Goal: Task Accomplishment & Management: Use online tool/utility

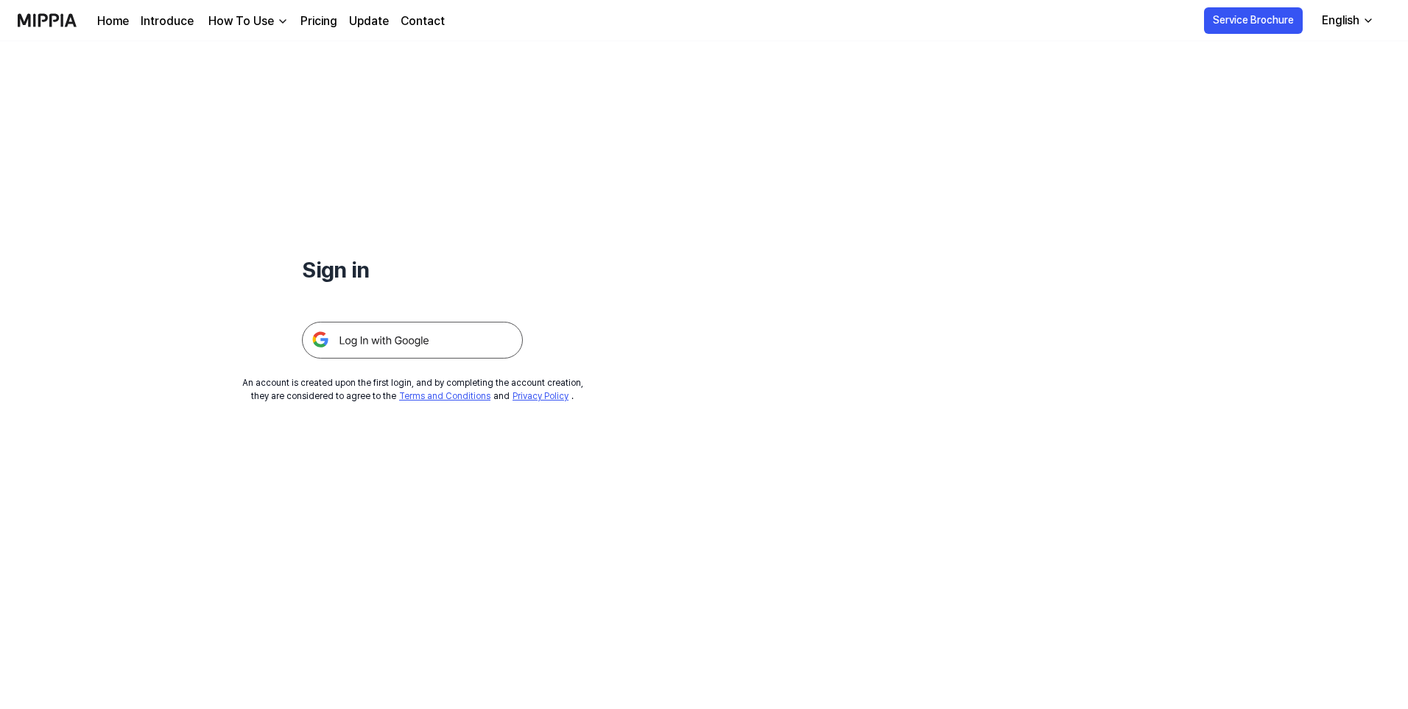
click at [444, 334] on img at bounding box center [412, 340] width 221 height 37
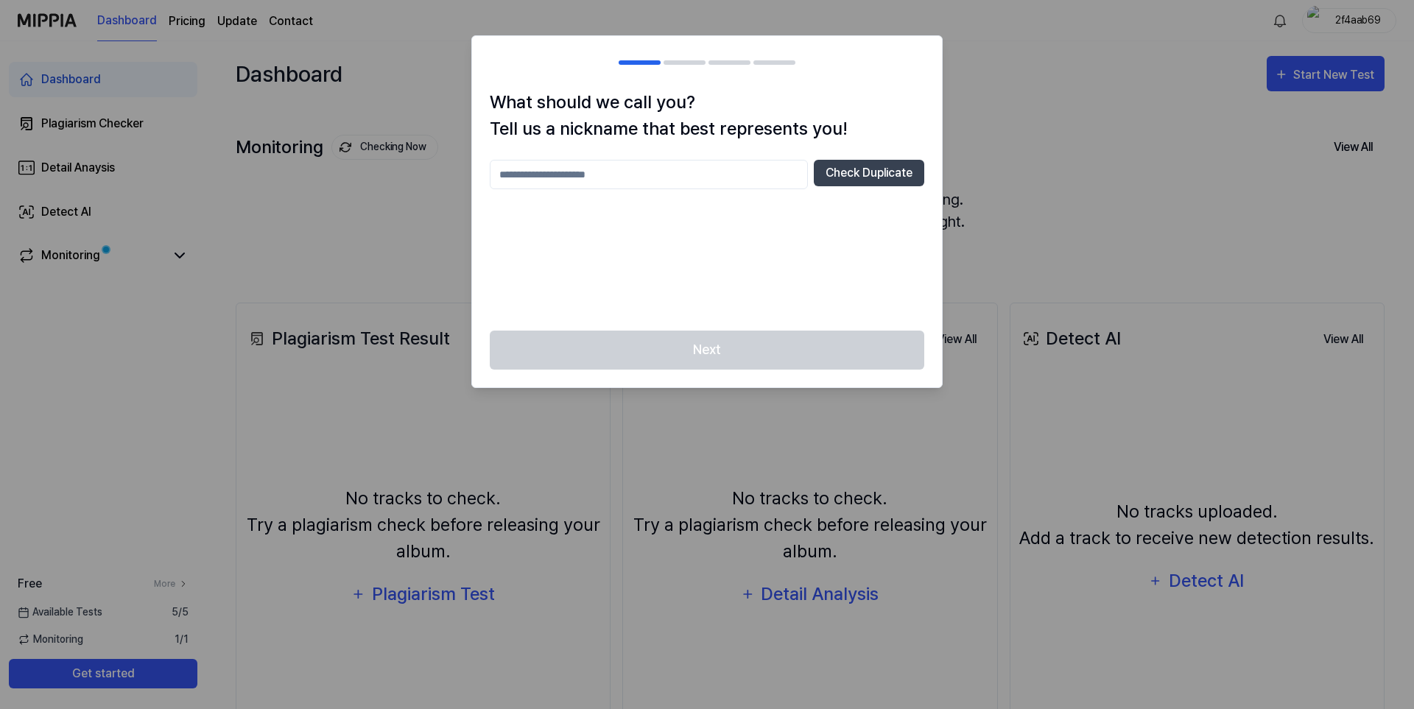
click at [711, 171] on input "text" at bounding box center [649, 174] width 318 height 29
click at [859, 184] on button "Check Duplicate" at bounding box center [869, 173] width 110 height 27
click at [733, 163] on input "text" at bounding box center [649, 174] width 318 height 29
type input "********"
click at [847, 174] on button "Check Duplicate" at bounding box center [869, 173] width 110 height 27
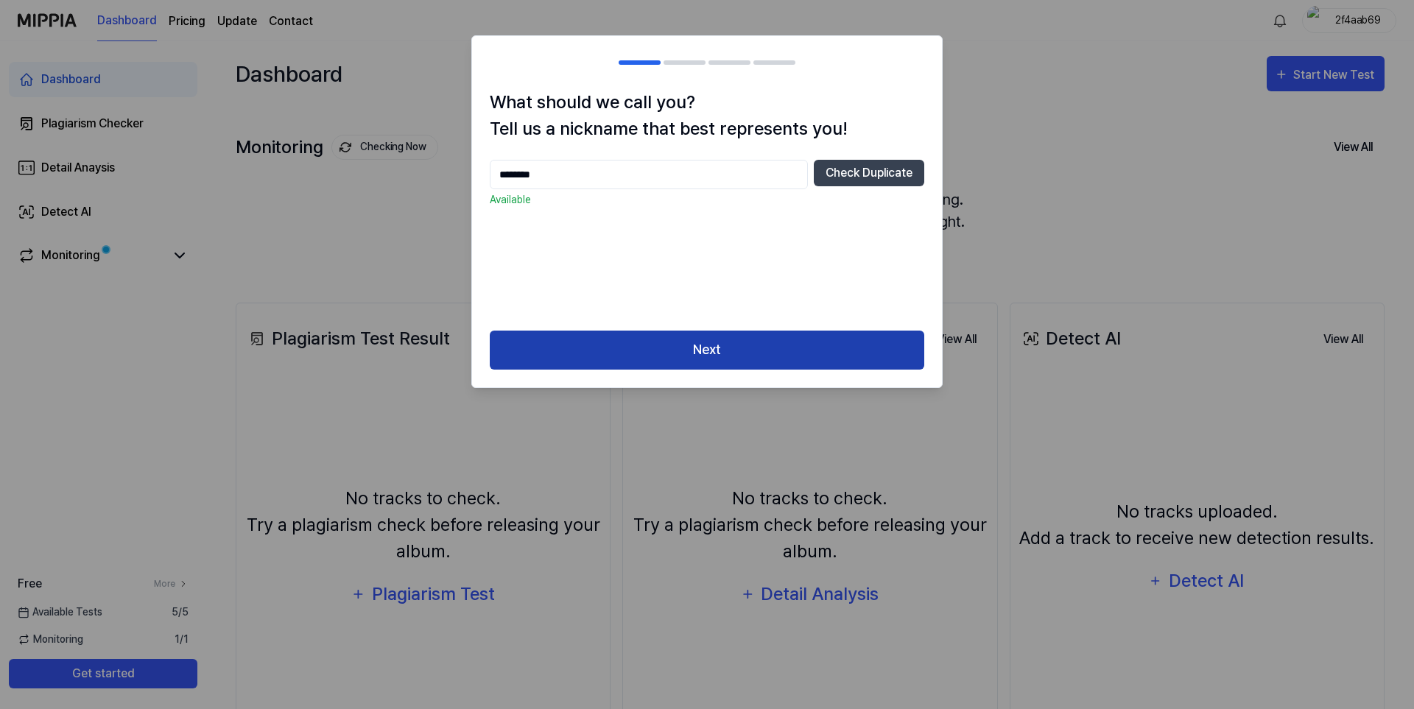
click at [695, 354] on button "Next" at bounding box center [707, 350] width 434 height 39
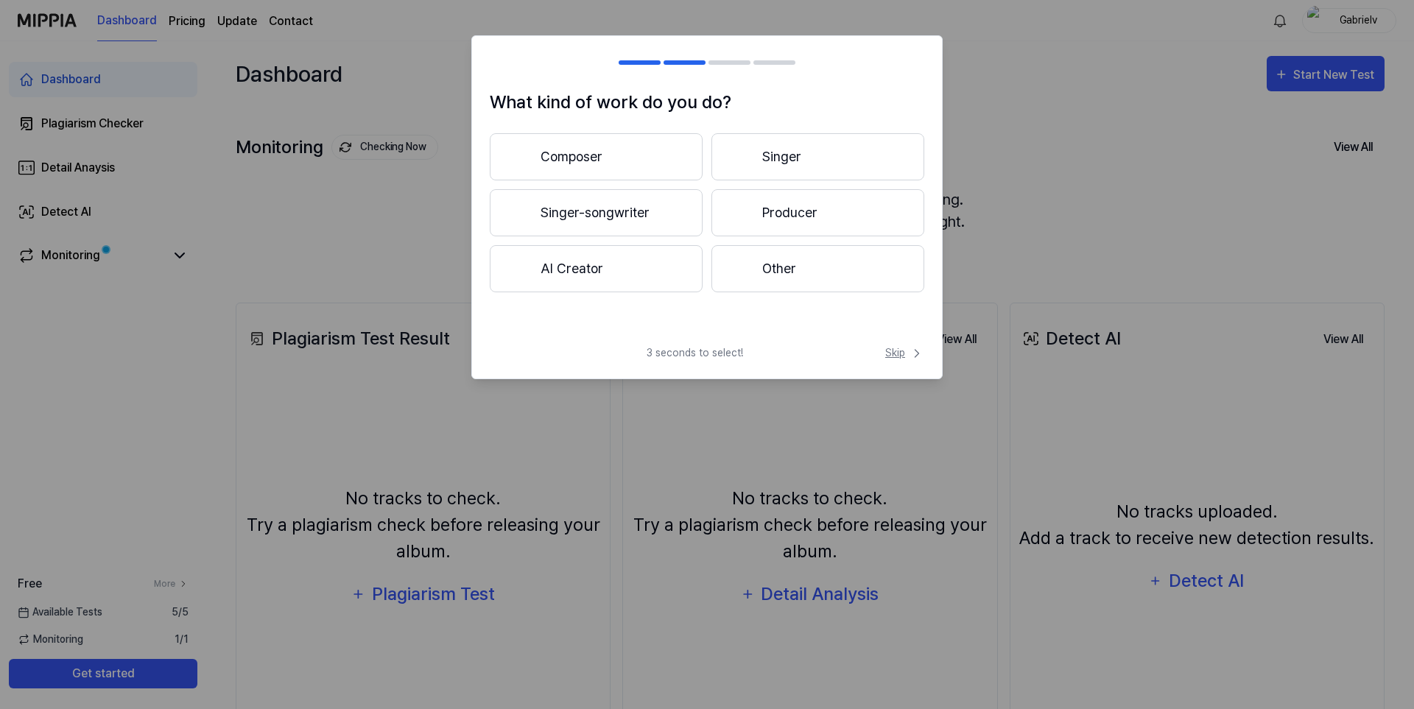
click at [895, 353] on span "Skip" at bounding box center [904, 352] width 39 height 15
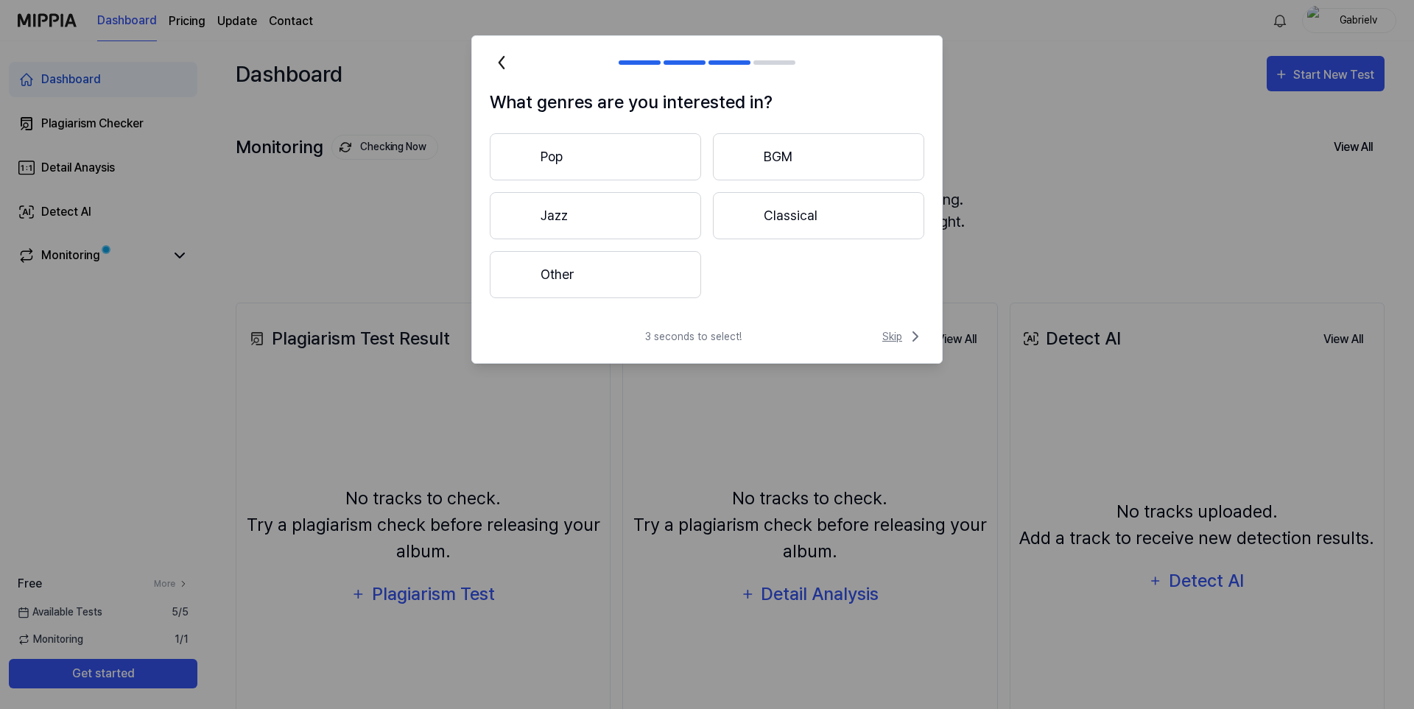
click at [906, 337] on icon at bounding box center [915, 337] width 18 height 18
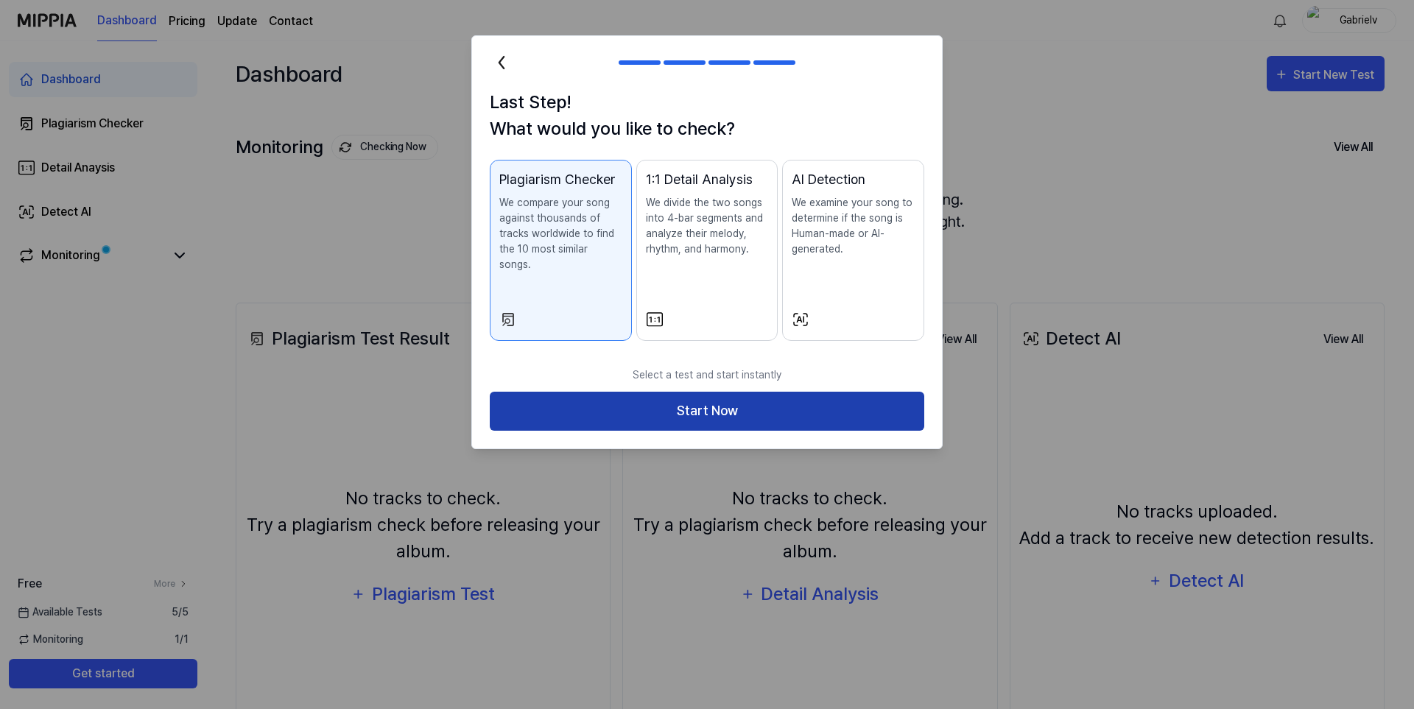
click at [826, 393] on button "Start Now" at bounding box center [707, 411] width 434 height 39
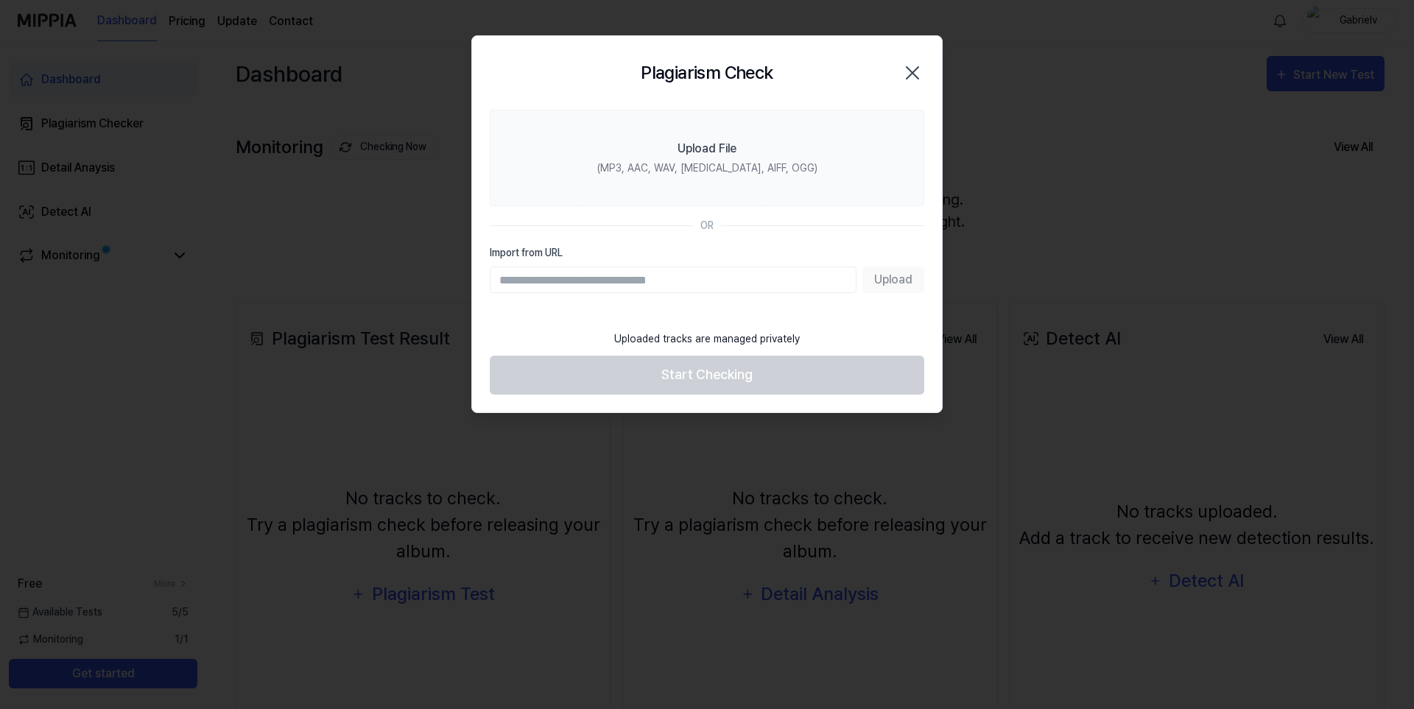
click at [595, 289] on input "Import from URL" at bounding box center [673, 280] width 367 height 27
paste input "**********"
type input "**********"
click at [891, 275] on button "Upload" at bounding box center [893, 280] width 62 height 27
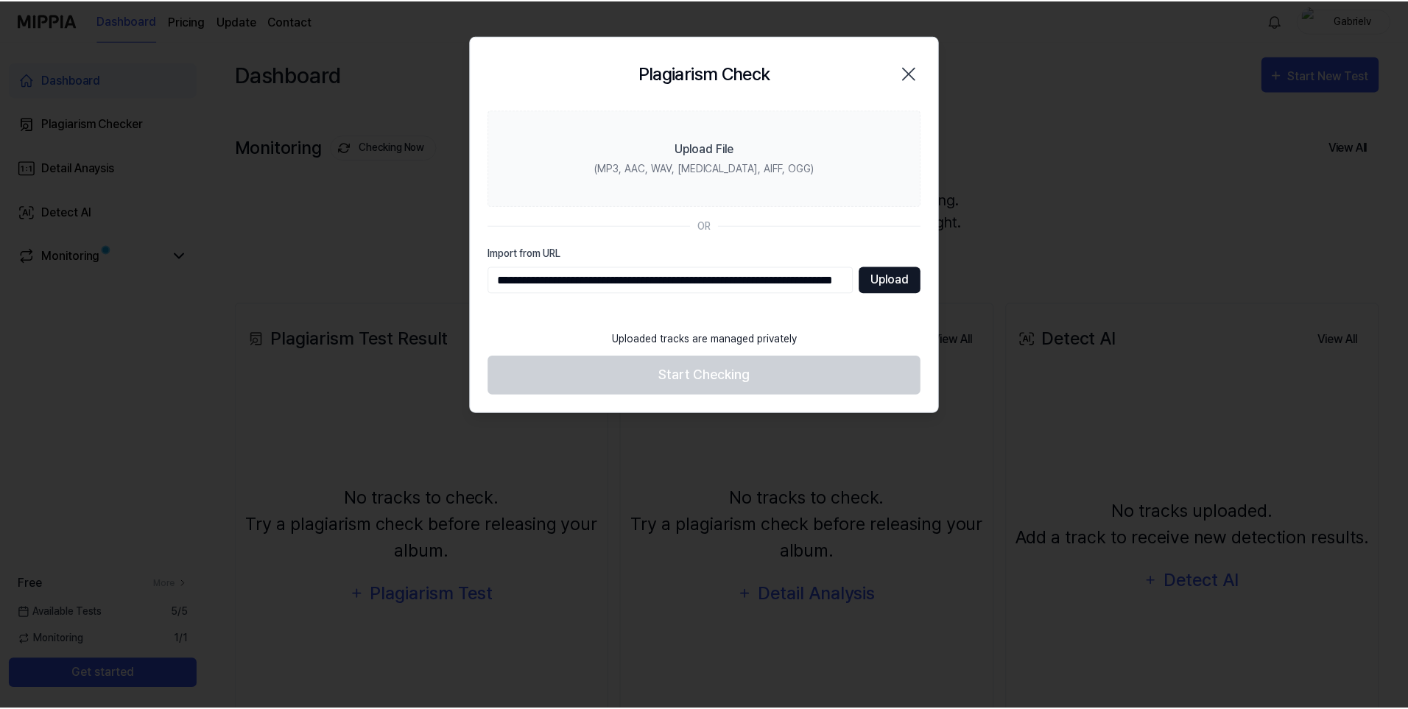
scroll to position [0, 0]
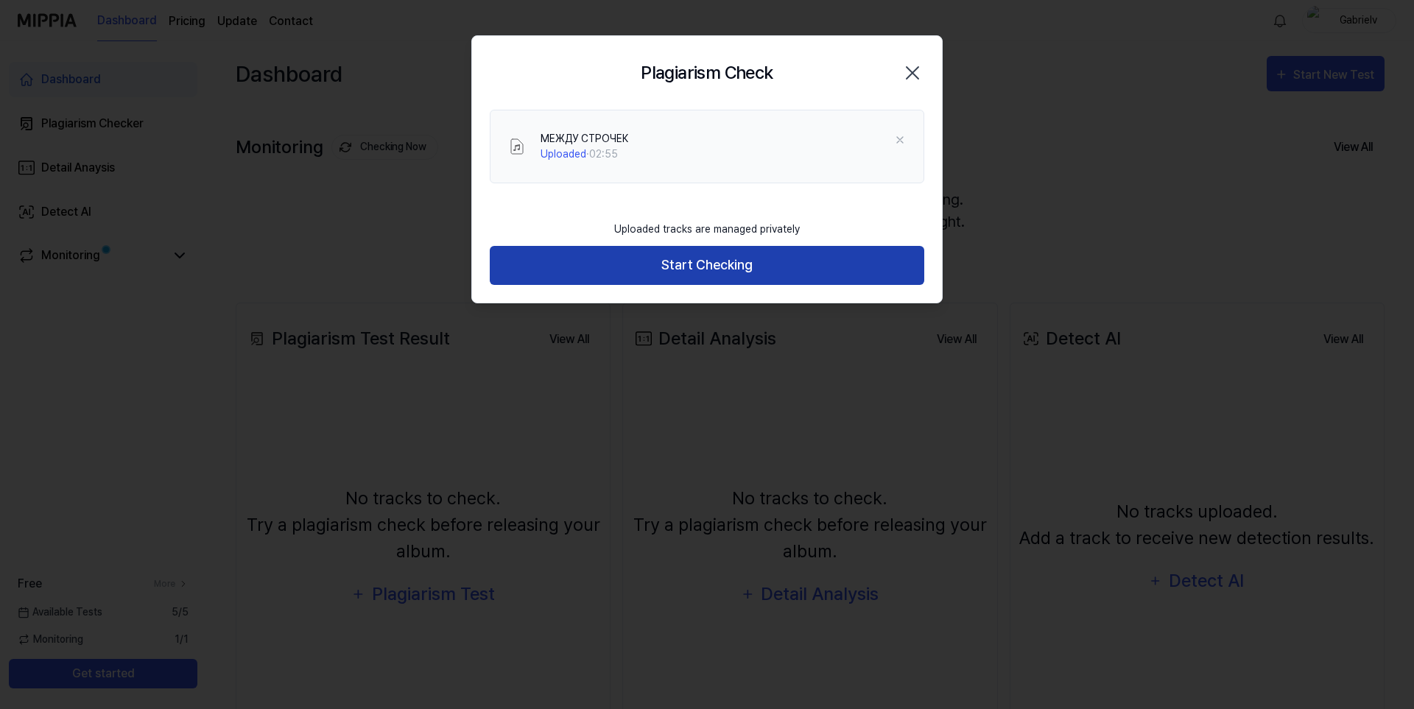
click at [697, 272] on button "Start Checking" at bounding box center [707, 265] width 434 height 39
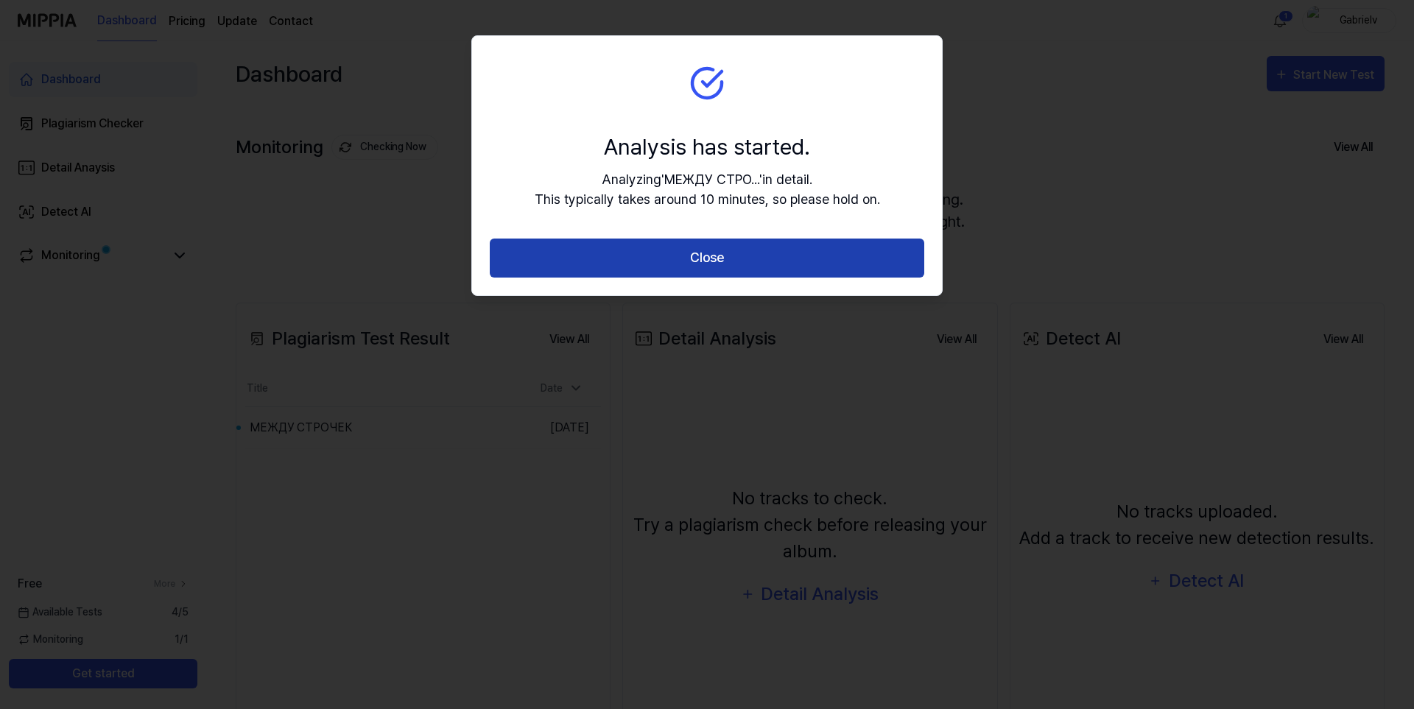
click at [774, 269] on button "Close" at bounding box center [707, 258] width 434 height 39
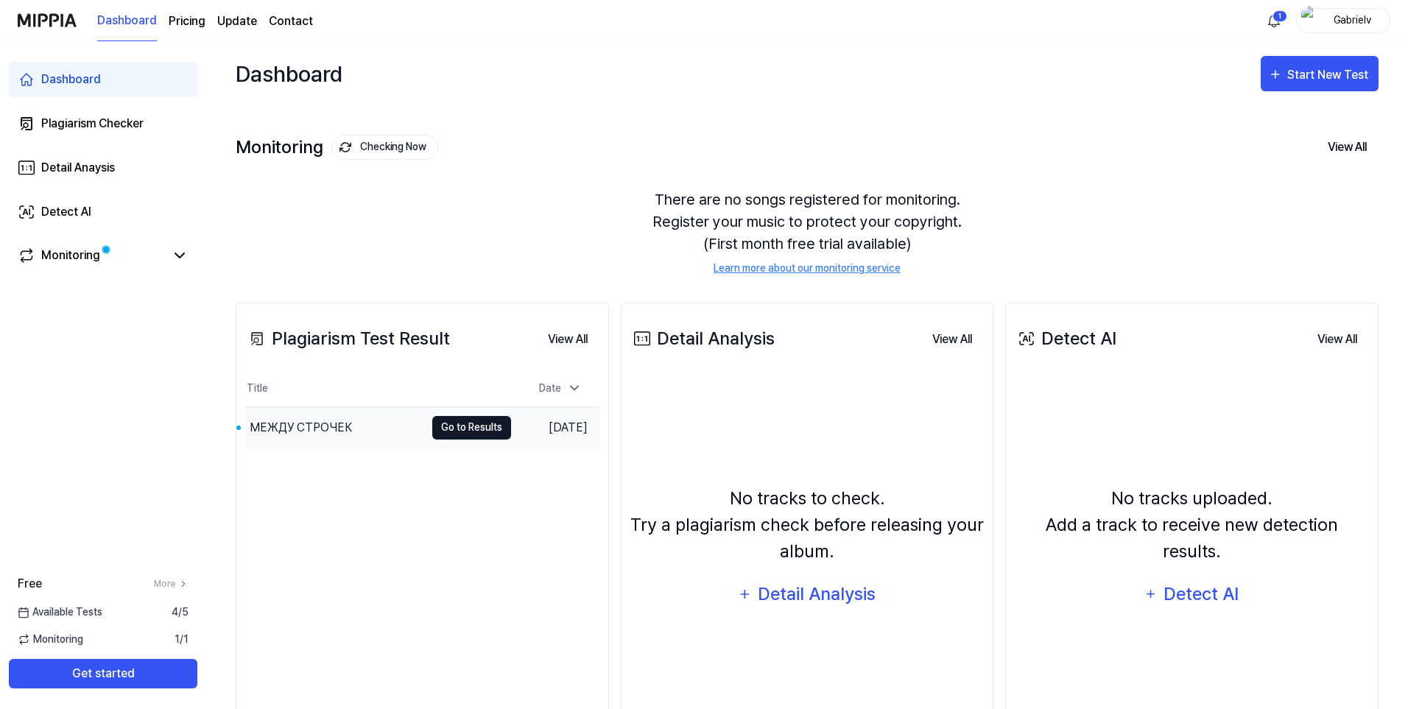
scroll to position [21, 0]
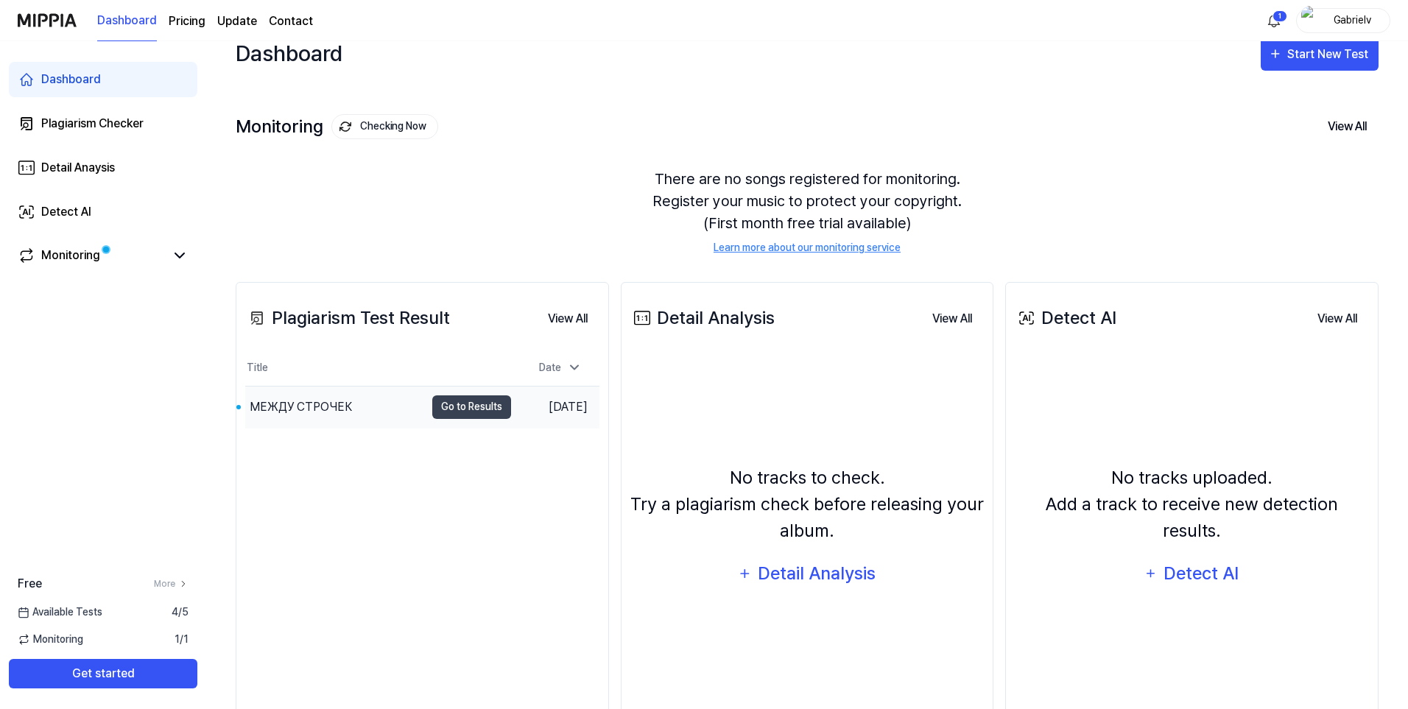
click at [340, 405] on div "МЕЖДУ СТРОЧЕК" at bounding box center [301, 407] width 102 height 18
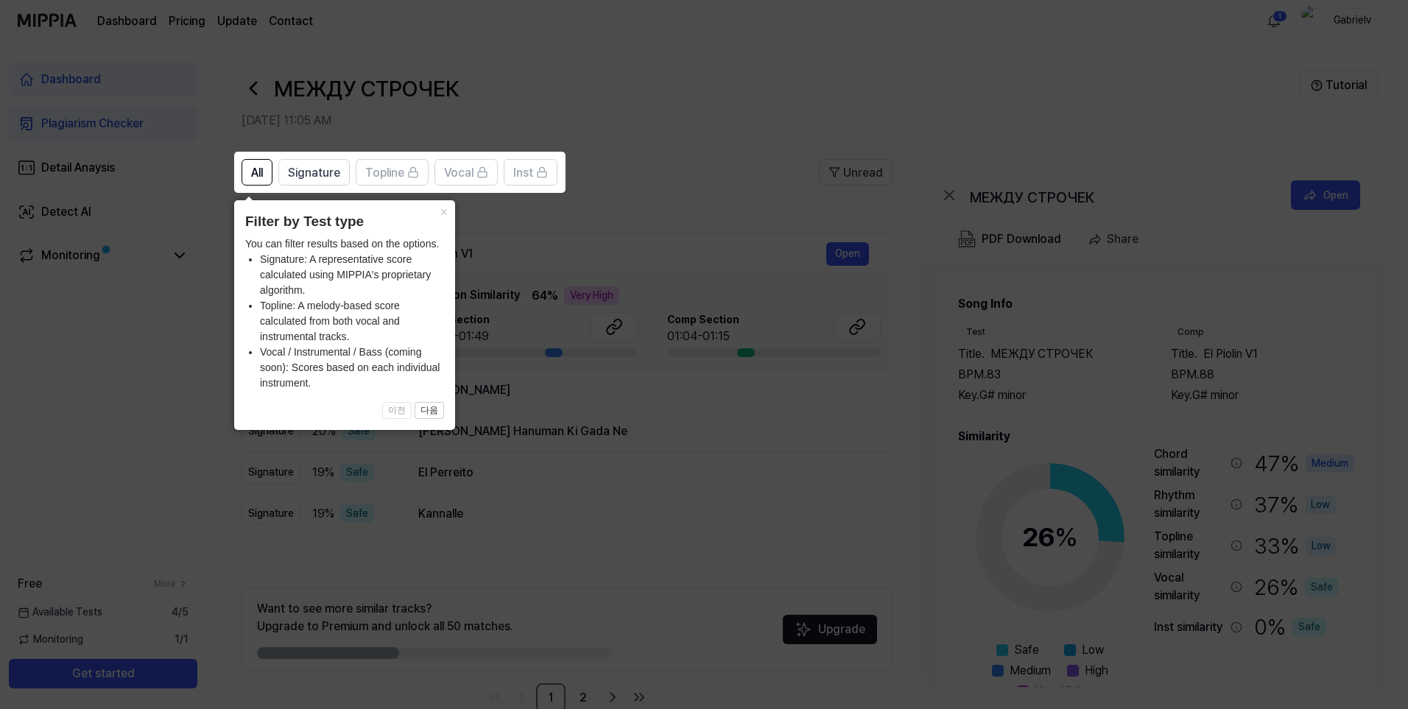
click at [686, 180] on icon at bounding box center [707, 354] width 1414 height 709
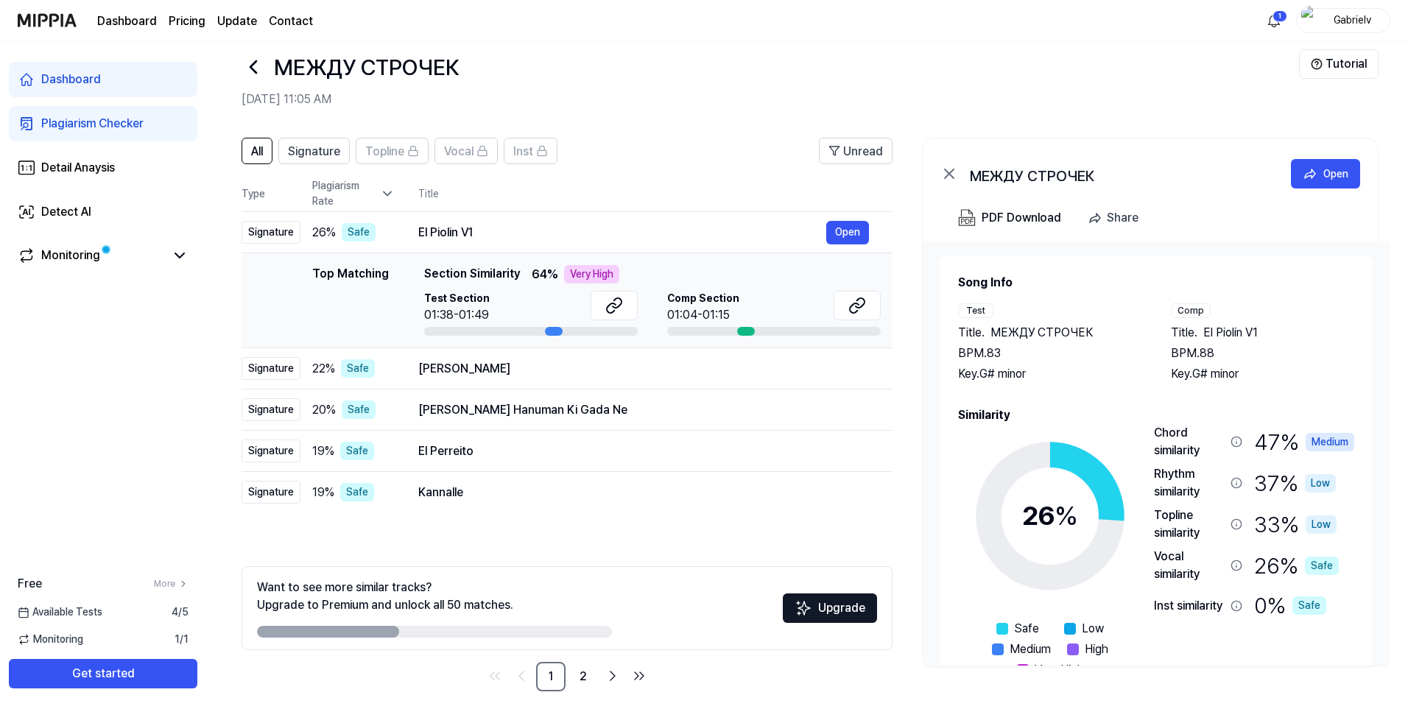
scroll to position [33, 0]
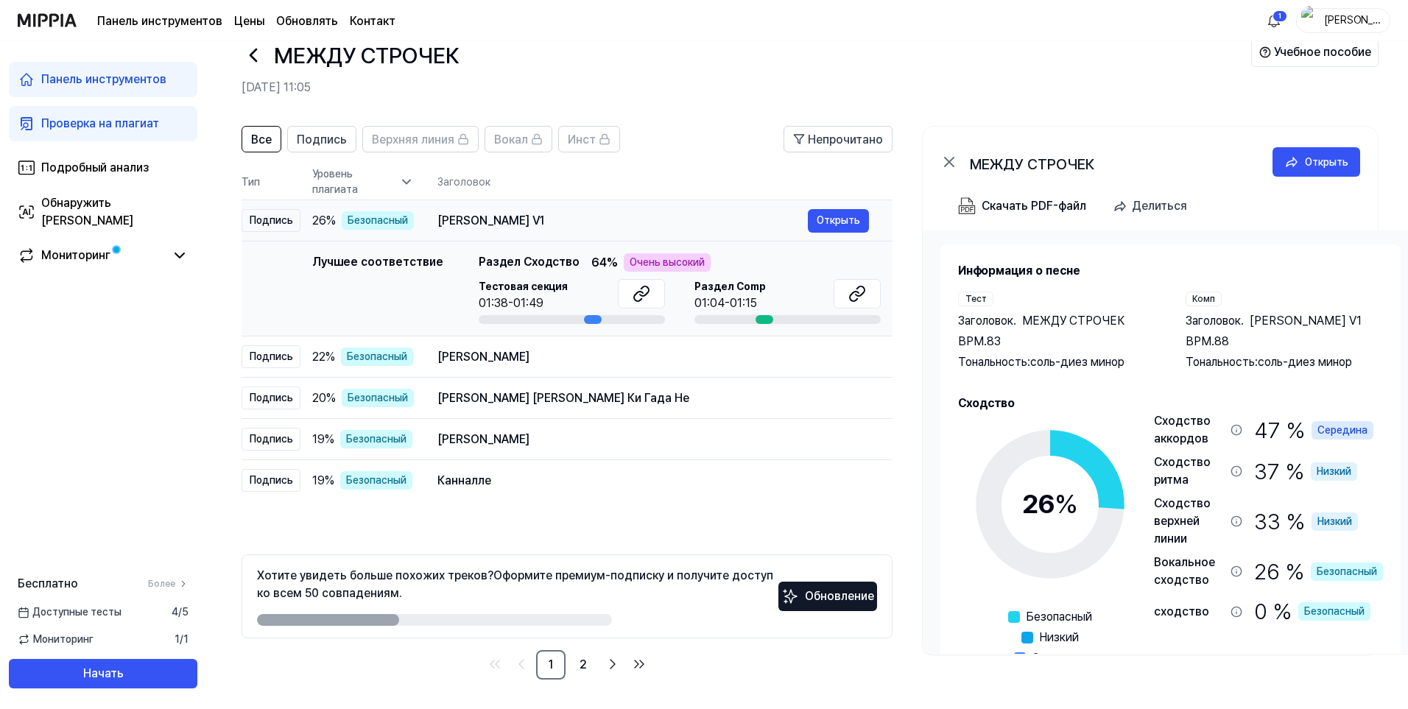
drag, startPoint x: 426, startPoint y: 222, endPoint x: 481, endPoint y: 224, distance: 55.3
click at [480, 224] on td "Эль Пиолин V1 Открыть" at bounding box center [653, 220] width 479 height 41
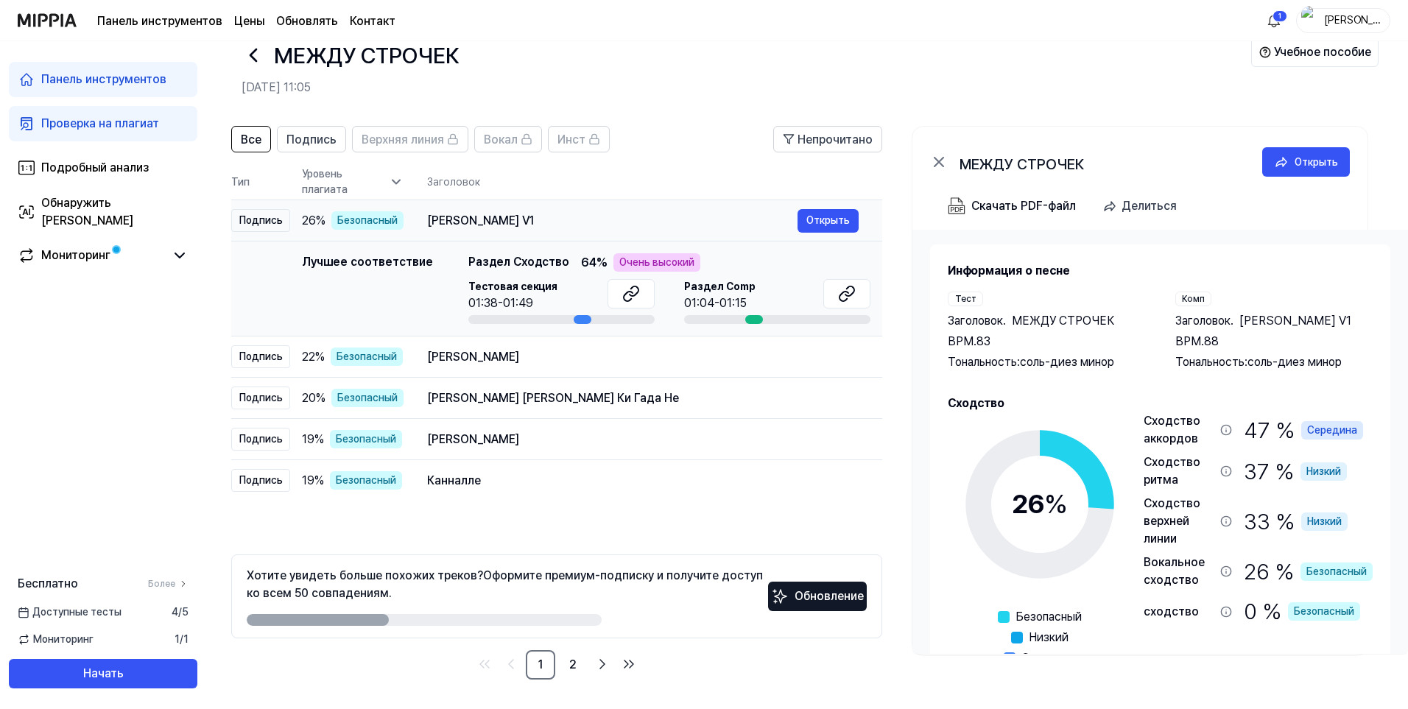
drag, startPoint x: 518, startPoint y: 223, endPoint x: 458, endPoint y: 215, distance: 60.2
click at [458, 215] on div "[PERSON_NAME] V1" at bounding box center [612, 221] width 370 height 18
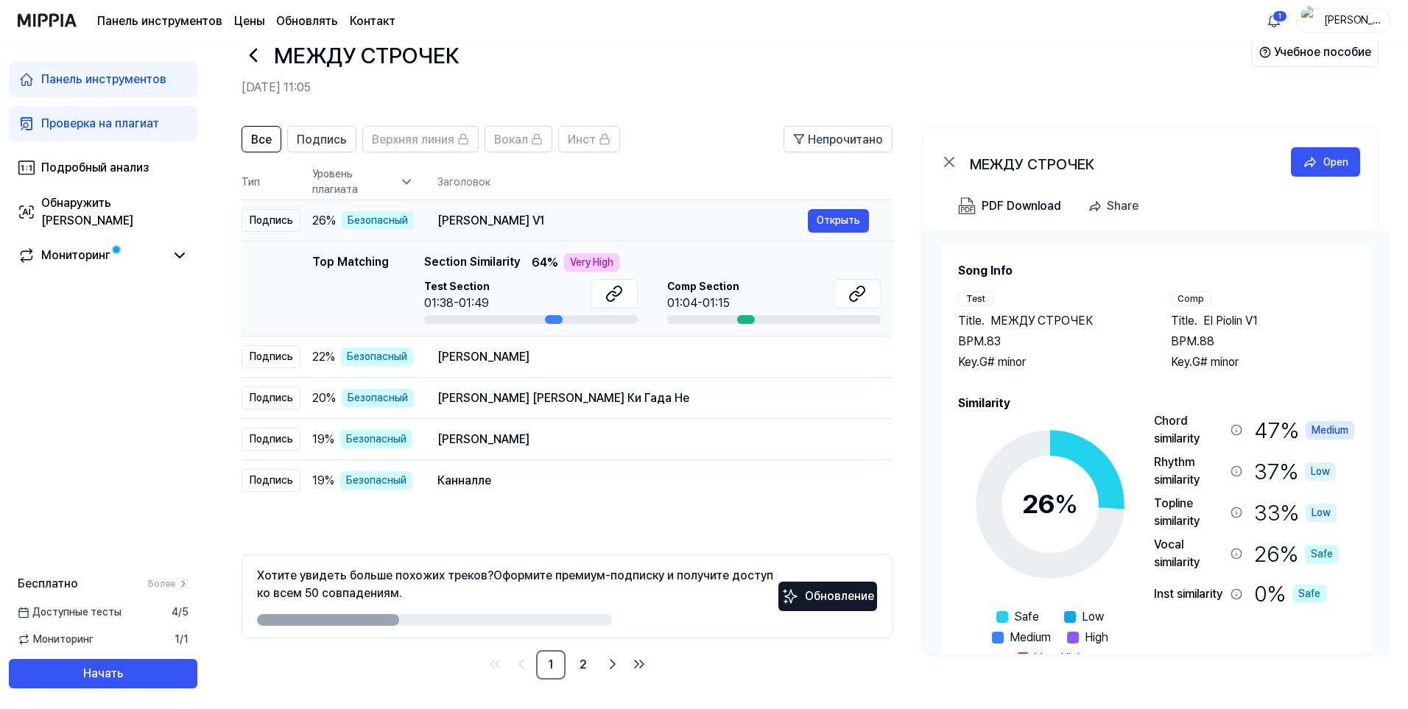
scroll to position [0, 0]
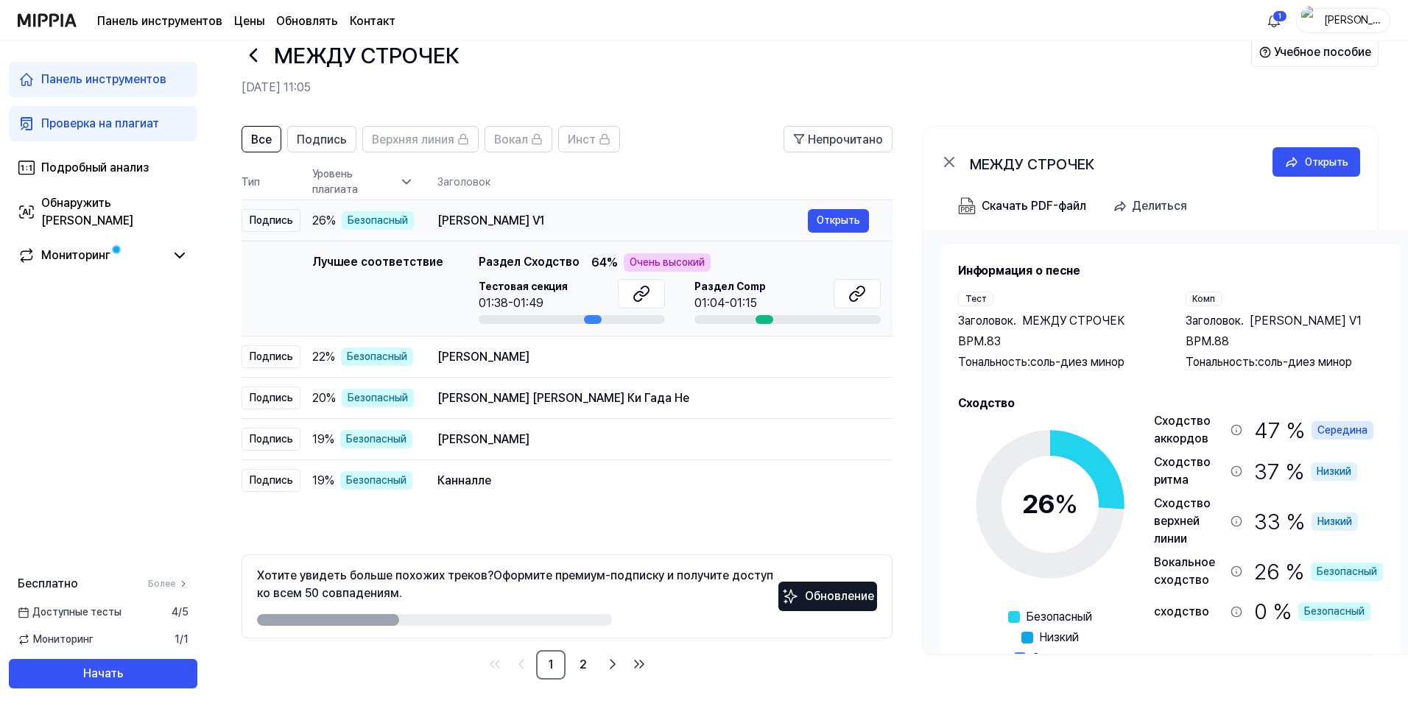
drag, startPoint x: 426, startPoint y: 221, endPoint x: 485, endPoint y: 221, distance: 58.2
click at [485, 221] on font "[PERSON_NAME] V1" at bounding box center [490, 221] width 107 height 14
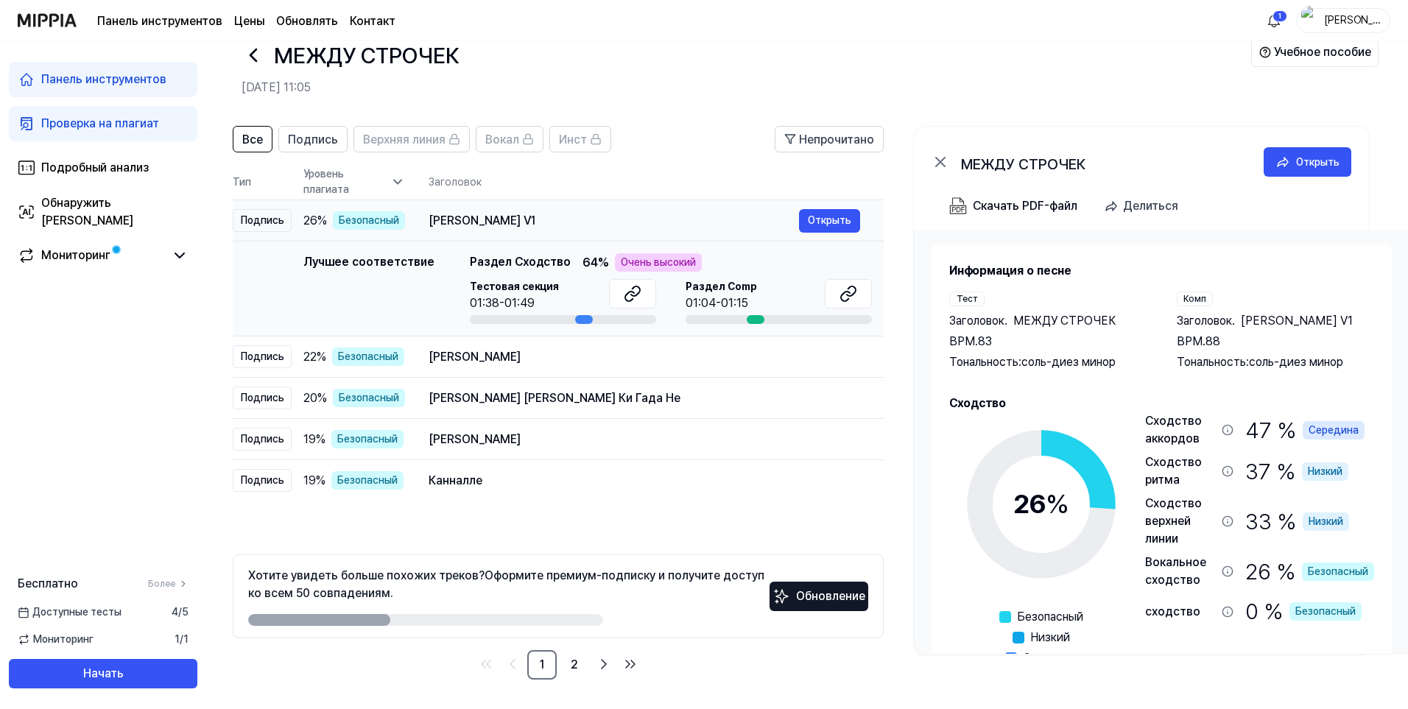
scroll to position [0, 15]
drag, startPoint x: 493, startPoint y: 221, endPoint x: 460, endPoint y: 219, distance: 33.2
click at [460, 219] on font "[PERSON_NAME] V1" at bounding box center [480, 221] width 107 height 14
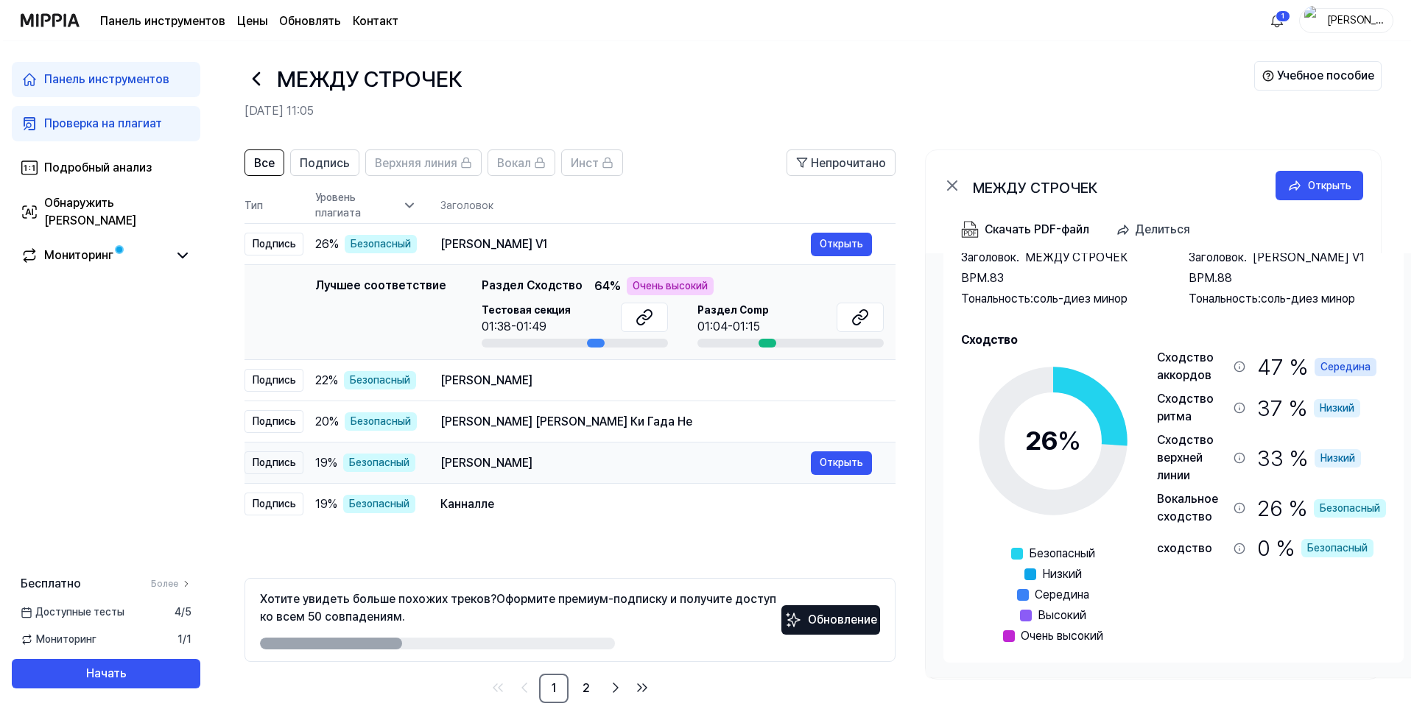
scroll to position [0, 0]
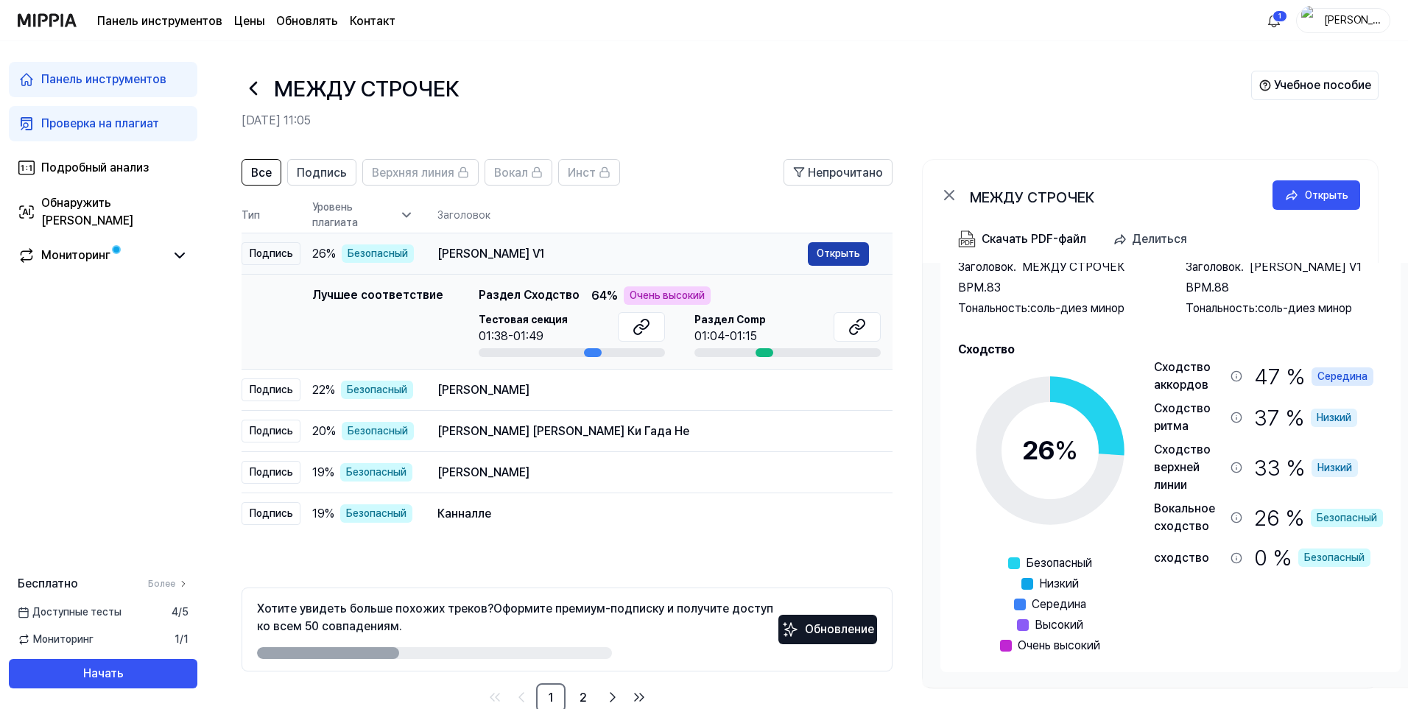
click at [835, 255] on font "Открыть" at bounding box center [838, 253] width 43 height 12
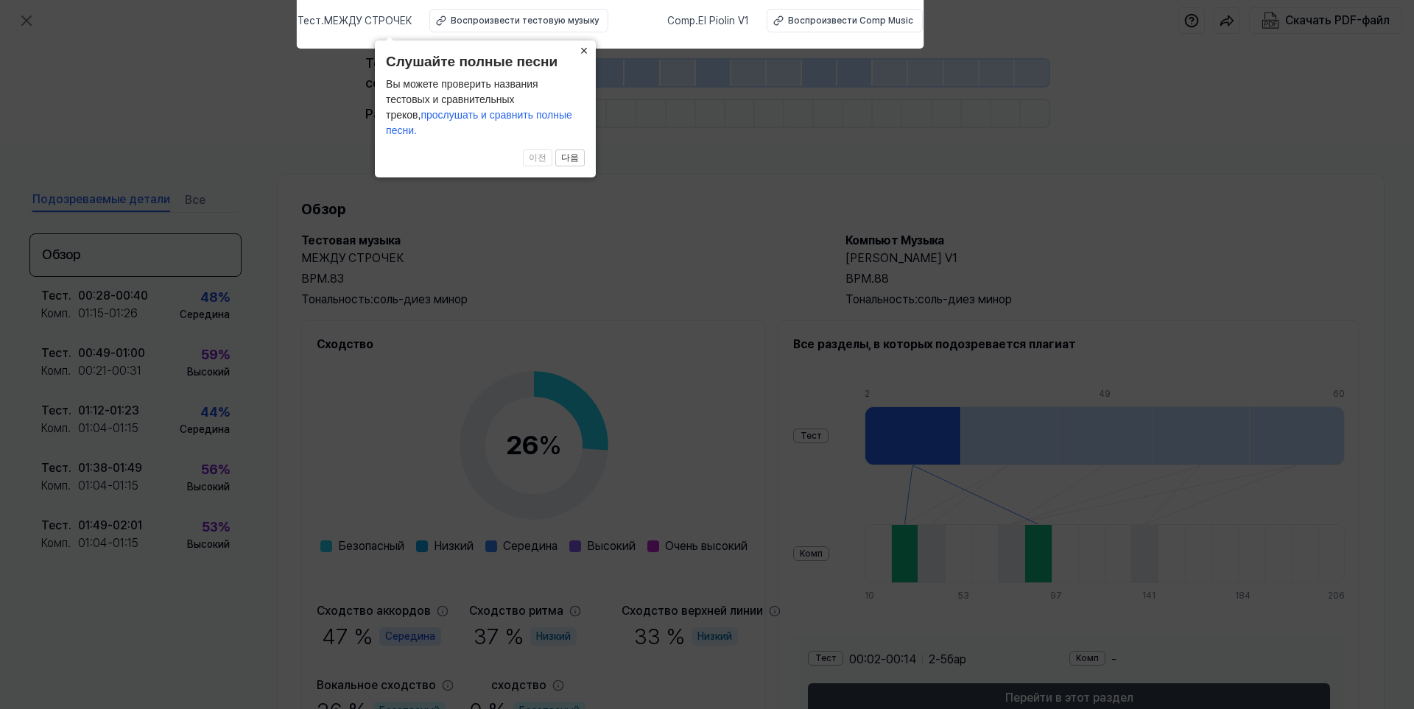
click at [578, 61] on button "×" at bounding box center [584, 50] width 24 height 21
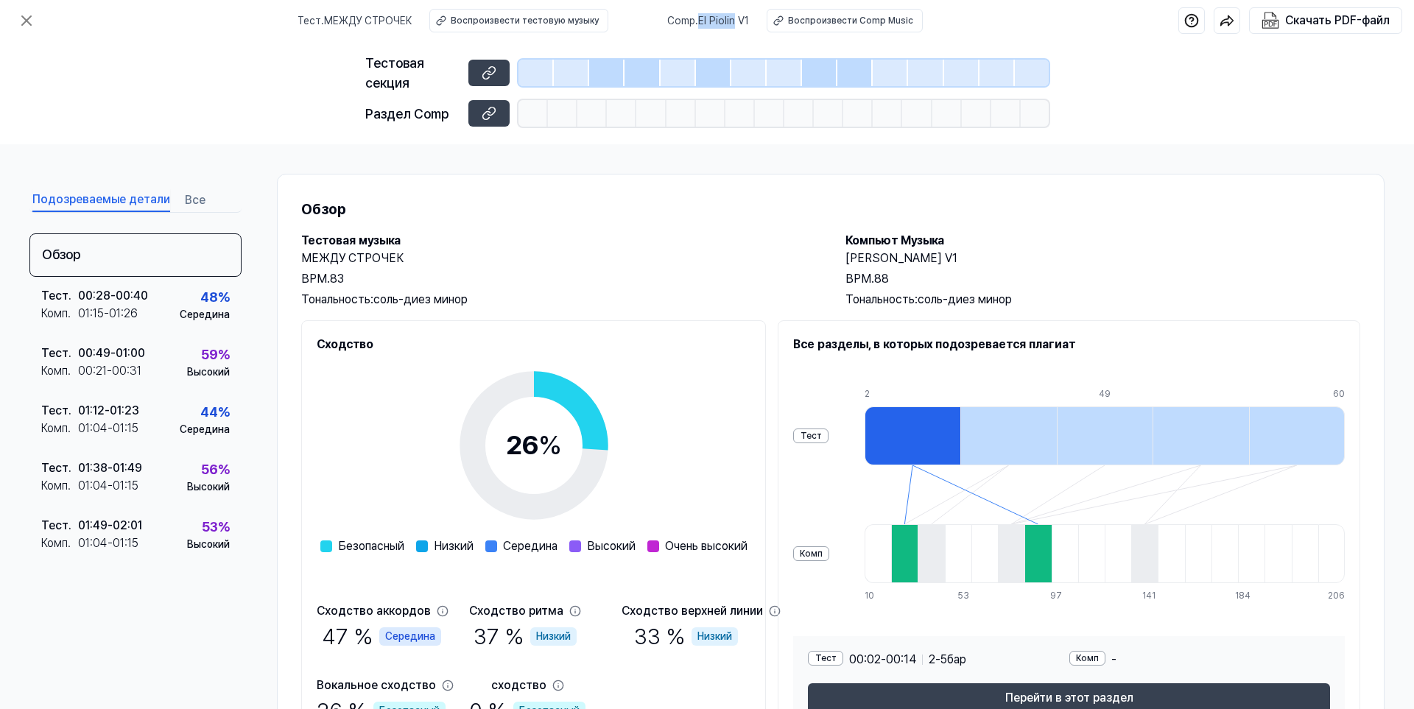
drag, startPoint x: 736, startPoint y: 22, endPoint x: 702, endPoint y: 19, distance: 34.0
click at [702, 19] on font "El Piolin V1" at bounding box center [723, 21] width 51 height 12
copy font "El Piolin"
click at [850, 24] on font "Воспроизвести Comp Music" at bounding box center [850, 20] width 125 height 10
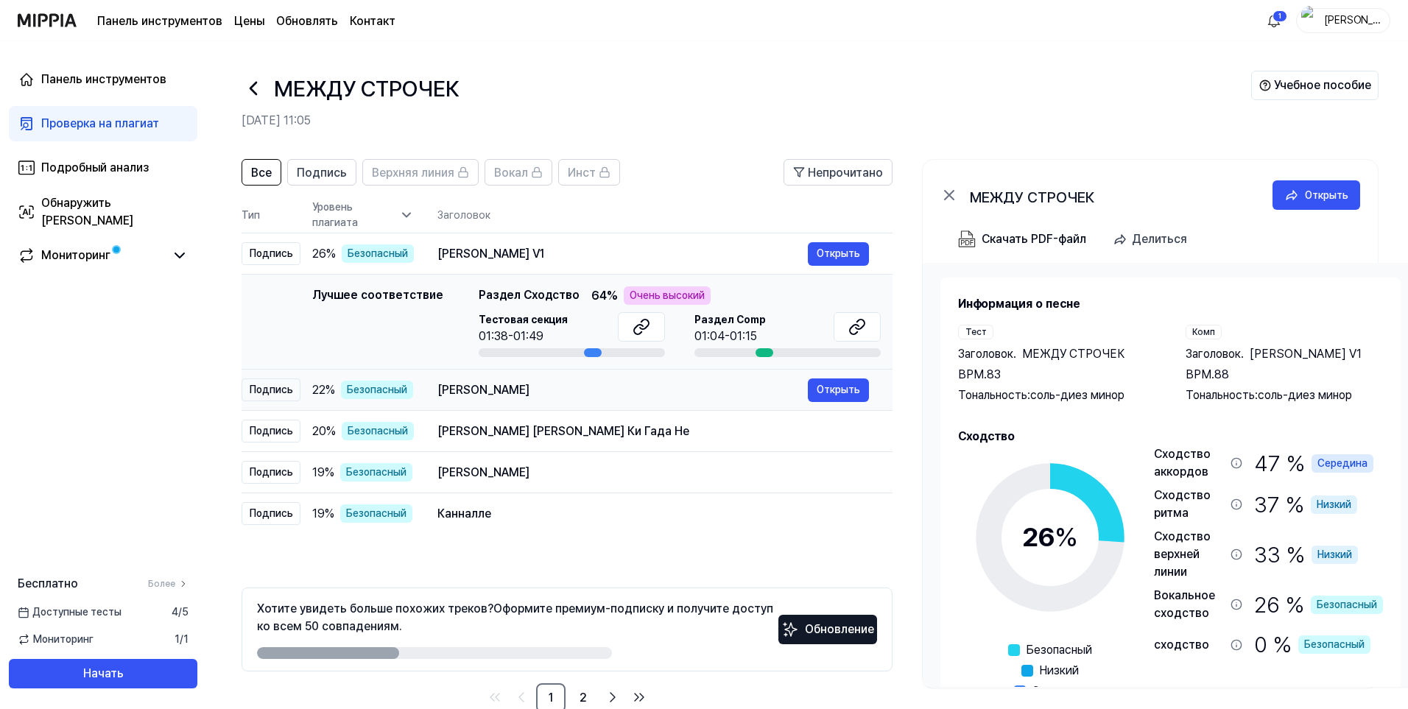
scroll to position [33, 0]
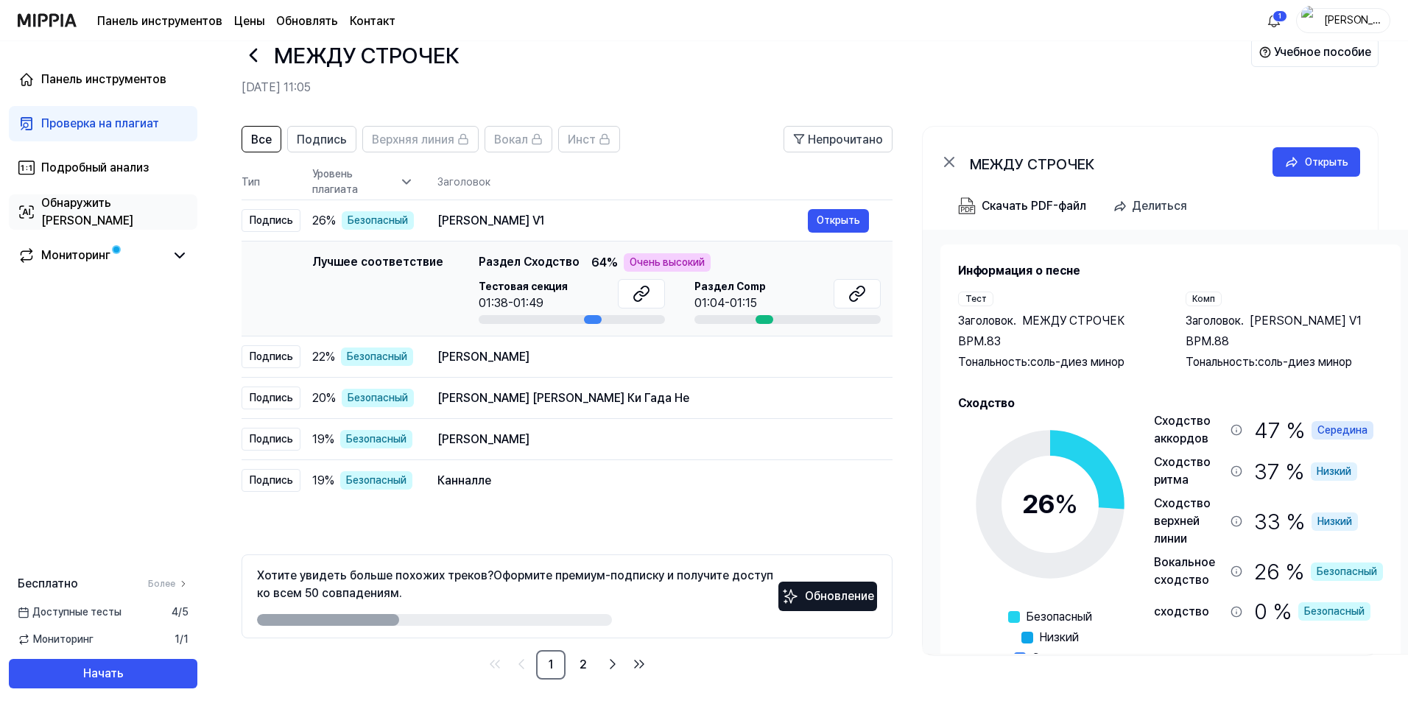
click at [114, 209] on font "Обнаружить [PERSON_NAME]" at bounding box center [87, 212] width 92 height 32
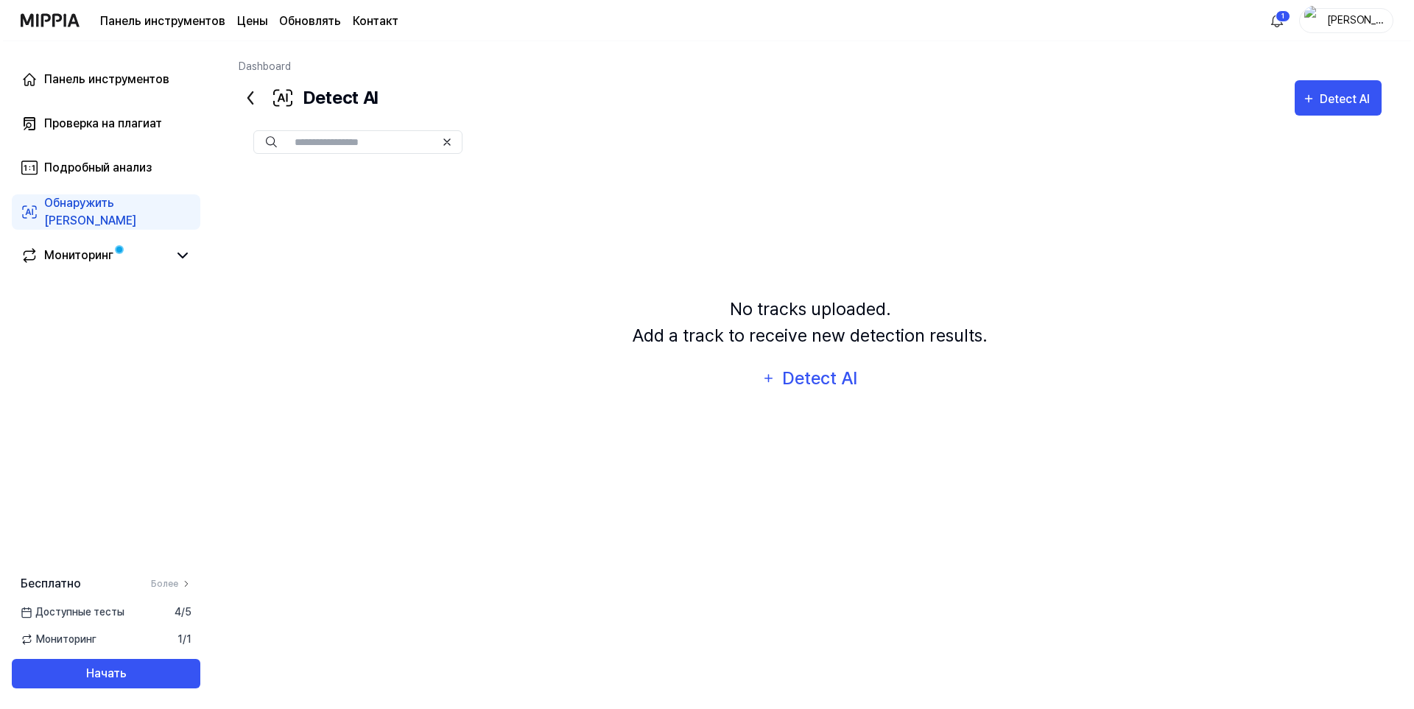
scroll to position [0, 0]
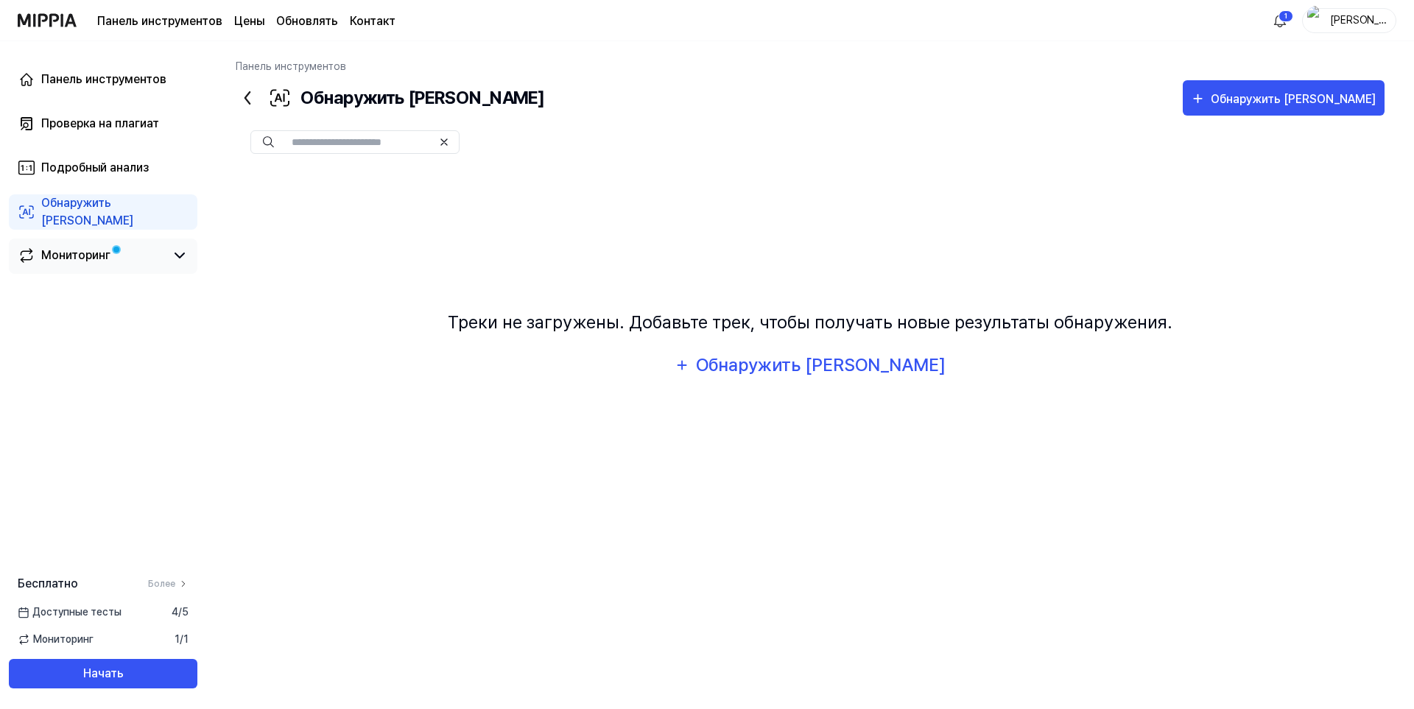
click at [69, 254] on font "Мониторинг" at bounding box center [75, 255] width 69 height 14
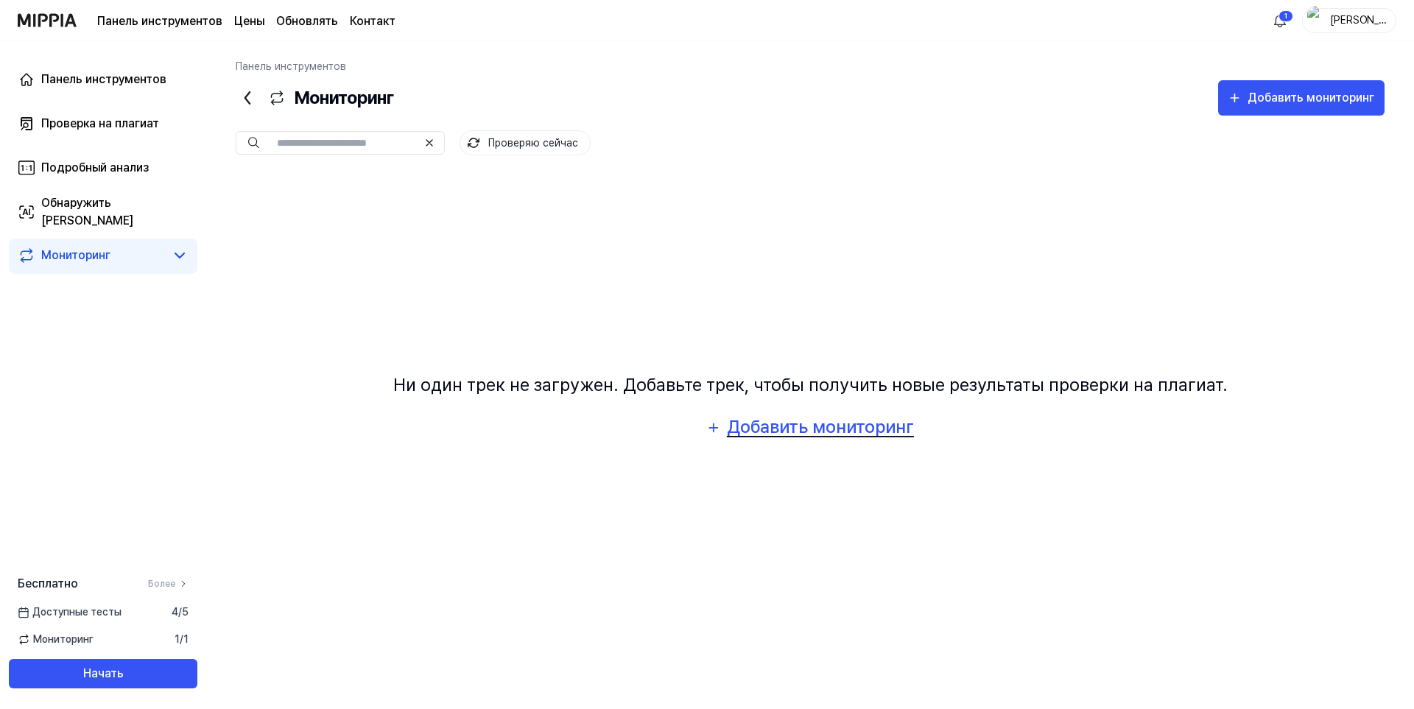
click at [758, 428] on font "Добавить мониторинг" at bounding box center [820, 426] width 187 height 21
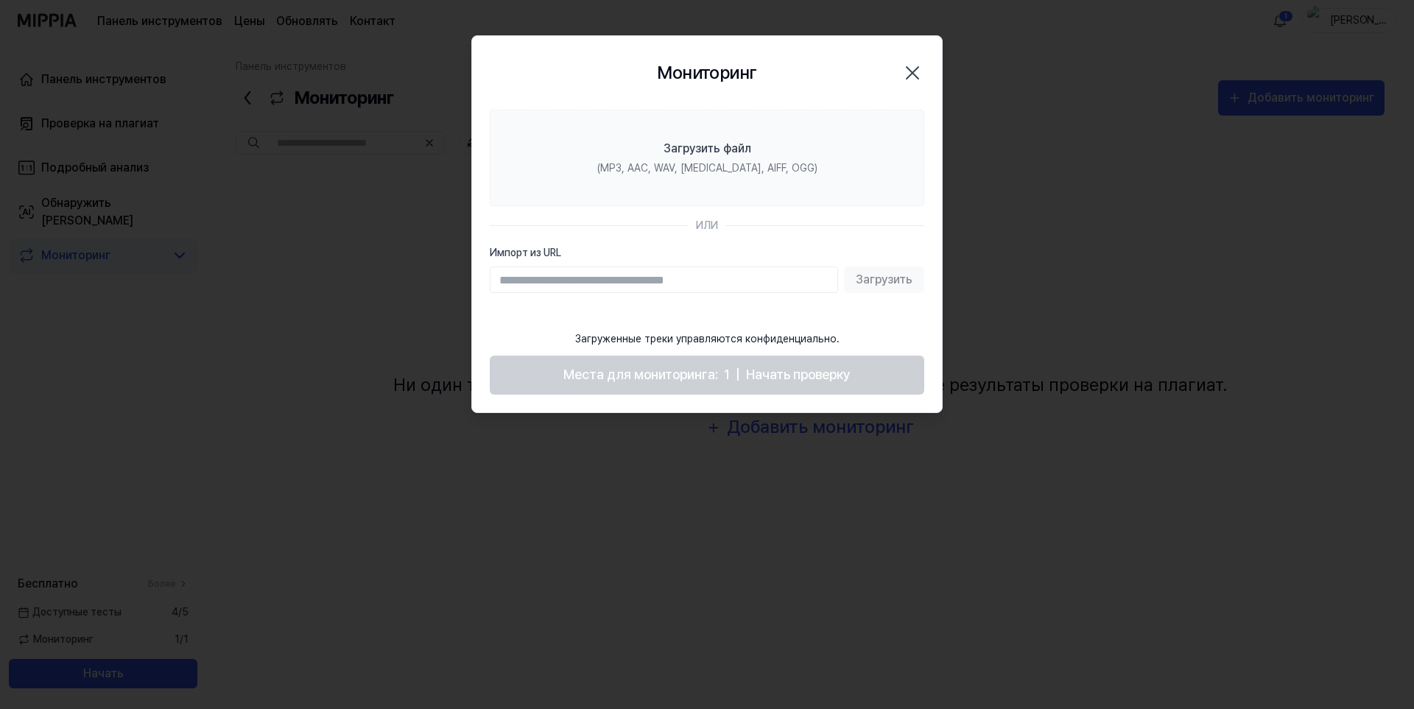
click at [655, 289] on input "Импорт из URL" at bounding box center [664, 280] width 348 height 27
paste input "**********"
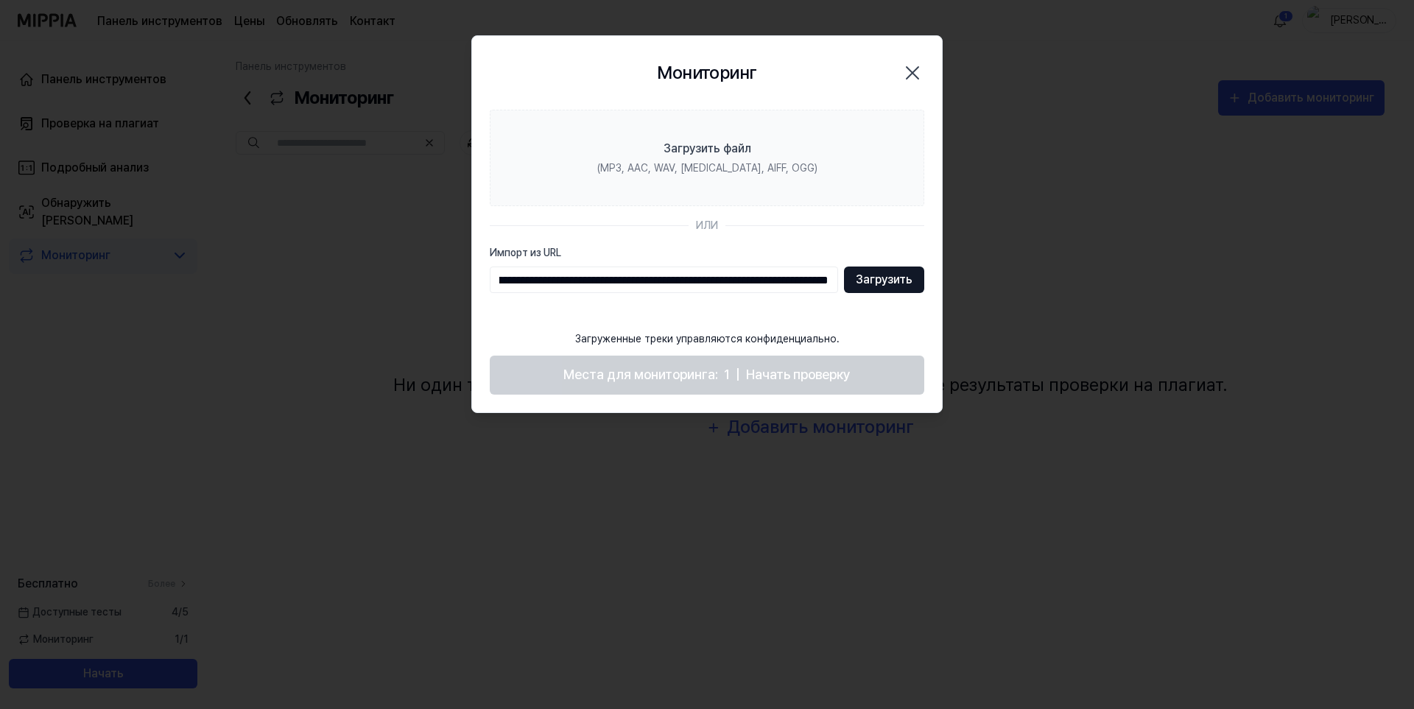
type input "**********"
click at [876, 285] on font "Загрузить" at bounding box center [884, 279] width 57 height 14
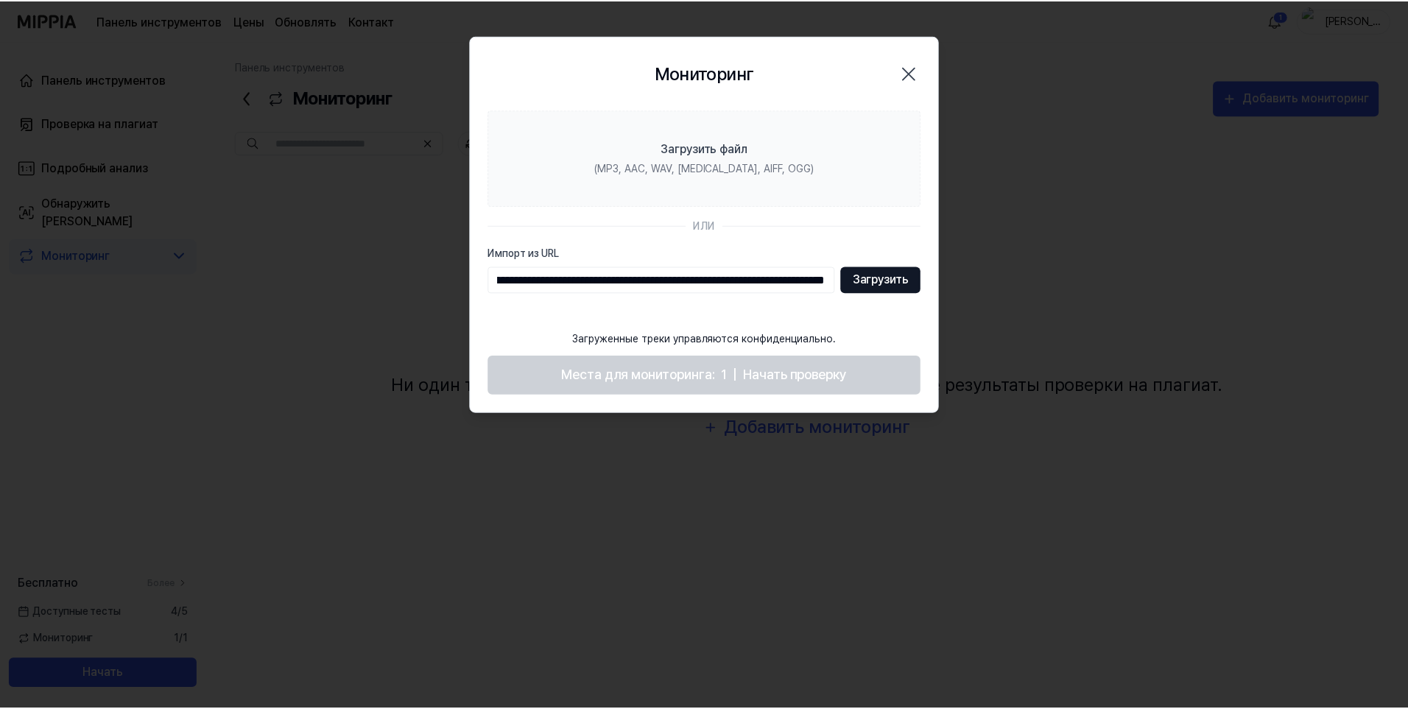
scroll to position [0, 0]
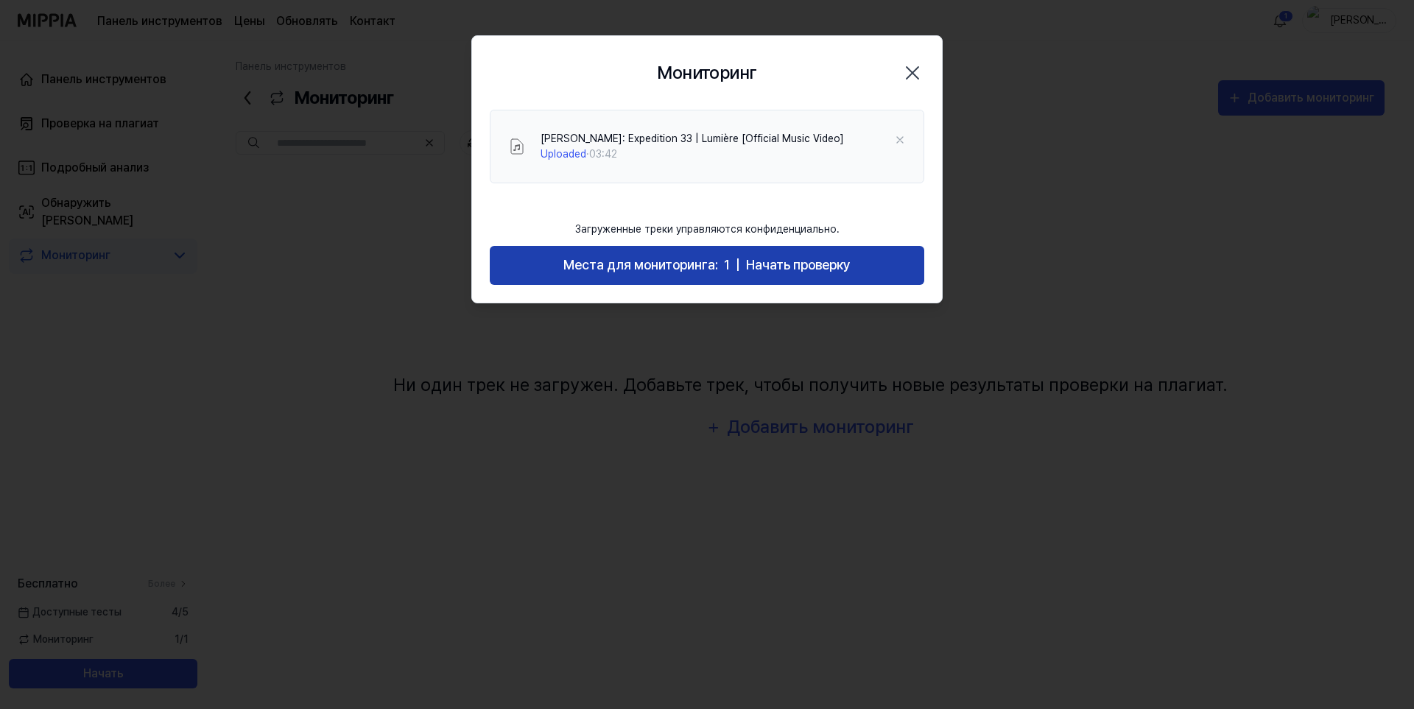
click at [672, 270] on font "Места для мониторинга:" at bounding box center [640, 264] width 155 height 15
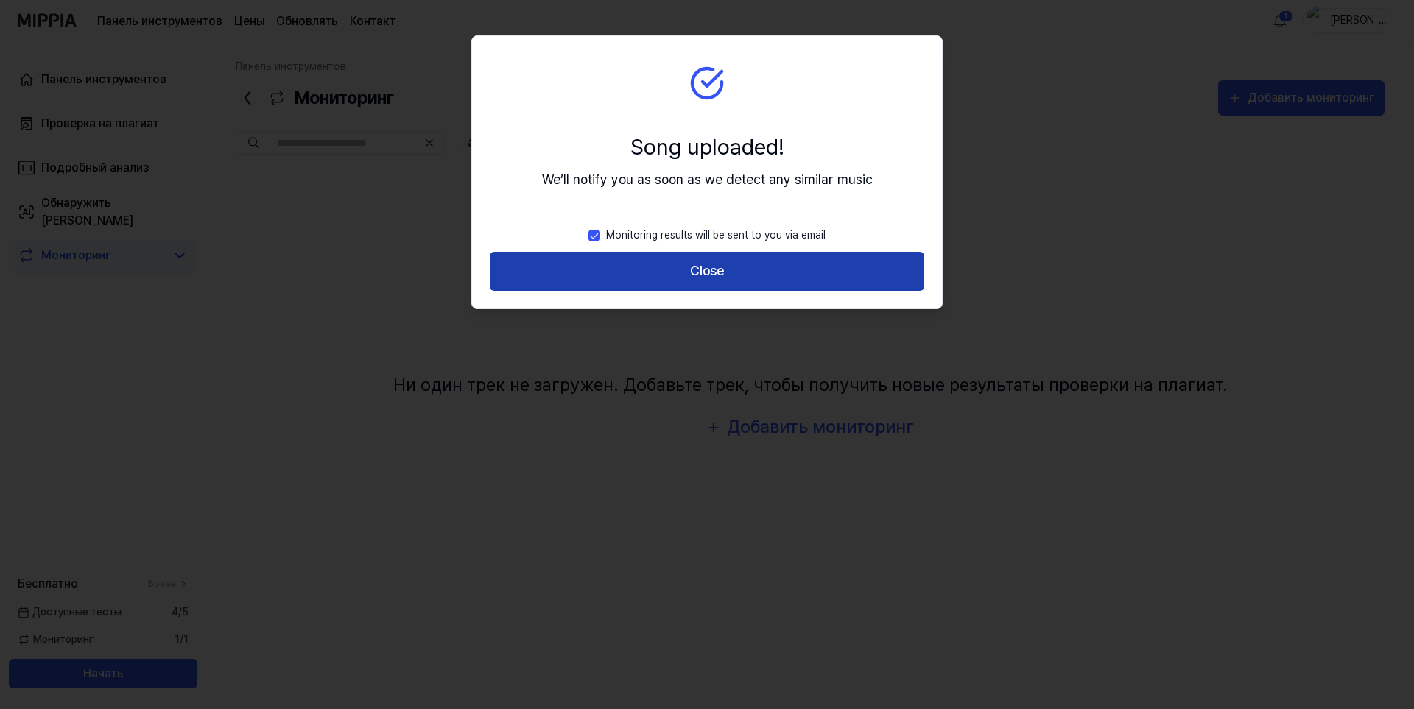
click at [638, 276] on button "Close" at bounding box center [707, 271] width 434 height 39
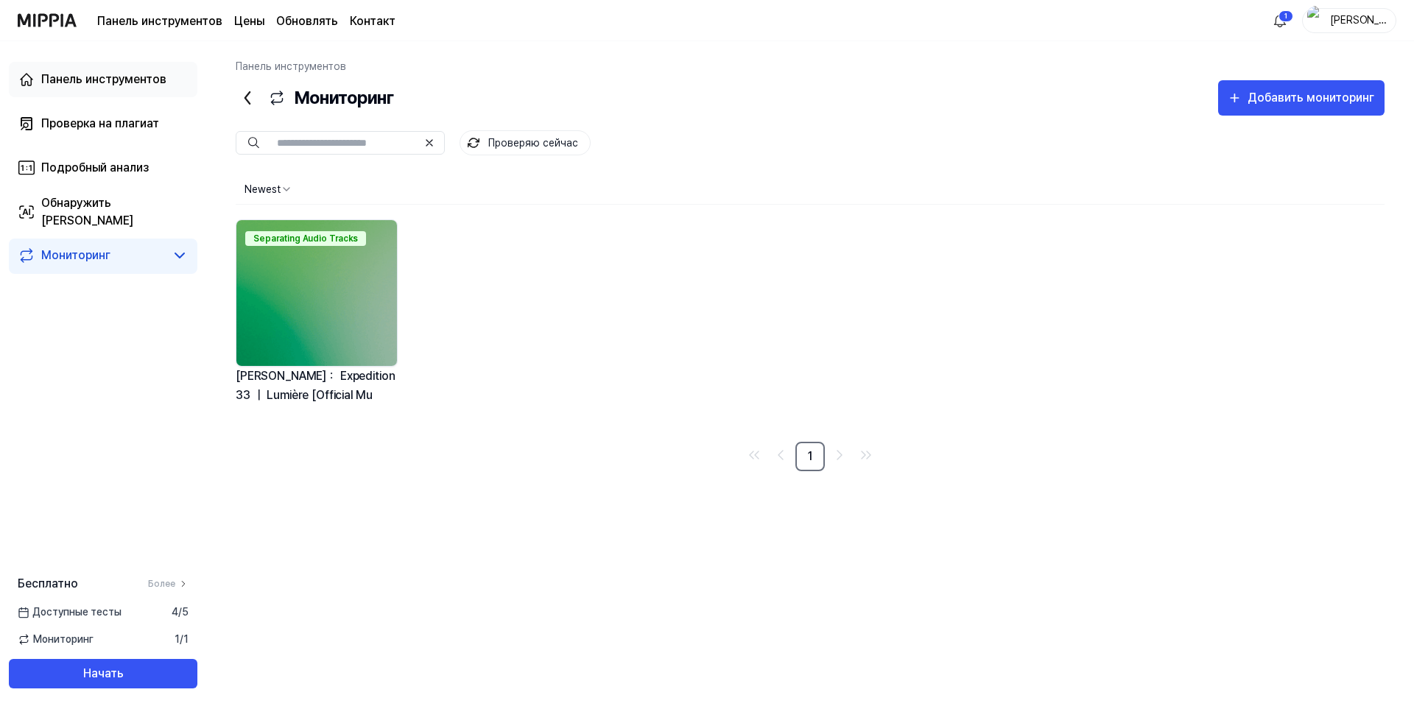
click at [119, 82] on font "Панель инструментов" at bounding box center [103, 79] width 125 height 14
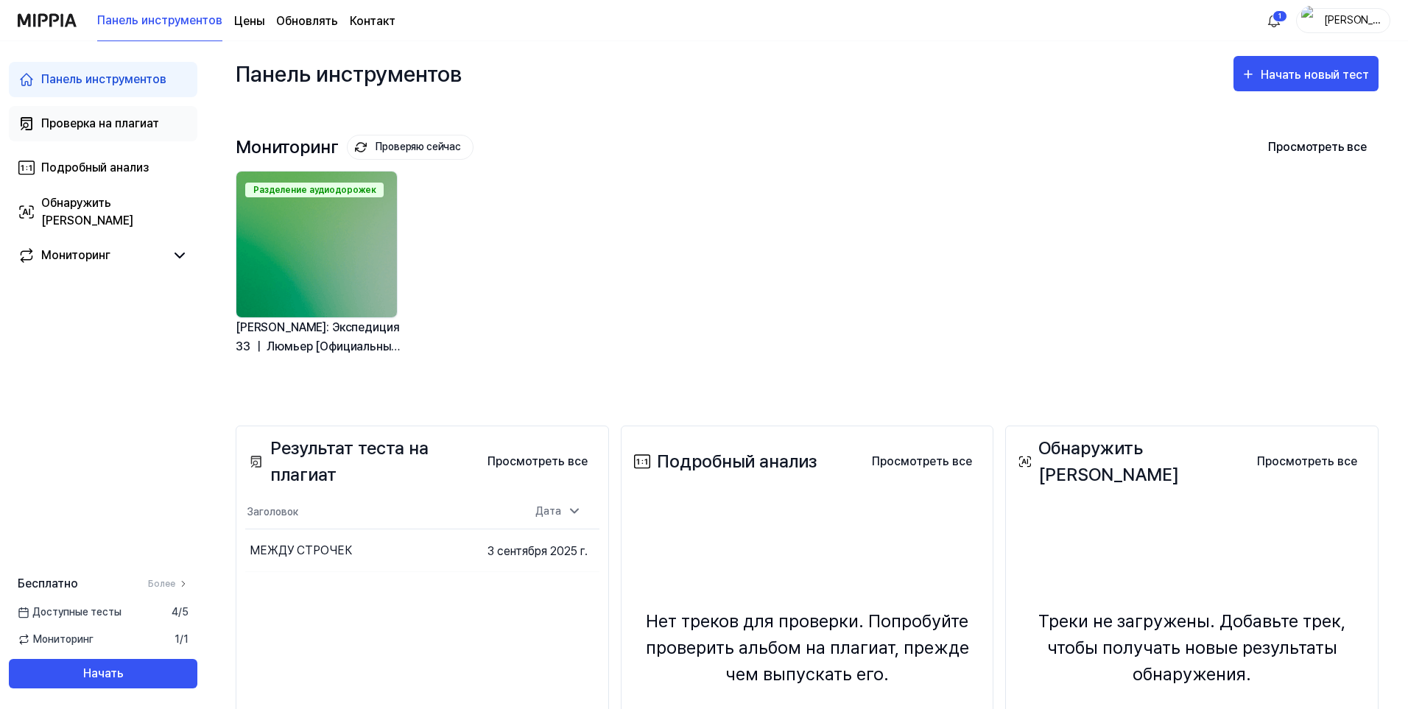
click at [121, 131] on div "Проверка на плагиат" at bounding box center [100, 124] width 118 height 18
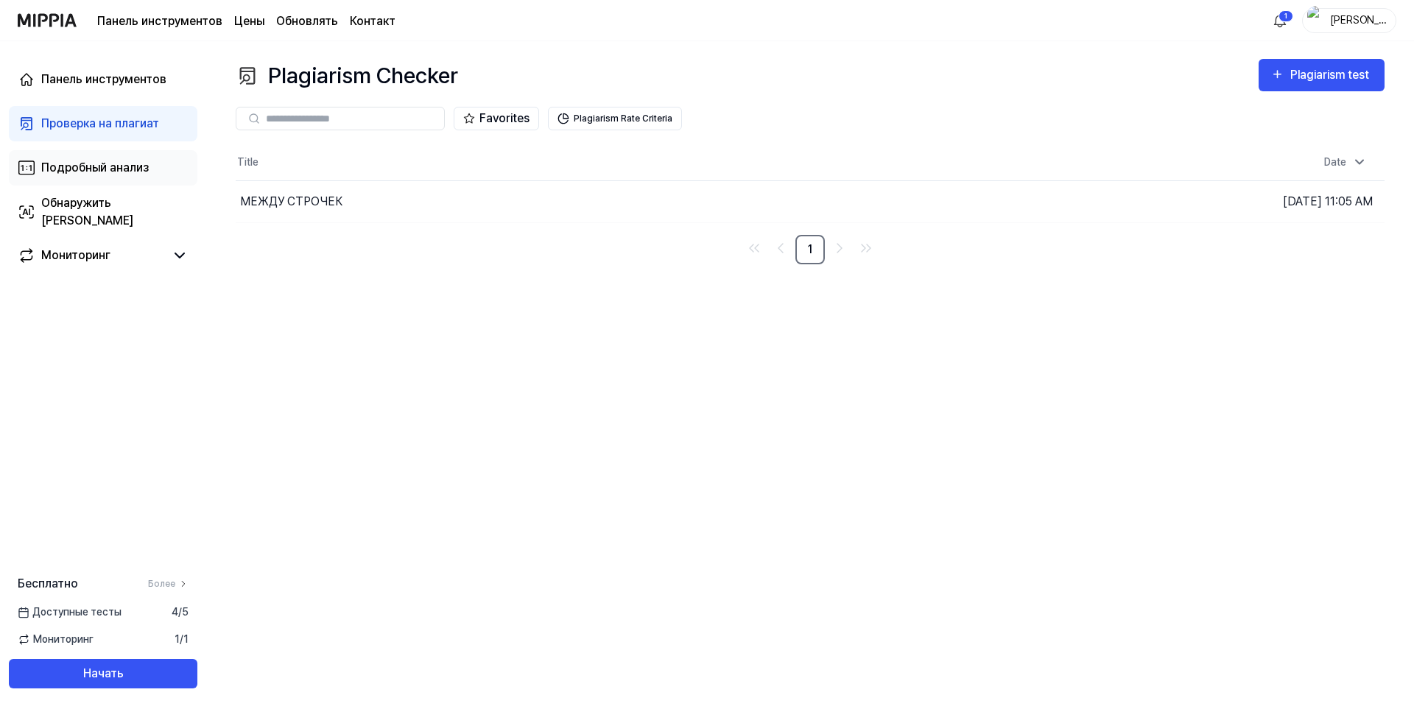
click at [94, 157] on link "Подробный анализ" at bounding box center [103, 167] width 189 height 35
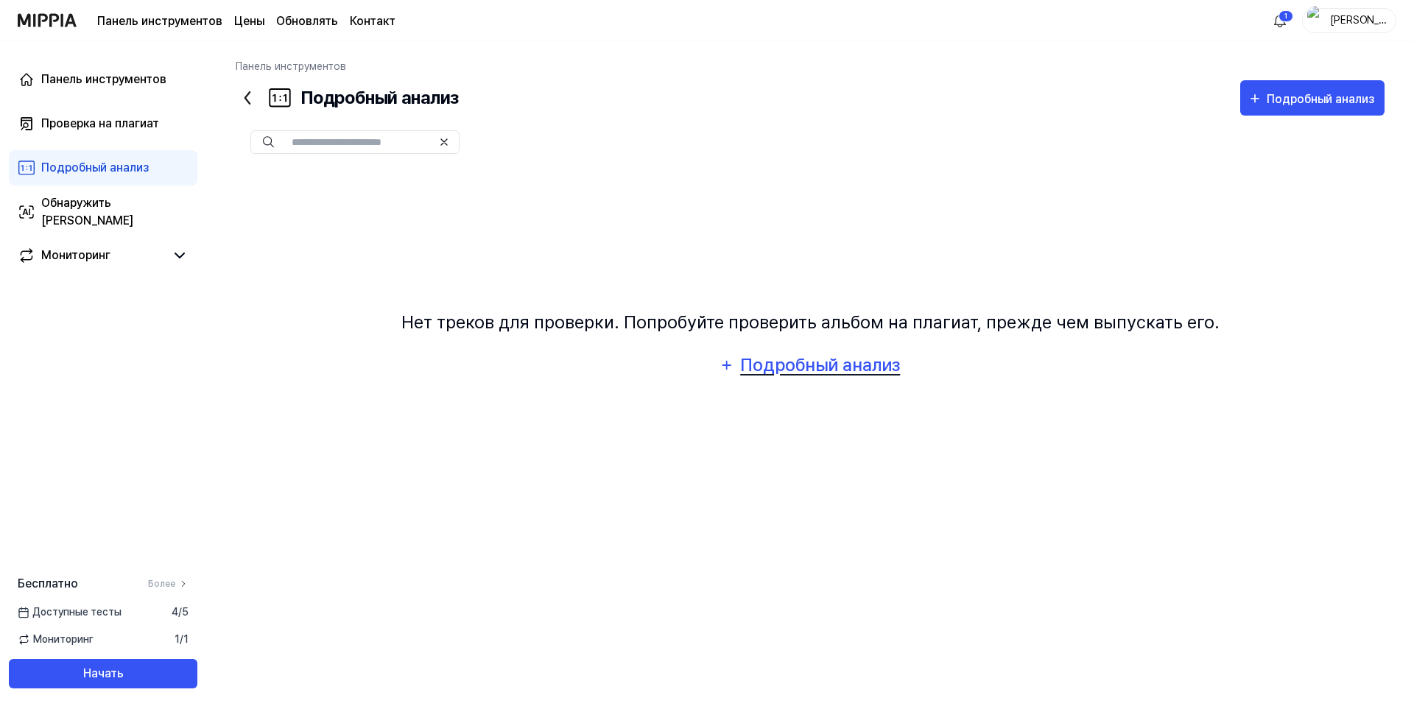
click at [784, 374] on font "Подробный анализ" at bounding box center [820, 364] width 160 height 21
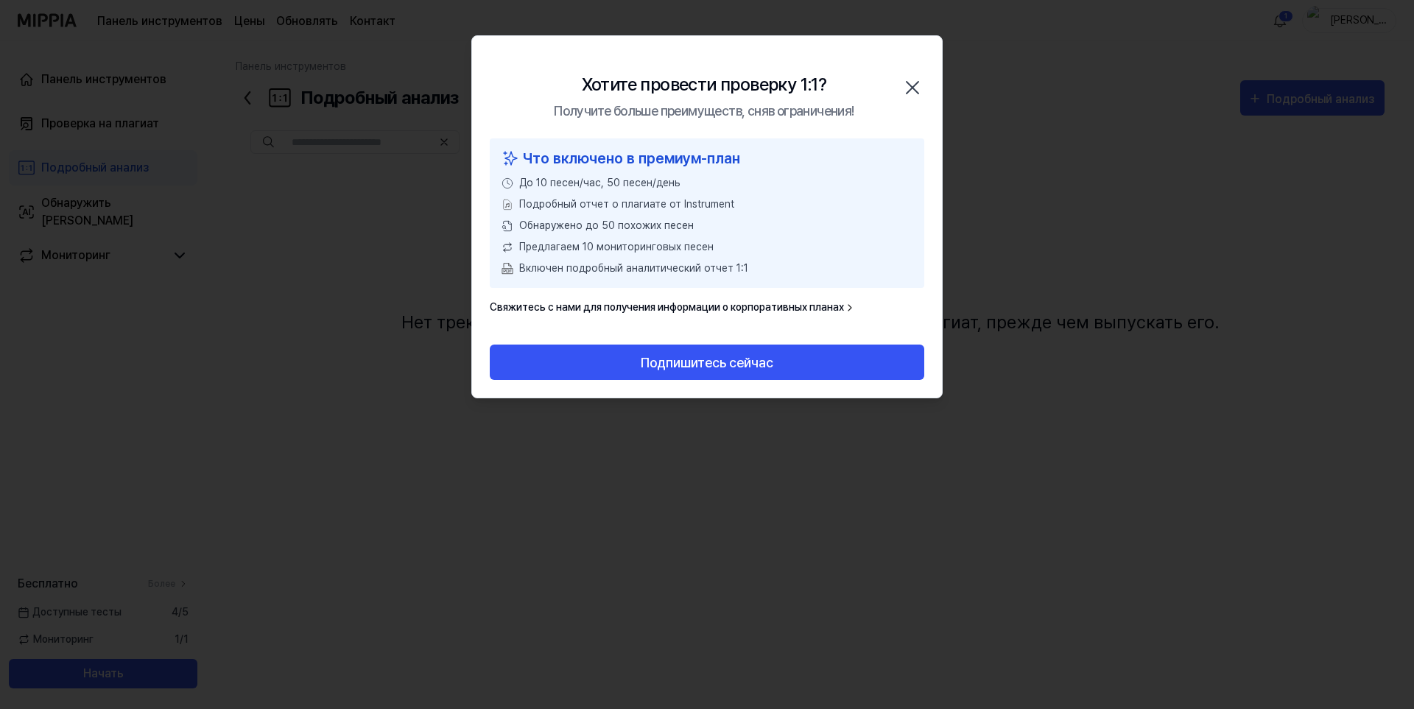
click at [889, 88] on div "Хотите провести проверку 1:1? Получите больше преимуществ, сняв ограничения! За…" at bounding box center [707, 87] width 470 height 102
click at [896, 87] on div "Хотите провести проверку 1:1? Получите больше преимуществ, сняв ограничения! За…" at bounding box center [707, 87] width 470 height 102
click at [910, 83] on icon "button" at bounding box center [913, 88] width 24 height 24
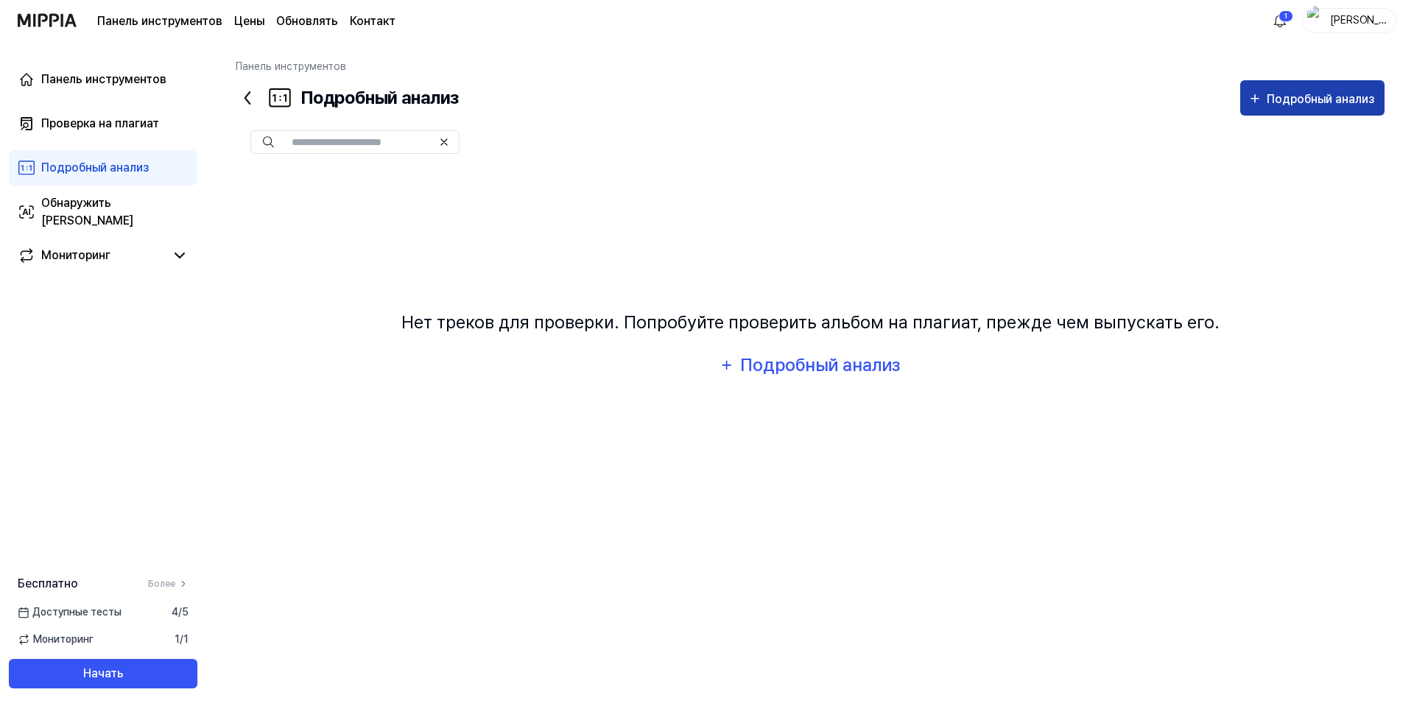
click at [1294, 90] on div "Подробный анализ" at bounding box center [1322, 99] width 110 height 19
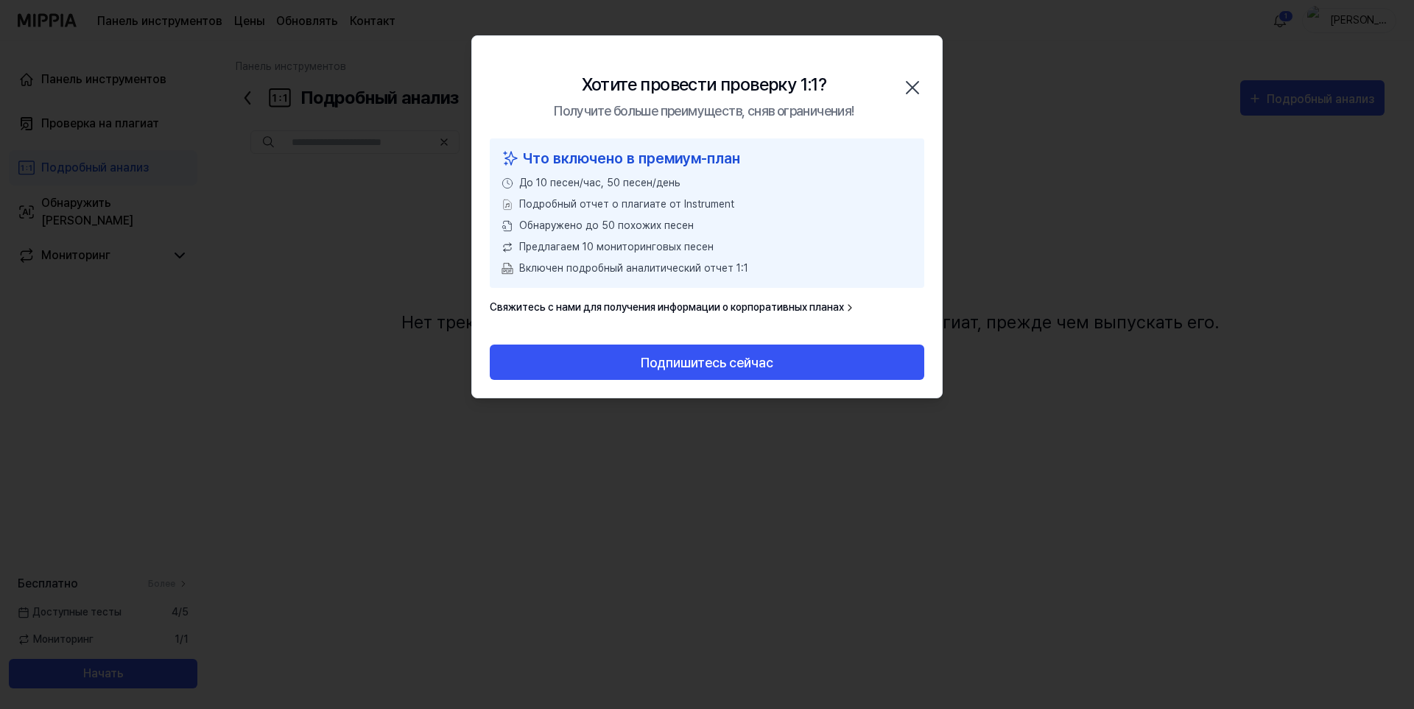
click at [915, 76] on icon "button" at bounding box center [913, 88] width 24 height 24
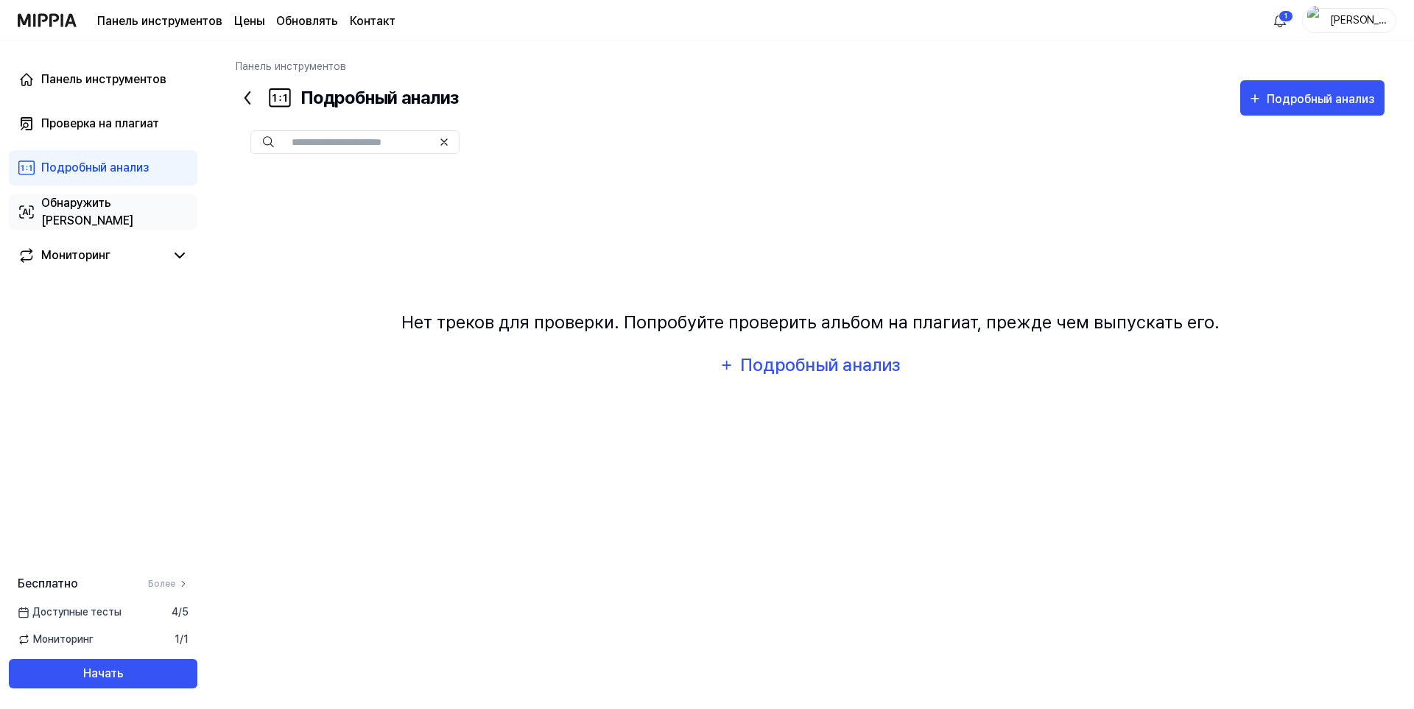
click at [75, 211] on font "Обнаружить [PERSON_NAME]" at bounding box center [87, 212] width 92 height 32
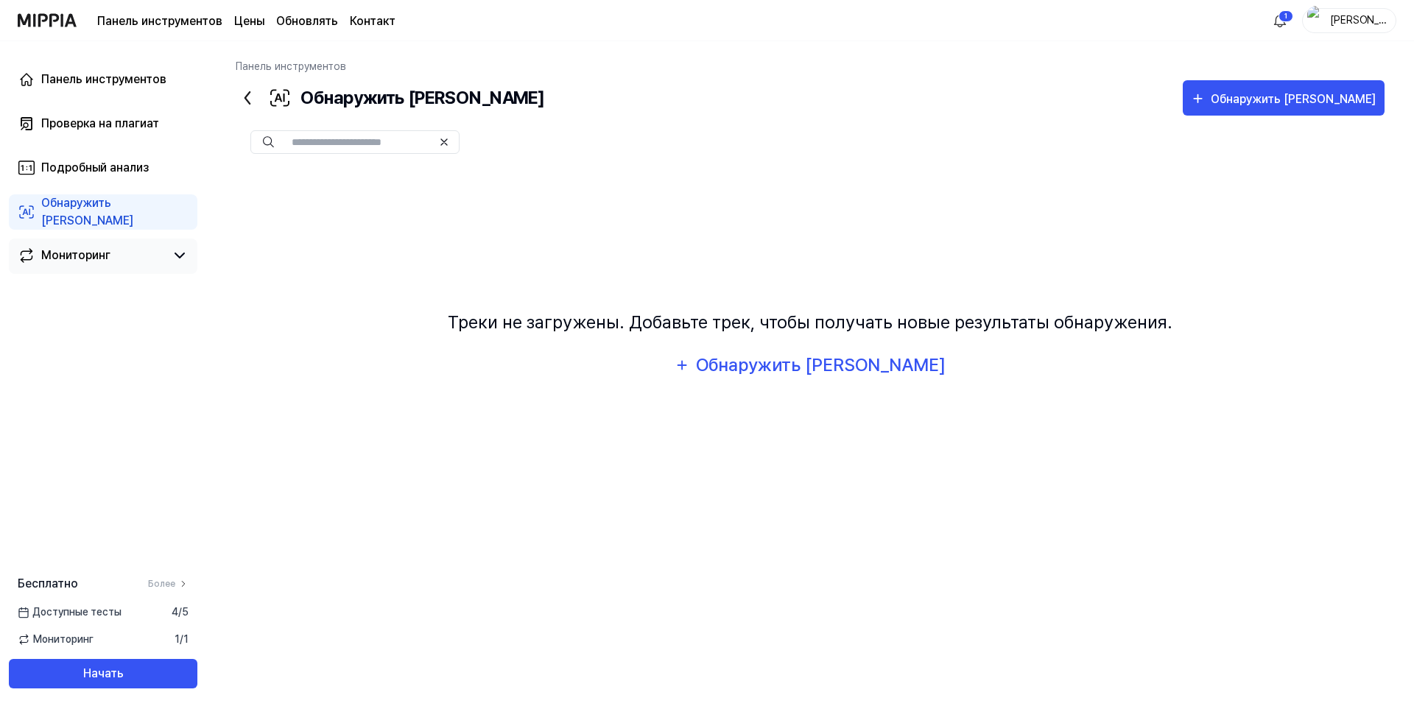
click at [75, 247] on div "Мониторинг" at bounding box center [75, 256] width 69 height 18
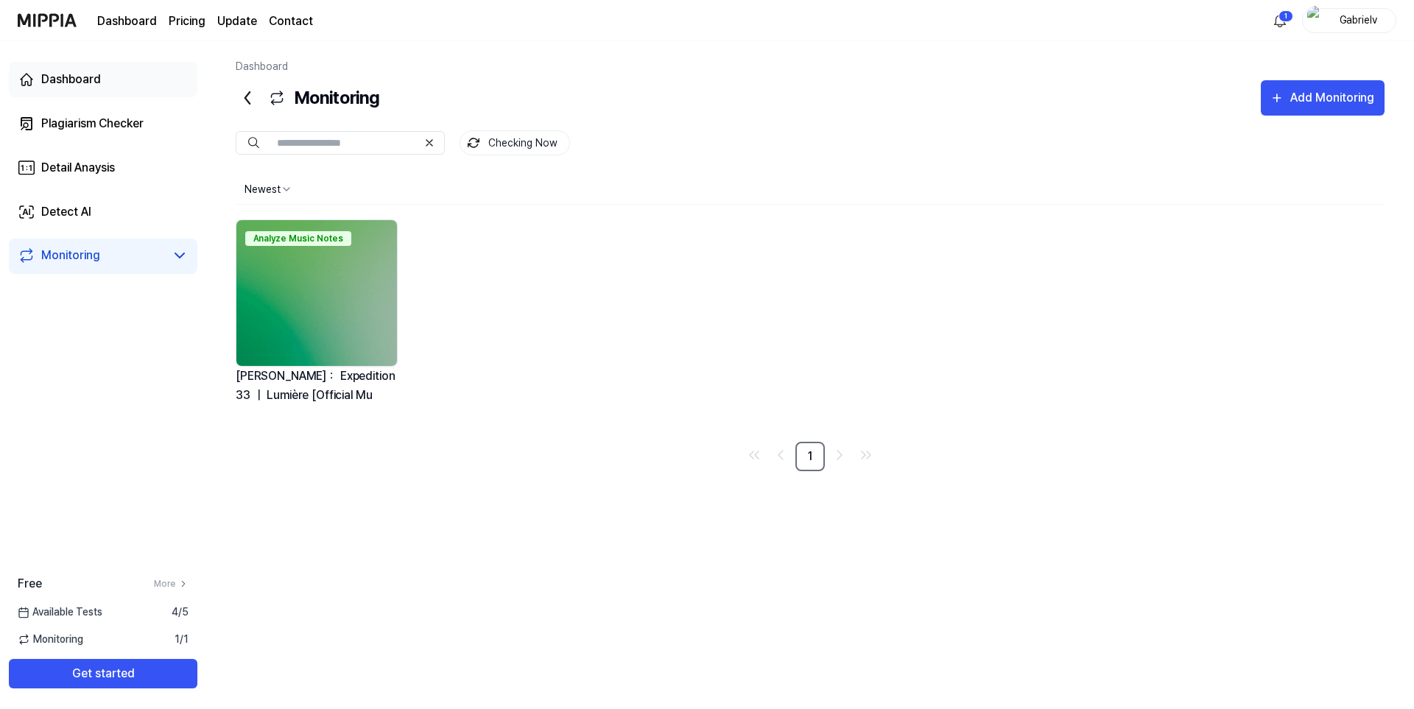
click at [116, 83] on link "Dashboard" at bounding box center [103, 79] width 189 height 35
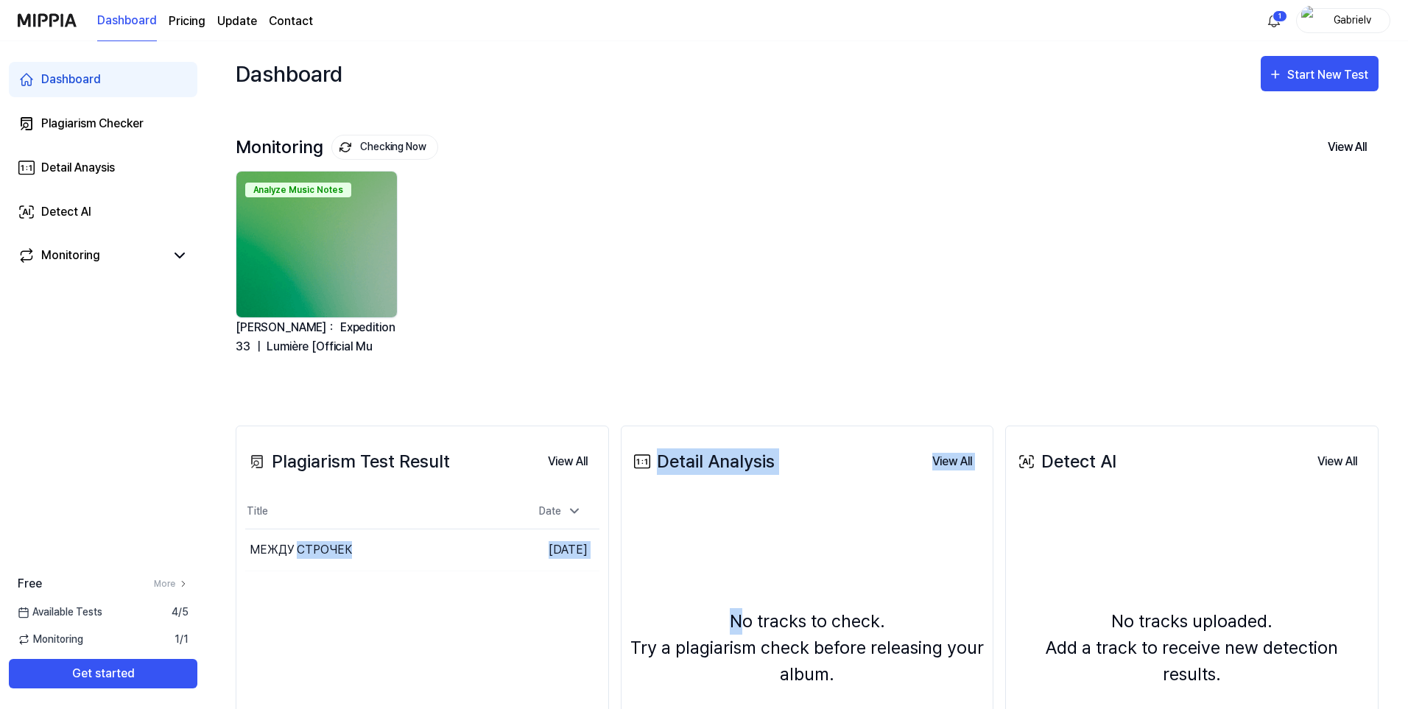
drag, startPoint x: 297, startPoint y: 553, endPoint x: 739, endPoint y: 563, distance: 441.9
click at [739, 563] on div "Plagiarism Test Result View All Plagiarism Test Result Title Date МЕЖДУ СТРОЧЕК…" at bounding box center [807, 661] width 1143 height 530
click at [314, 542] on div "МЕЖДУ СТРОЧЕК" at bounding box center [301, 550] width 102 height 18
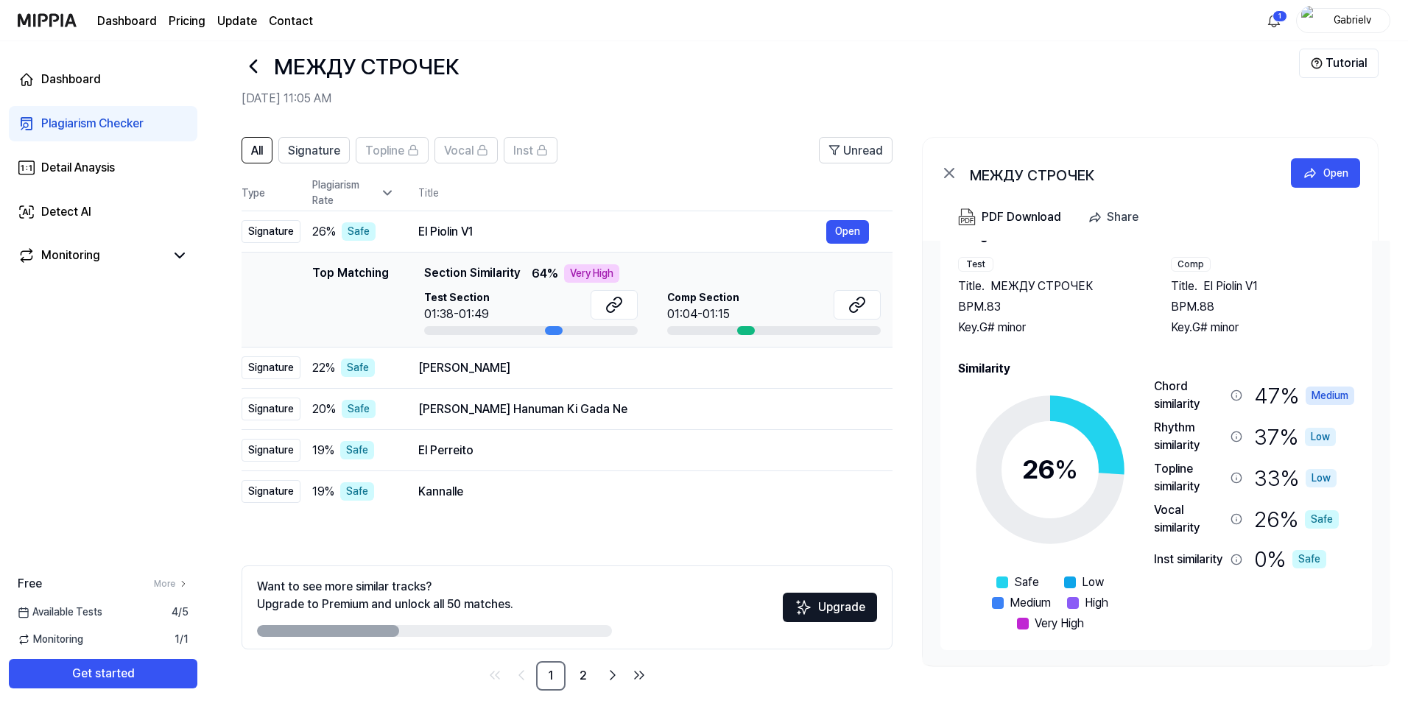
scroll to position [33, 0]
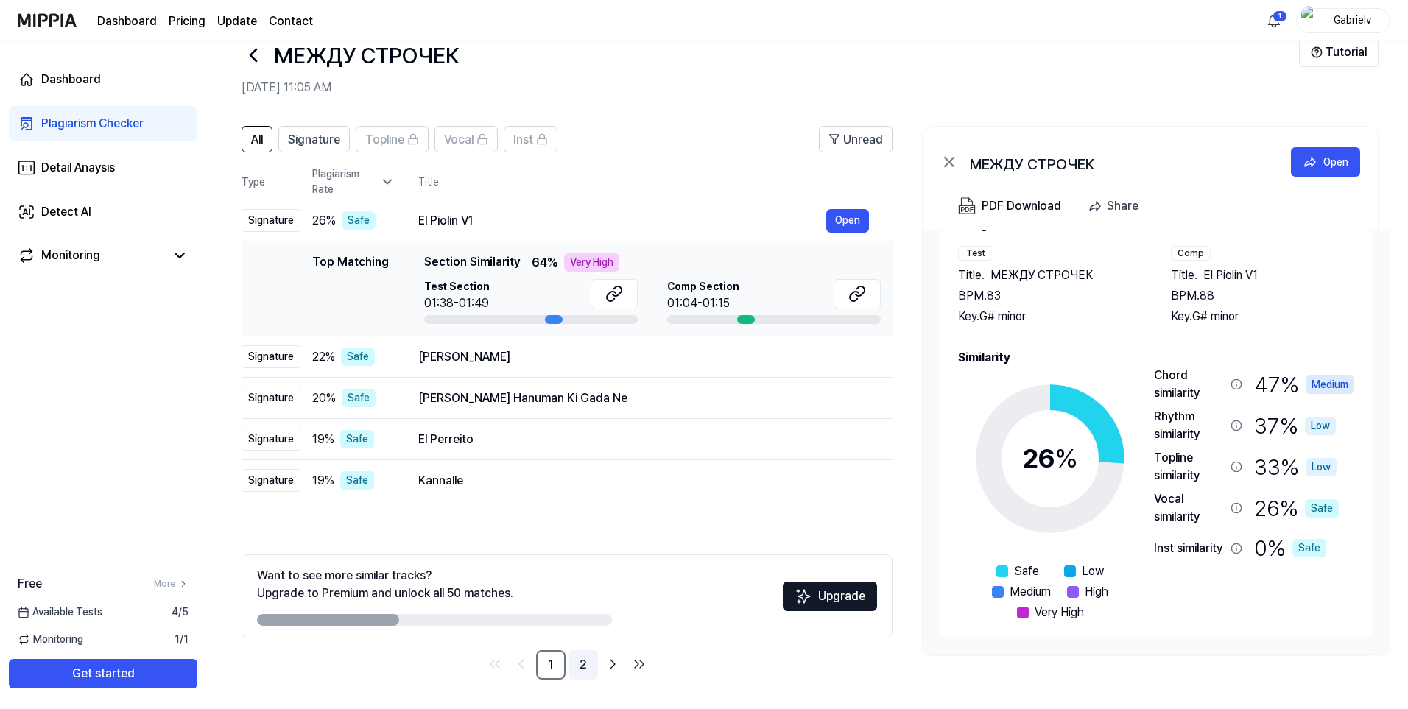
click at [577, 667] on link "2" at bounding box center [582, 664] width 29 height 29
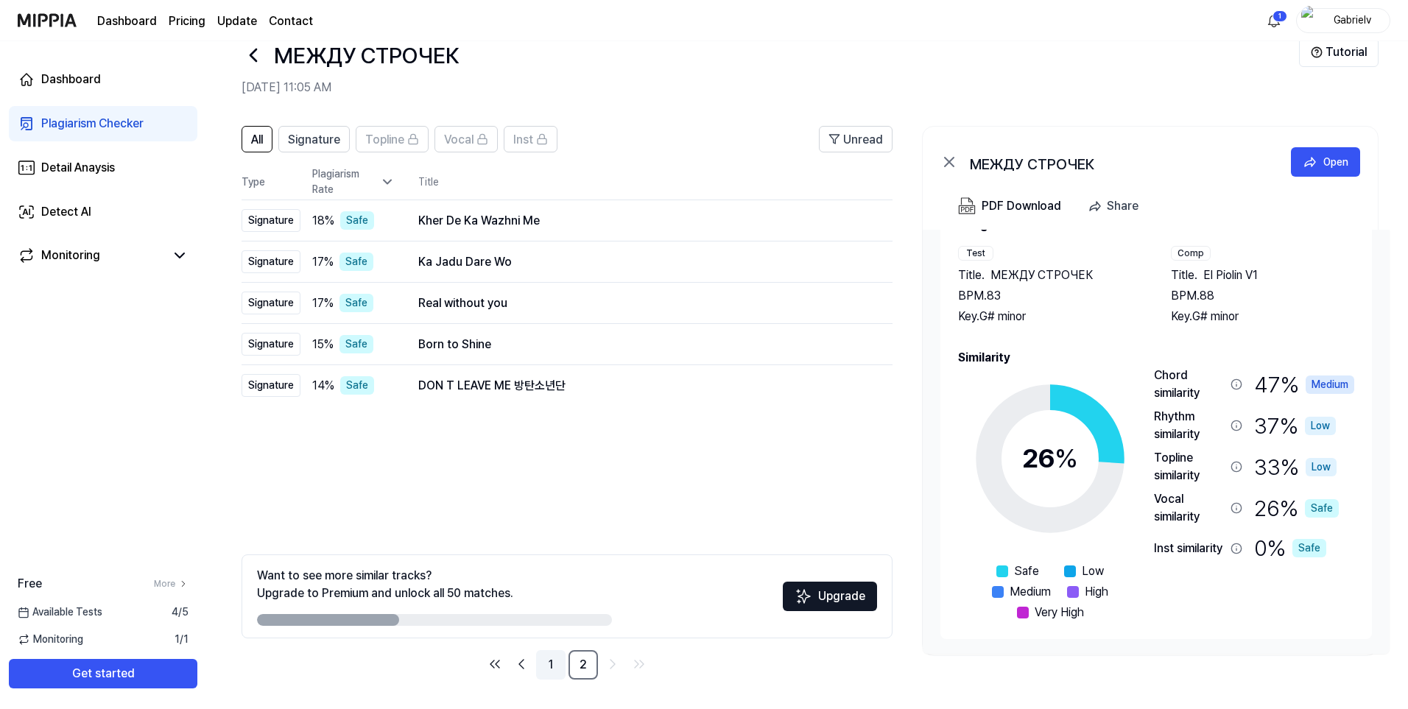
click at [537, 664] on link "1" at bounding box center [550, 664] width 29 height 29
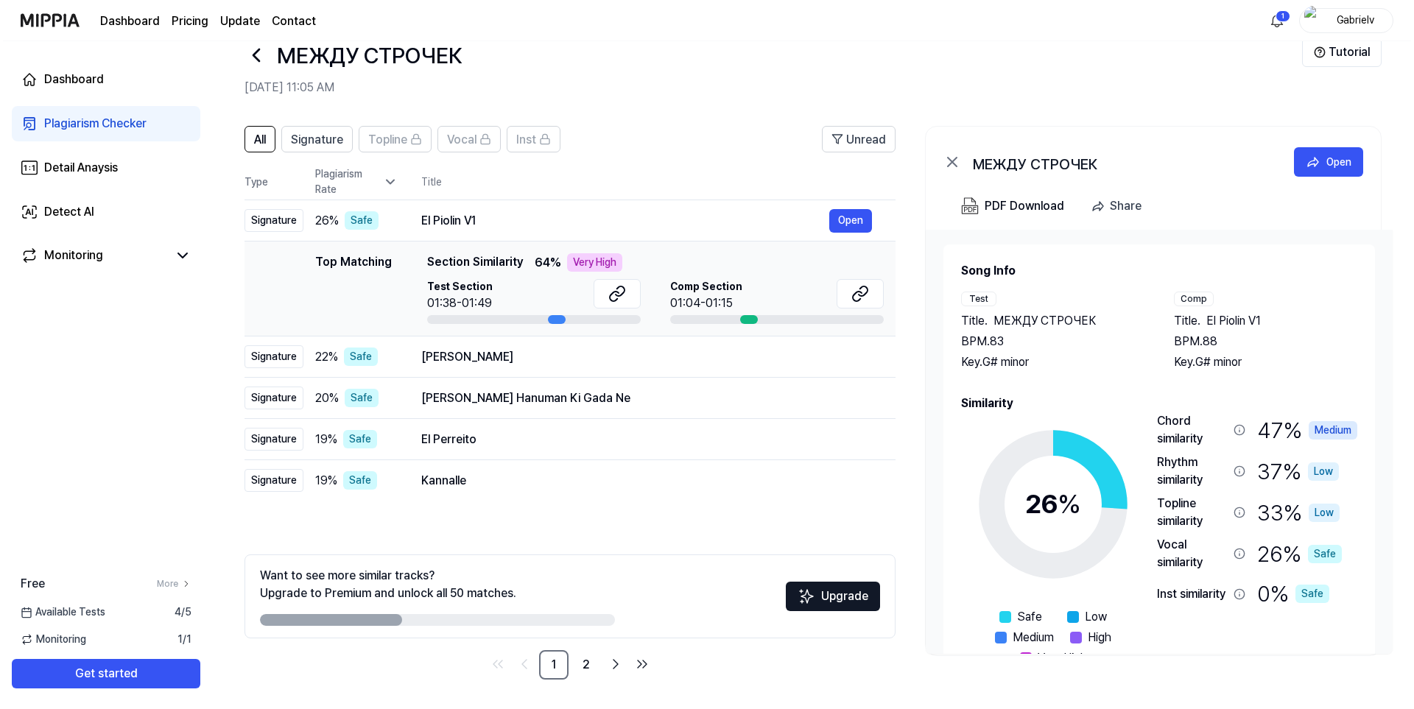
scroll to position [0, 0]
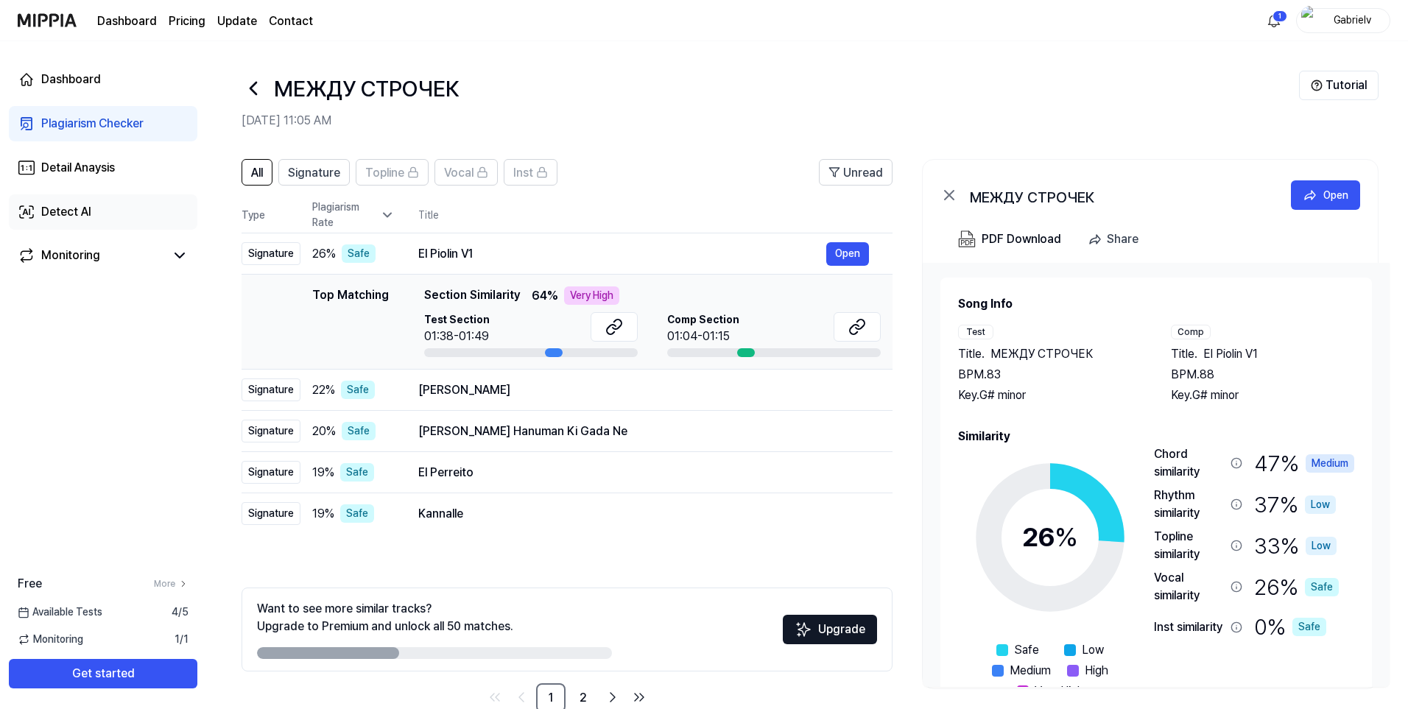
click at [73, 222] on link "Detect AI" at bounding box center [103, 211] width 189 height 35
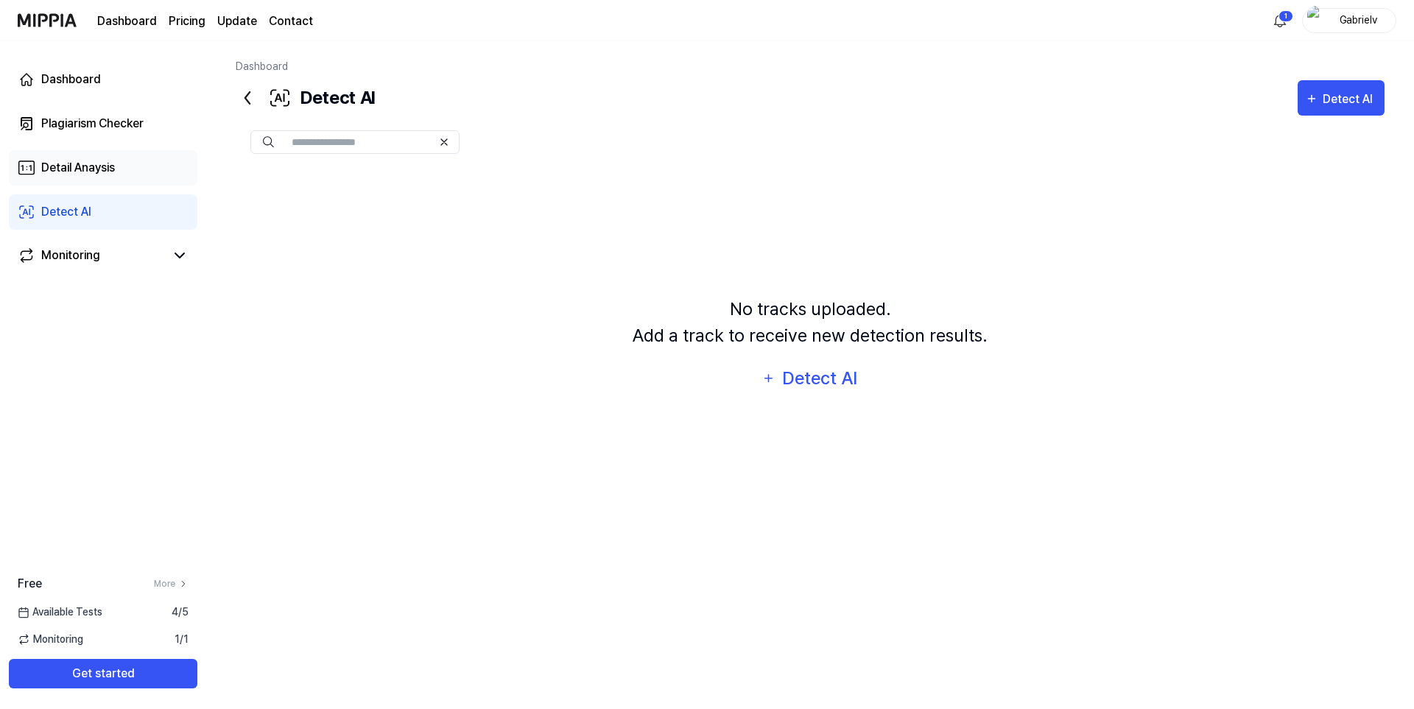
click at [77, 172] on div "Detail Anaysis" at bounding box center [78, 168] width 74 height 18
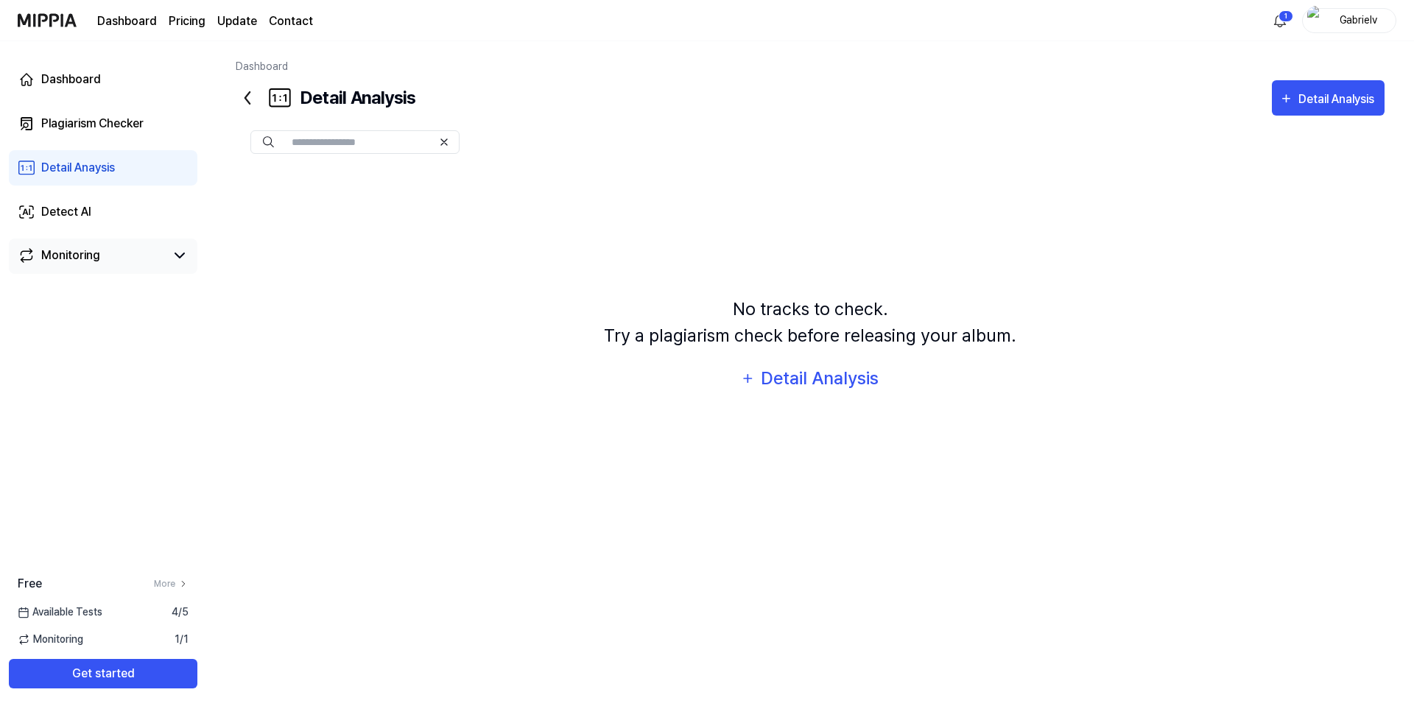
click at [66, 264] on div "Monitoring" at bounding box center [70, 256] width 59 height 18
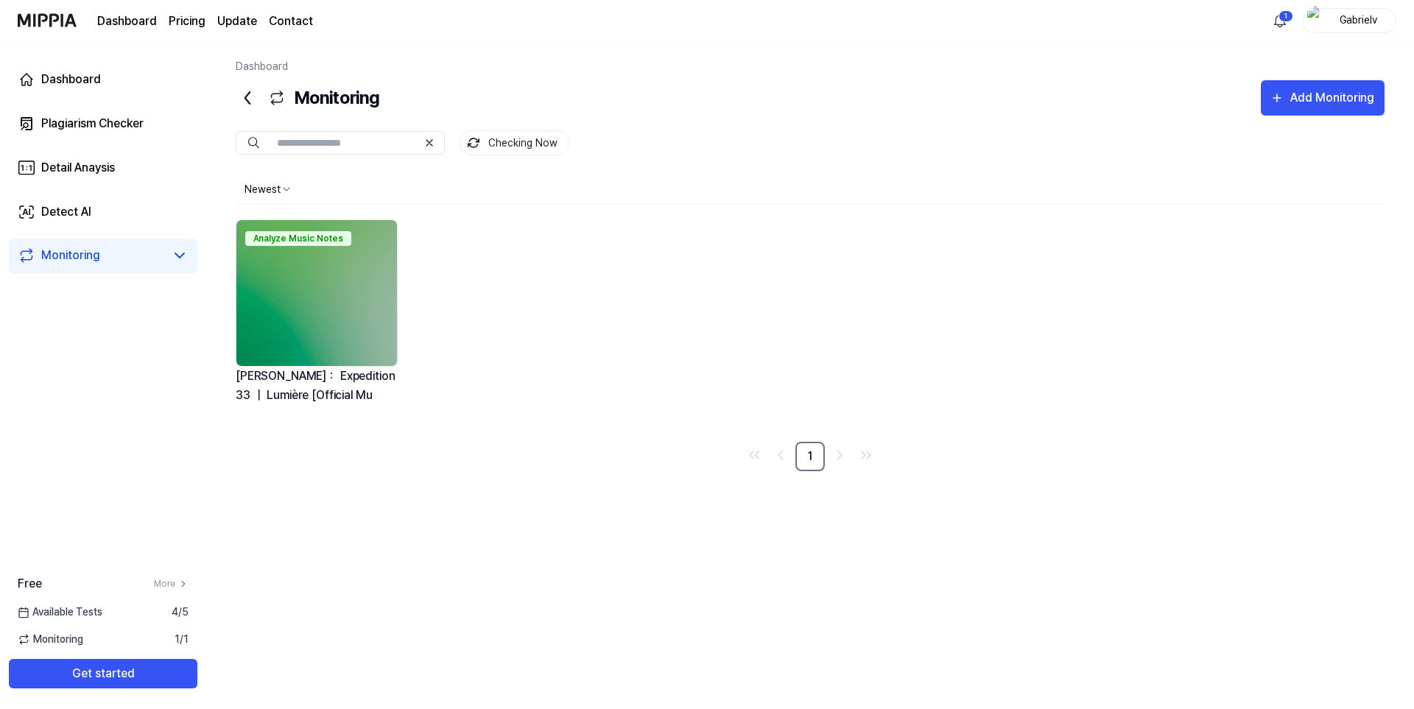
click at [353, 284] on img at bounding box center [316, 293] width 161 height 146
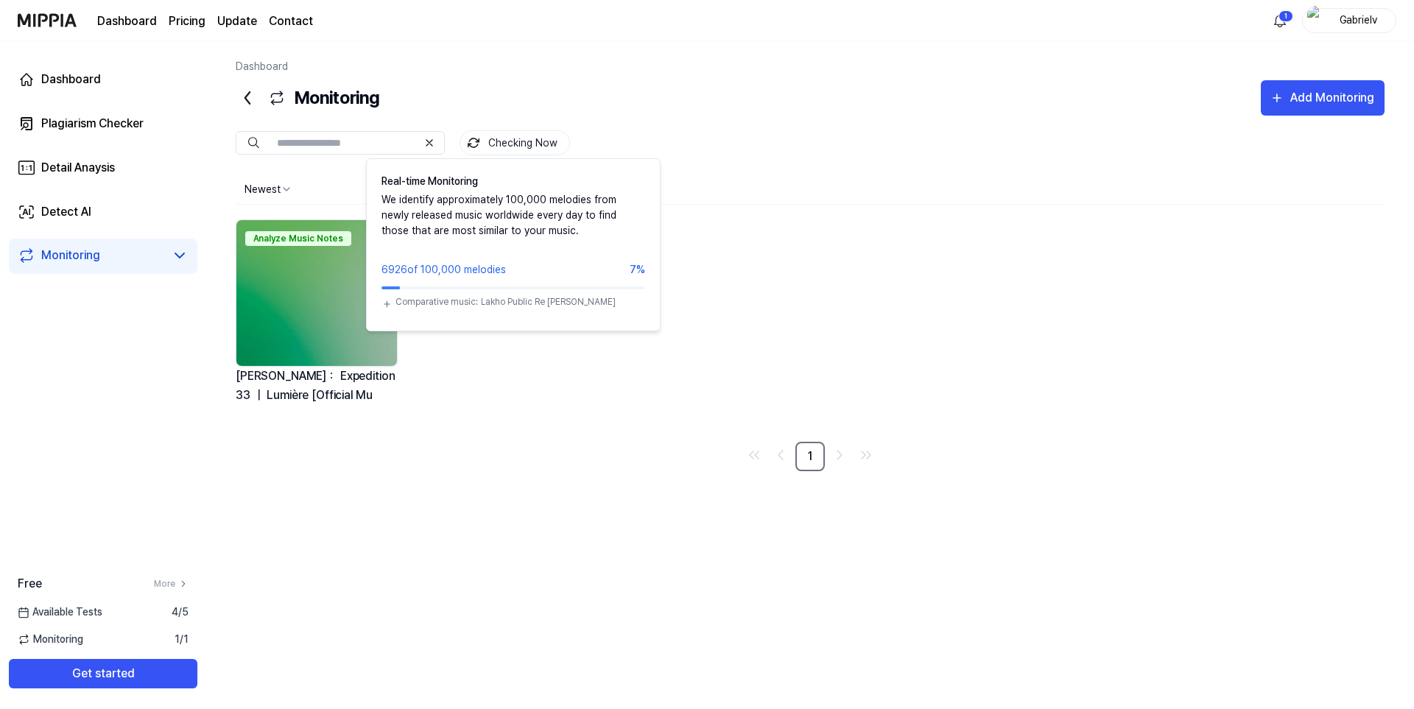
click at [479, 147] on img at bounding box center [474, 143] width 12 height 12
click at [504, 151] on button "Checking Now" at bounding box center [514, 142] width 110 height 25
click at [514, 138] on button "Checking Now" at bounding box center [514, 142] width 110 height 25
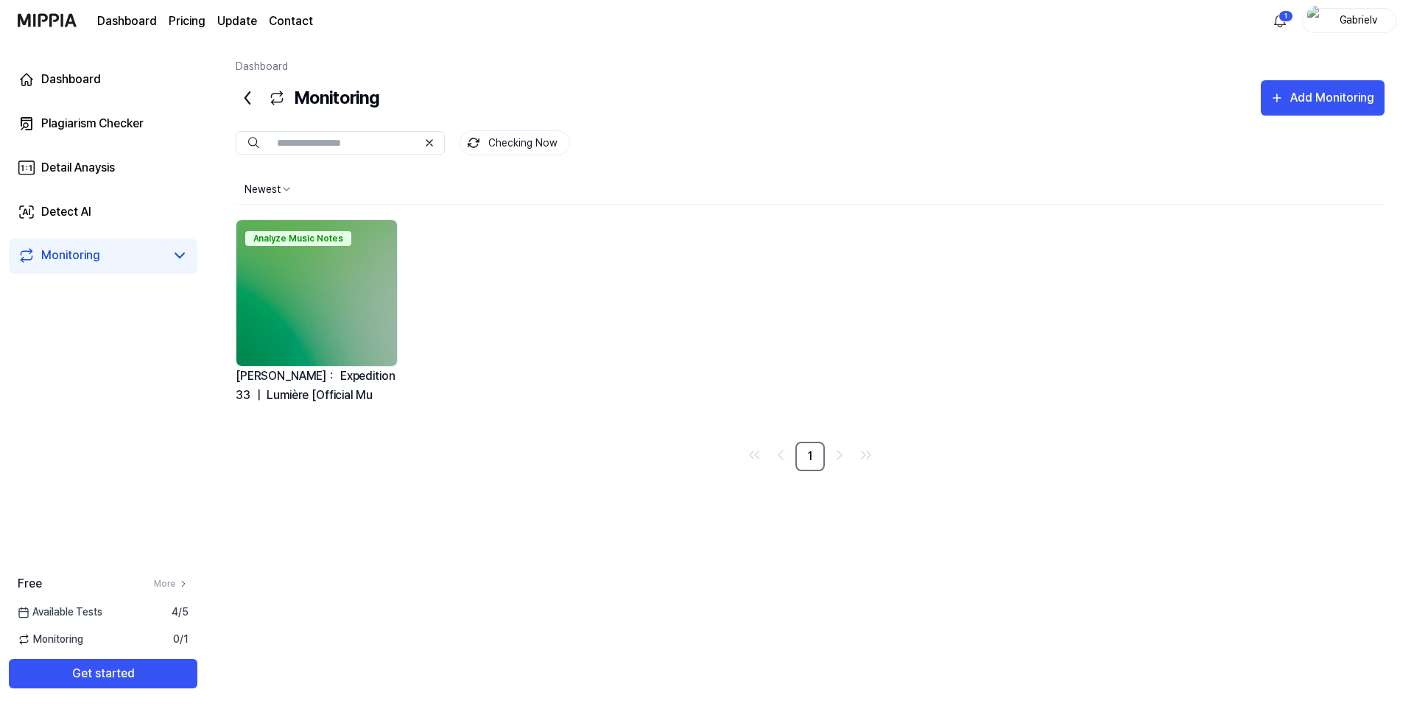
click at [513, 139] on button "Checking Now" at bounding box center [514, 142] width 110 height 25
click at [105, 94] on link "Dashboard" at bounding box center [103, 79] width 189 height 35
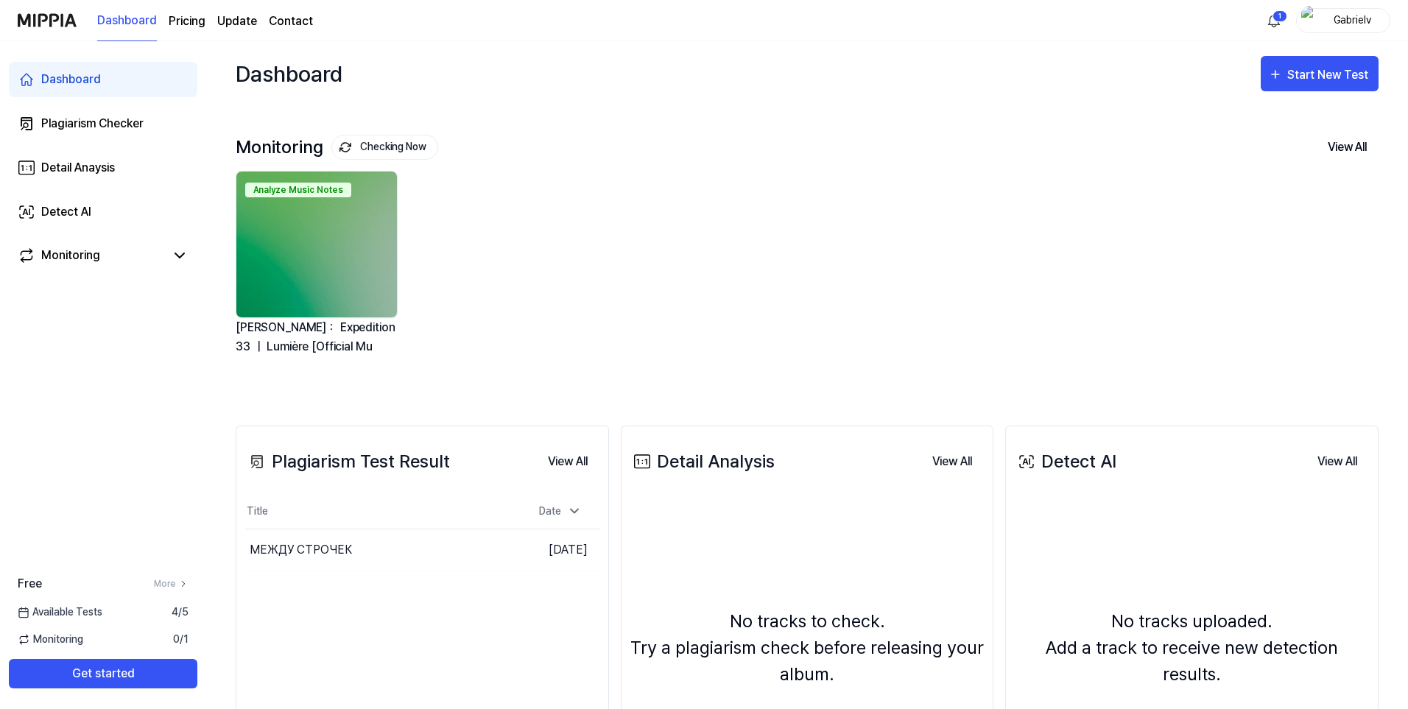
drag, startPoint x: 336, startPoint y: 281, endPoint x: 290, endPoint y: 269, distance: 47.0
click at [290, 269] on img at bounding box center [316, 245] width 161 height 146
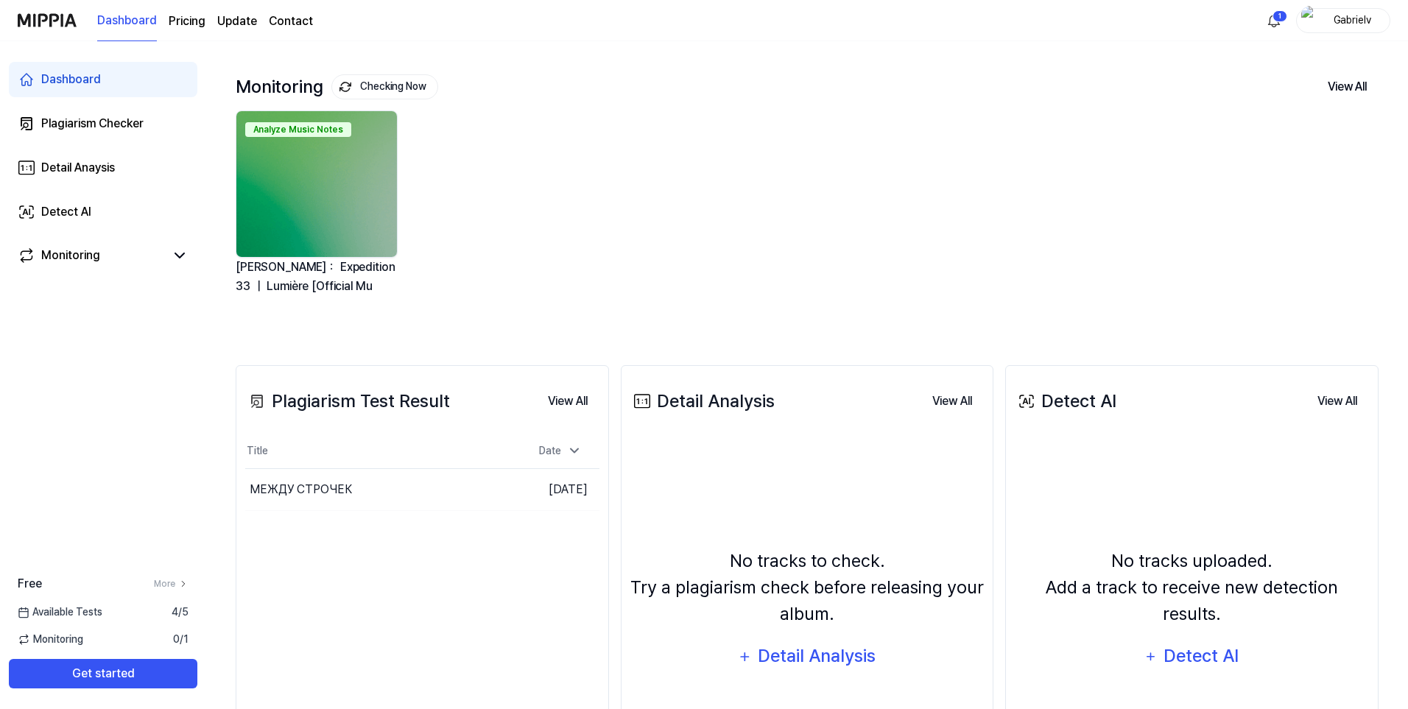
scroll to position [216, 0]
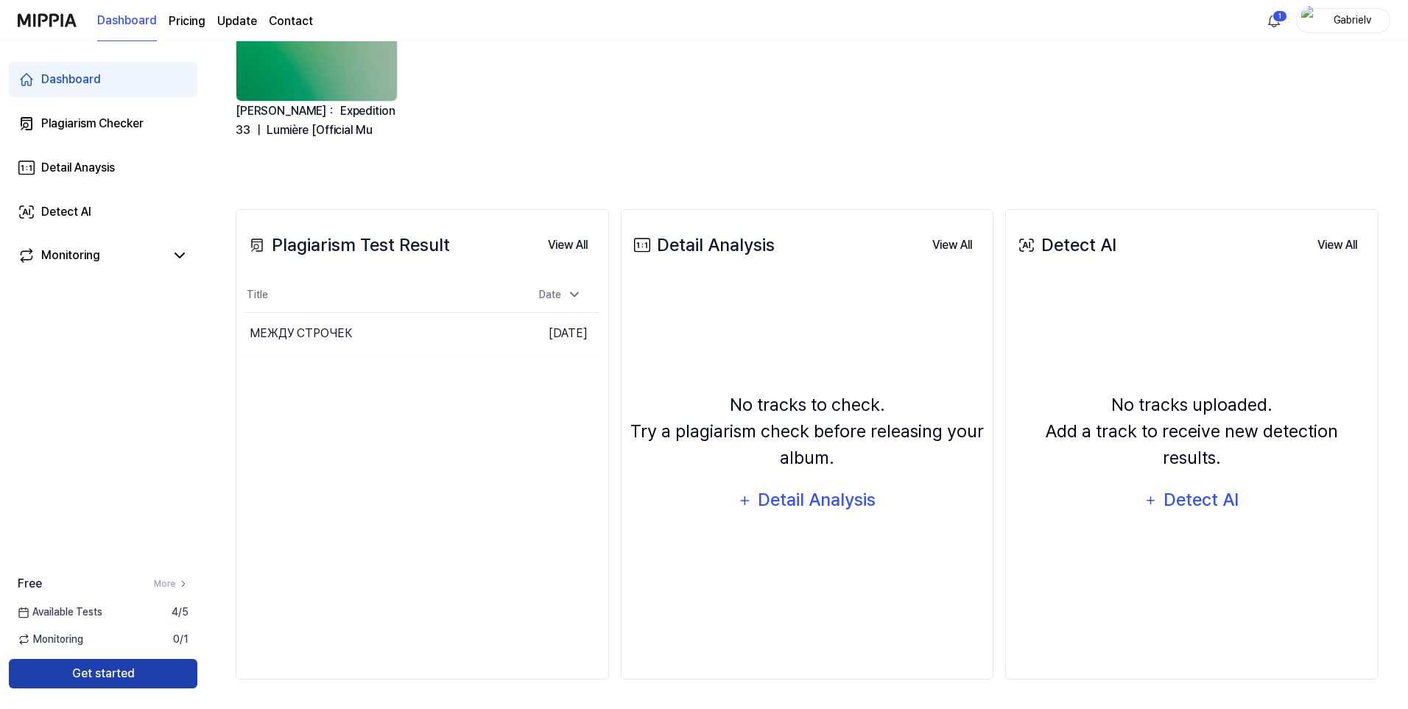
click at [91, 680] on button "Get started" at bounding box center [103, 673] width 189 height 29
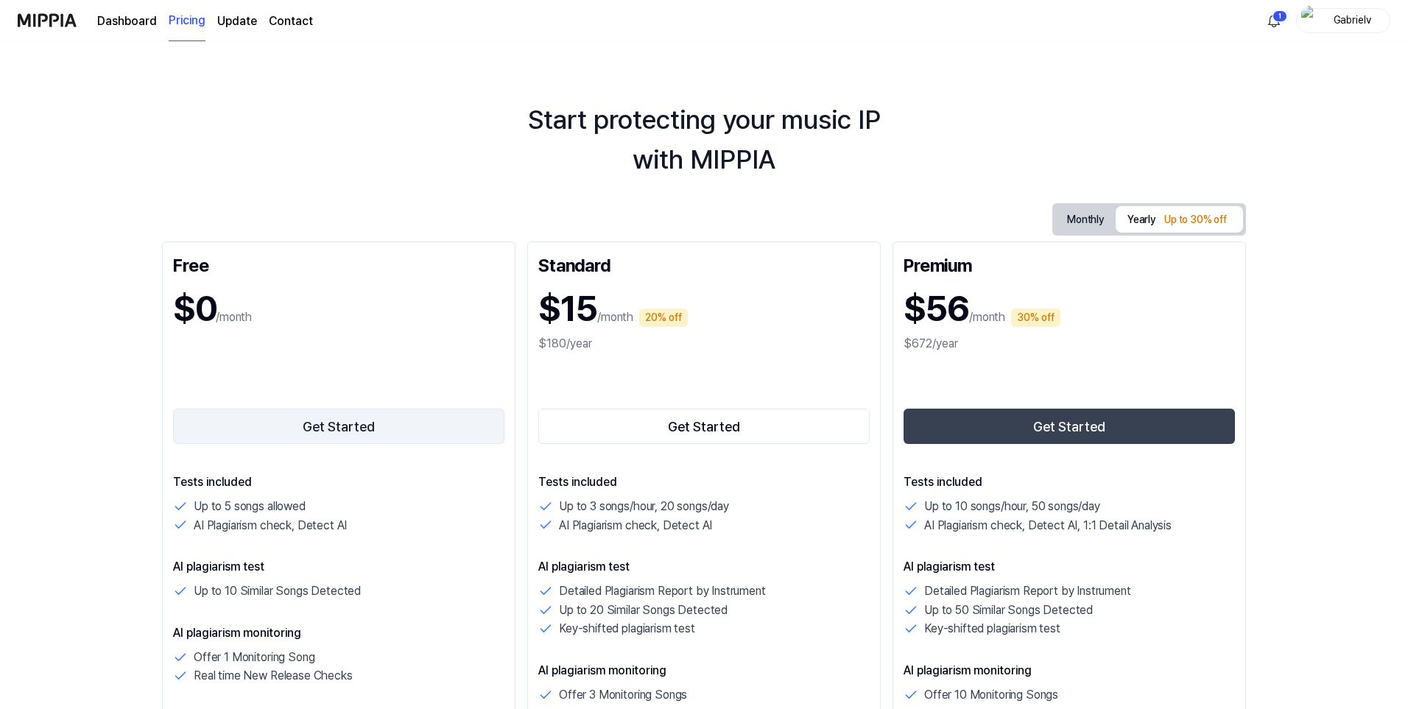
click at [376, 412] on button "Get Started" at bounding box center [338, 426] width 331 height 35
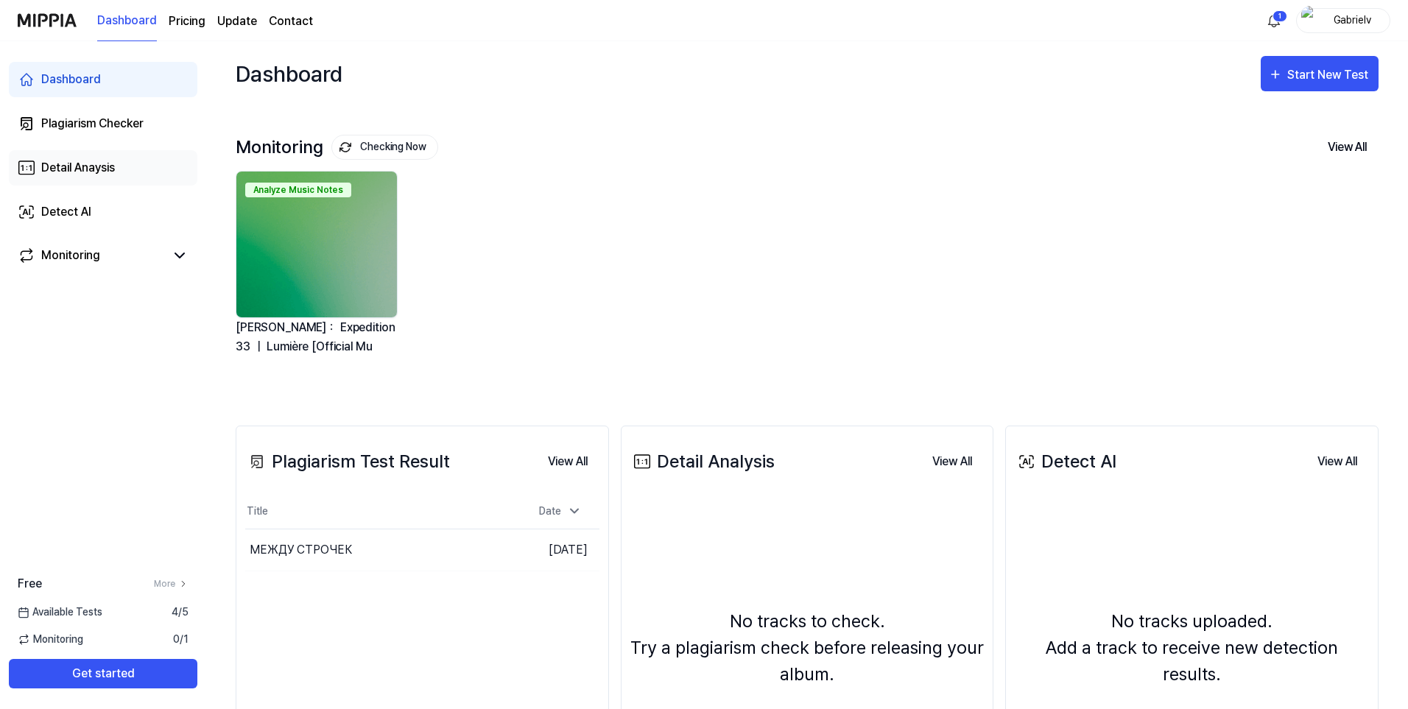
click at [80, 172] on div "Detail Anaysis" at bounding box center [78, 168] width 74 height 18
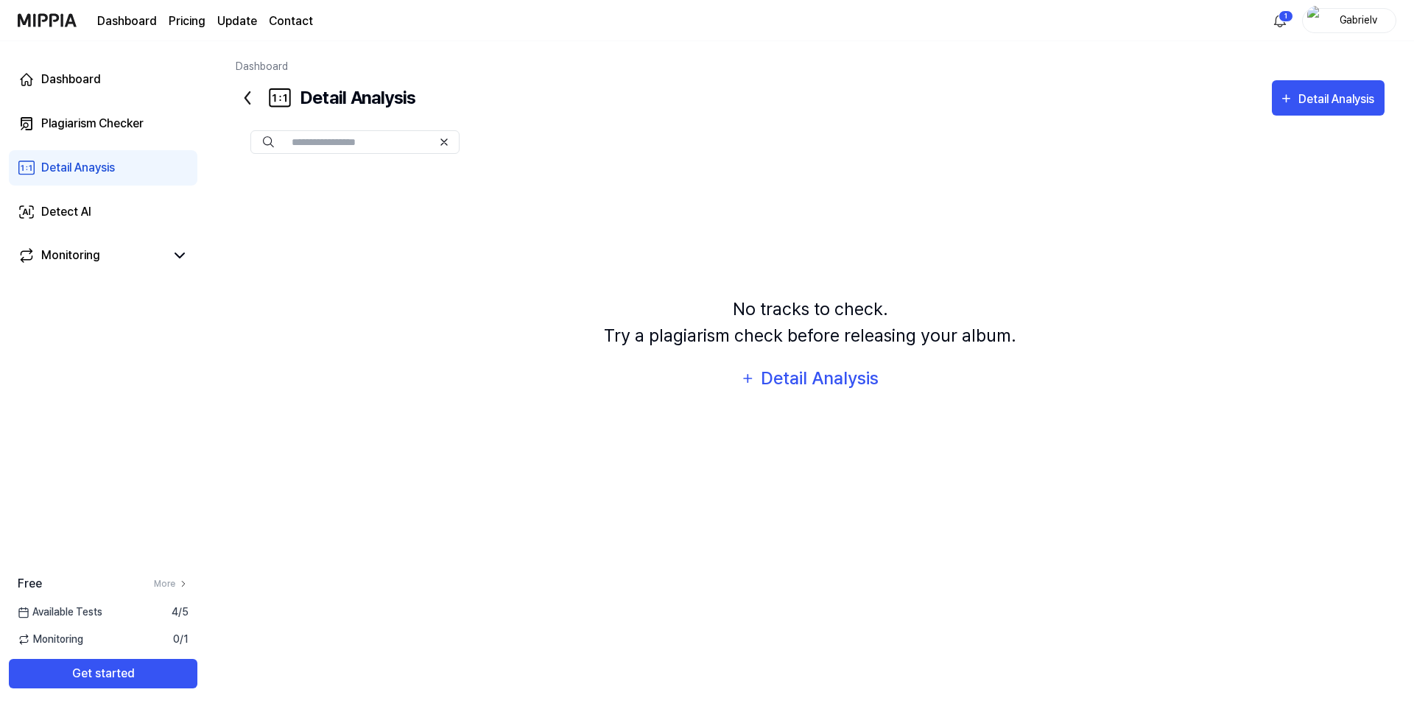
click at [373, 139] on input "text" at bounding box center [362, 141] width 141 height 13
click at [405, 144] on input "text" at bounding box center [362, 141] width 141 height 13
click at [791, 379] on div "Detail Analysis" at bounding box center [820, 378] width 120 height 28
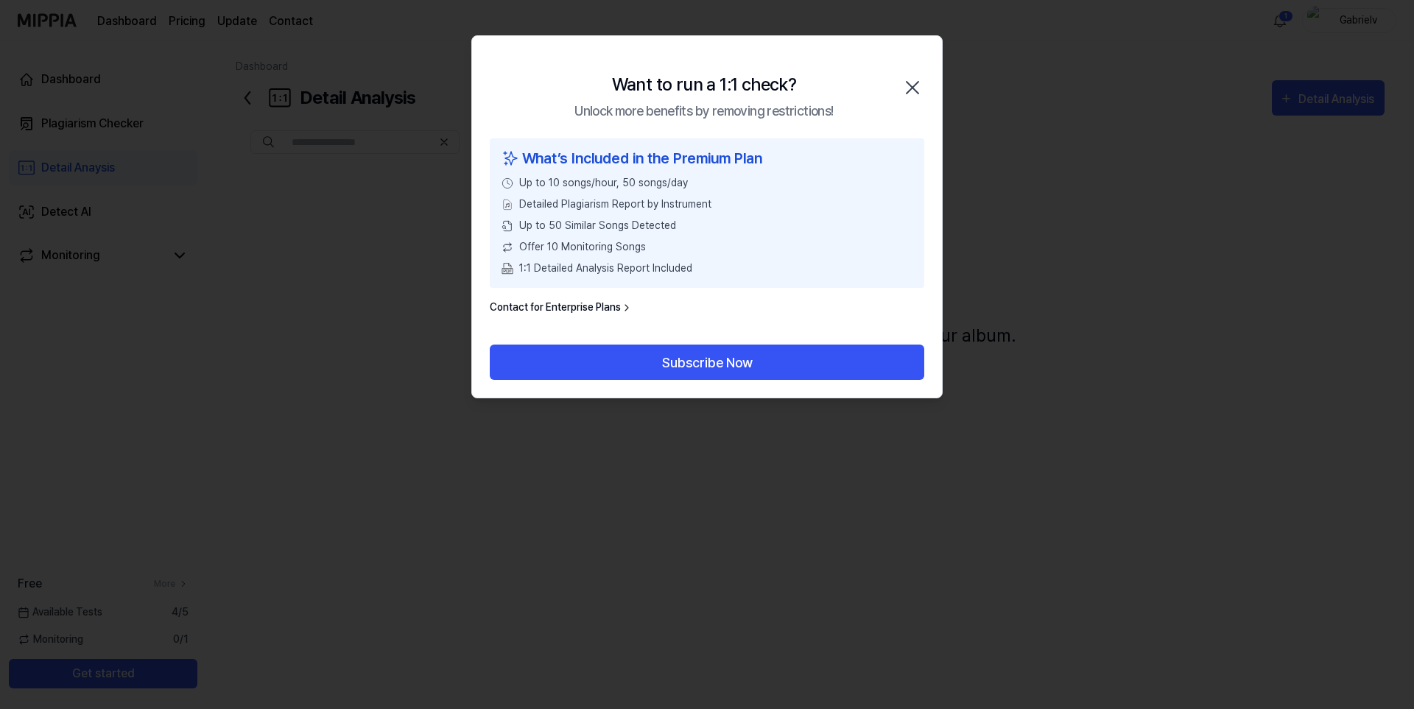
click at [912, 83] on icon "button" at bounding box center [913, 88] width 24 height 24
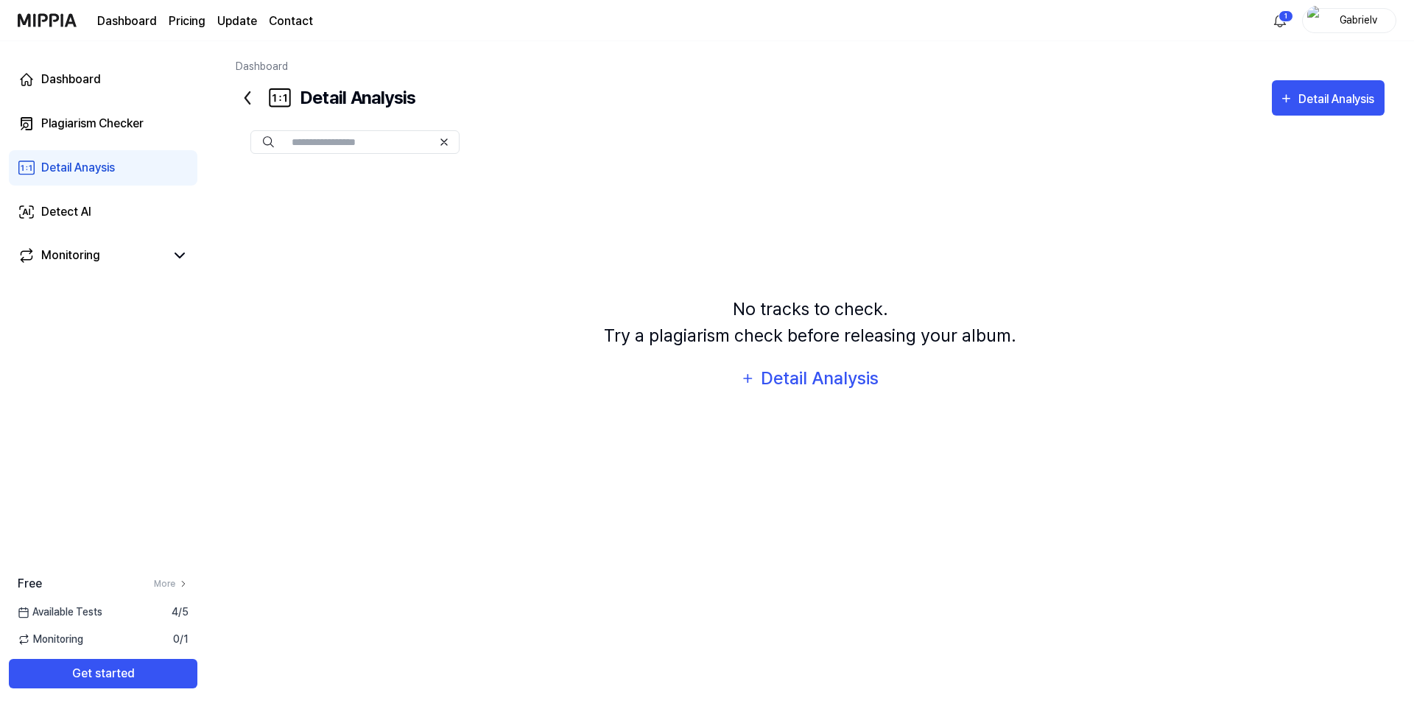
click at [323, 138] on input "text" at bounding box center [362, 141] width 141 height 13
paste input "**********"
type input "**********"
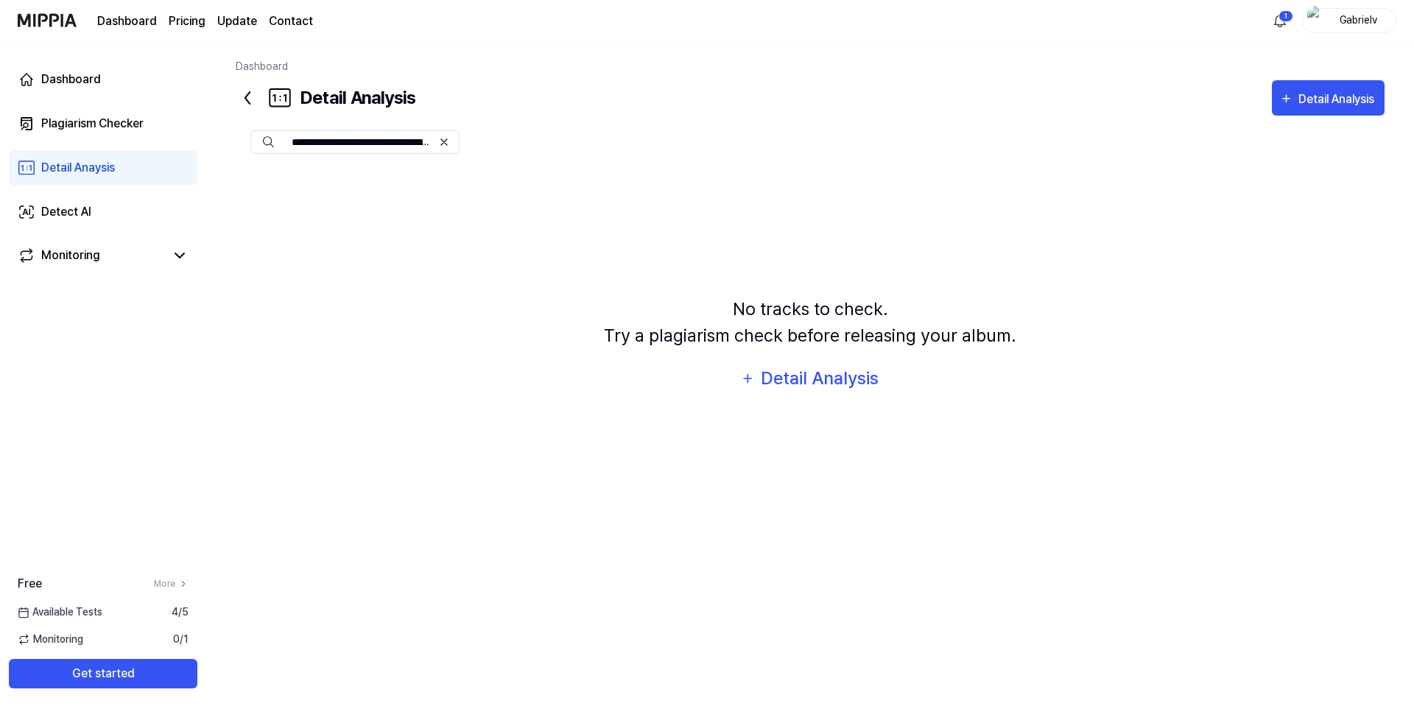
click at [441, 143] on icon at bounding box center [444, 142] width 12 height 12
click at [405, 141] on input "text" at bounding box center [362, 141] width 141 height 13
type input "*******"
click at [330, 188] on div "No tracks to check. Try a plagiarism check before releasing your album. Detail …" at bounding box center [810, 346] width 1149 height 355
click at [363, 155] on div "*******" at bounding box center [810, 142] width 1149 height 53
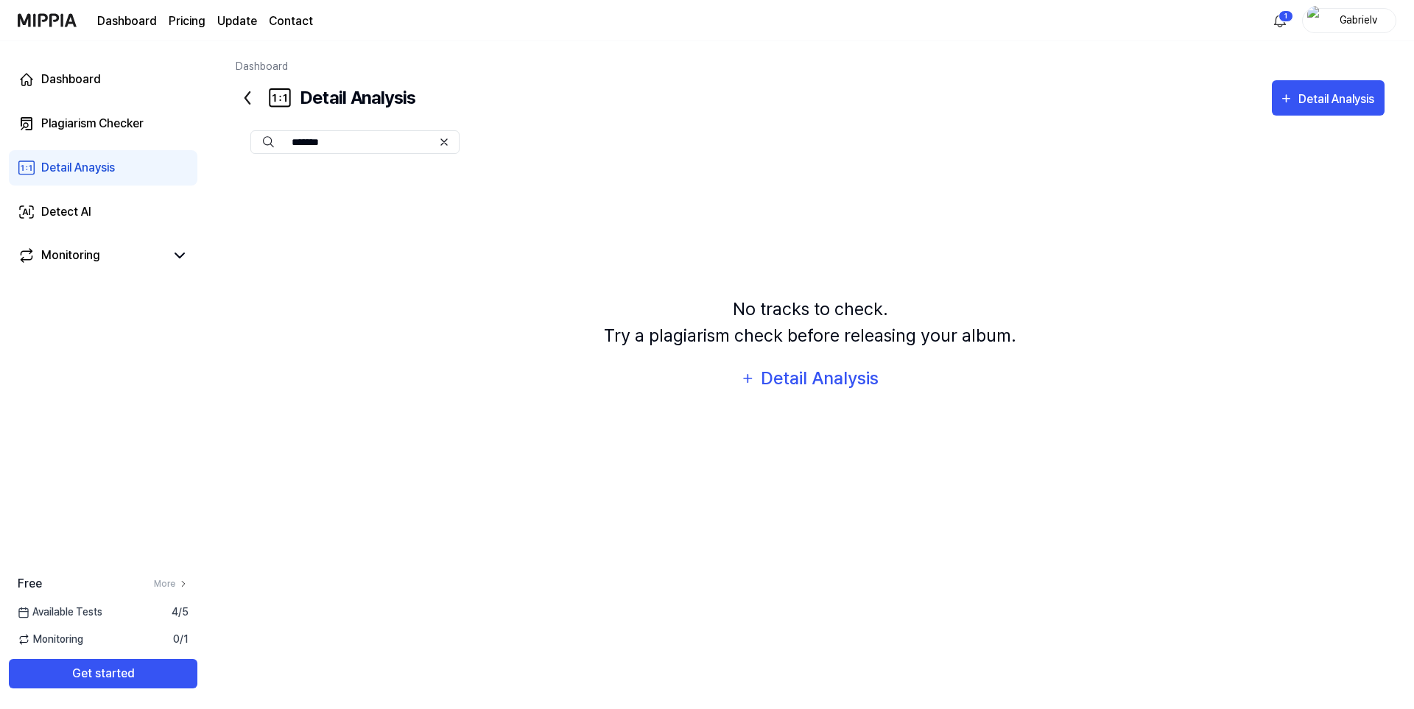
click at [368, 143] on input "*******" at bounding box center [362, 141] width 141 height 13
click at [1314, 109] on button "Detail Analysis" at bounding box center [1328, 97] width 113 height 35
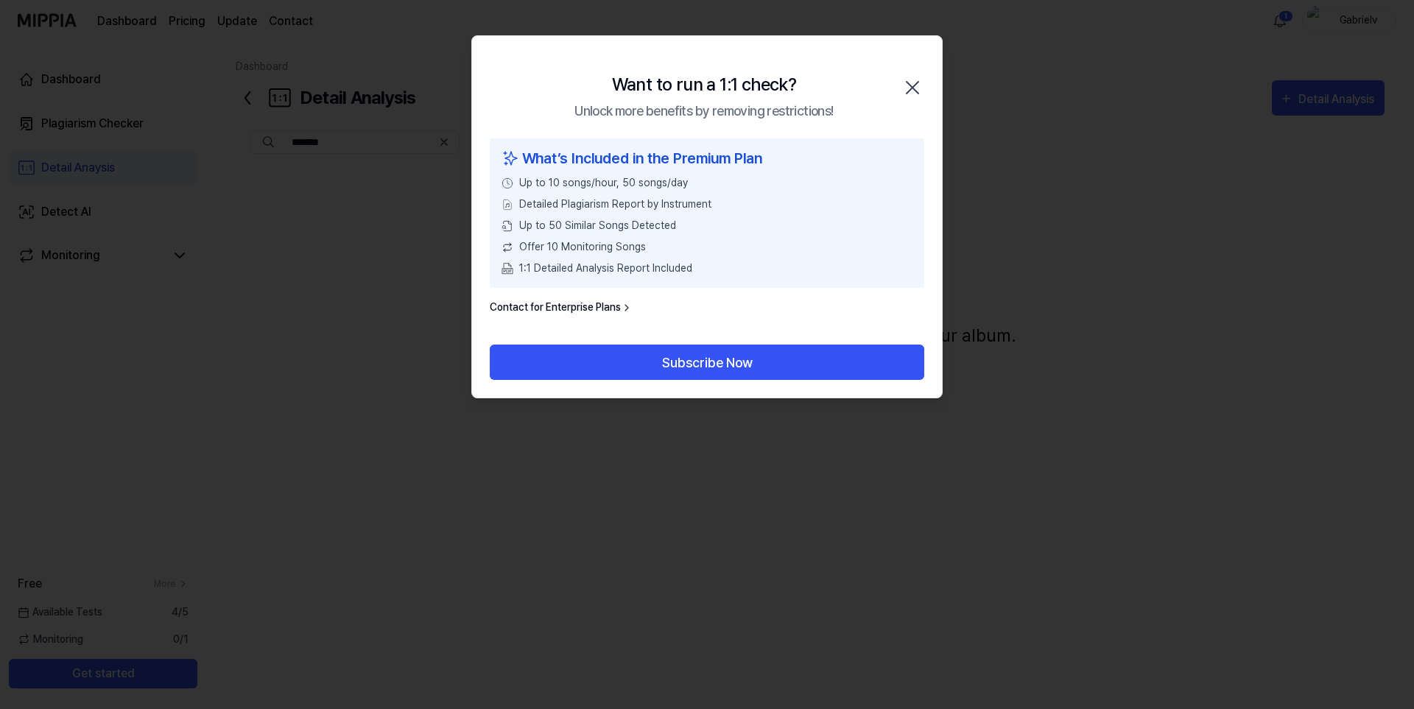
click at [903, 90] on icon "button" at bounding box center [913, 88] width 24 height 24
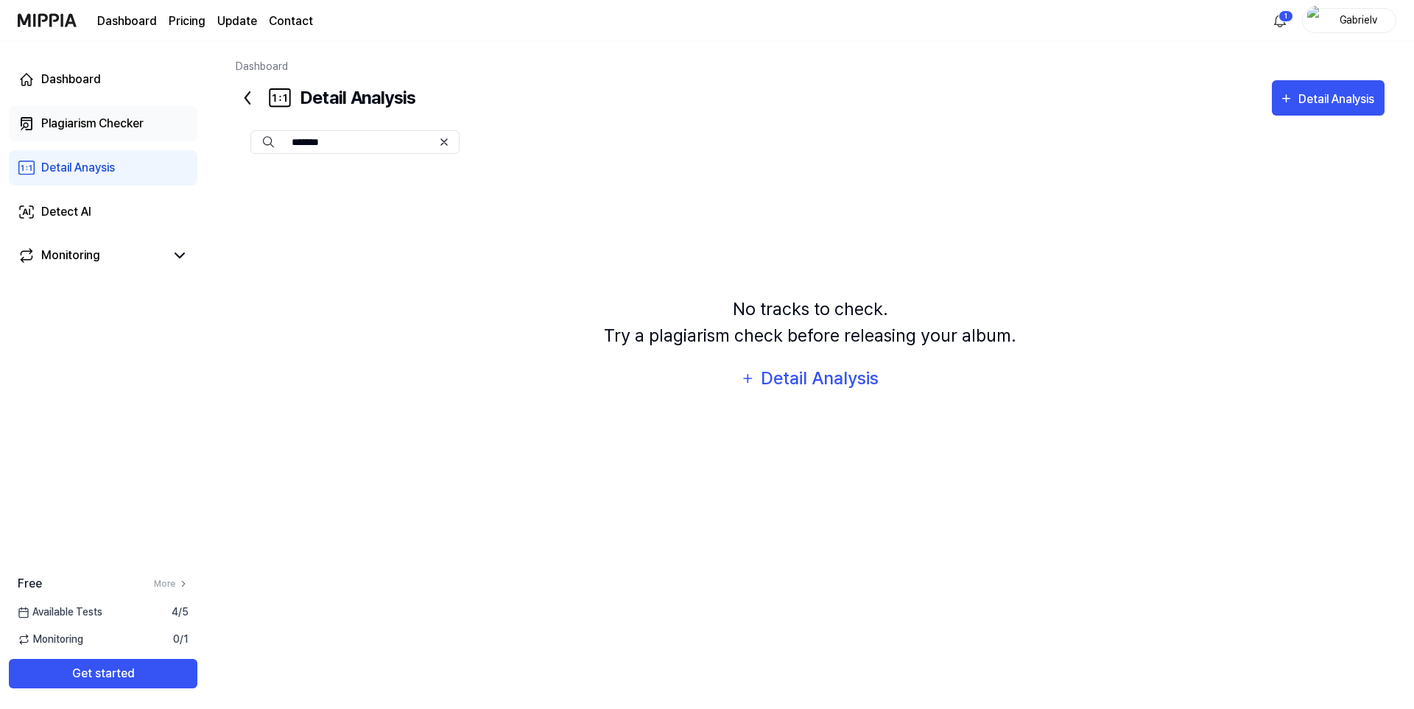
click at [60, 124] on div "Plagiarism Checker" at bounding box center [92, 124] width 102 height 18
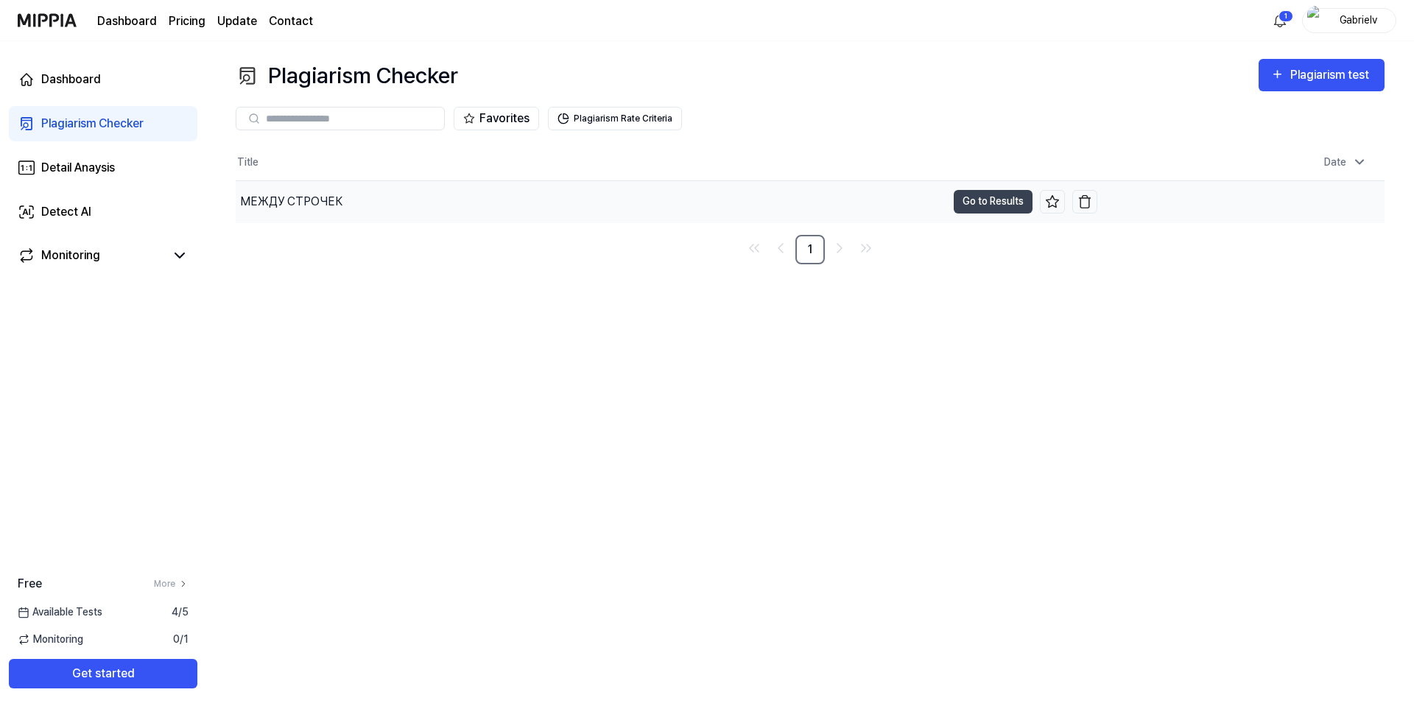
click at [247, 209] on div "МЕЖДУ СТРОЧЕК" at bounding box center [291, 202] width 102 height 18
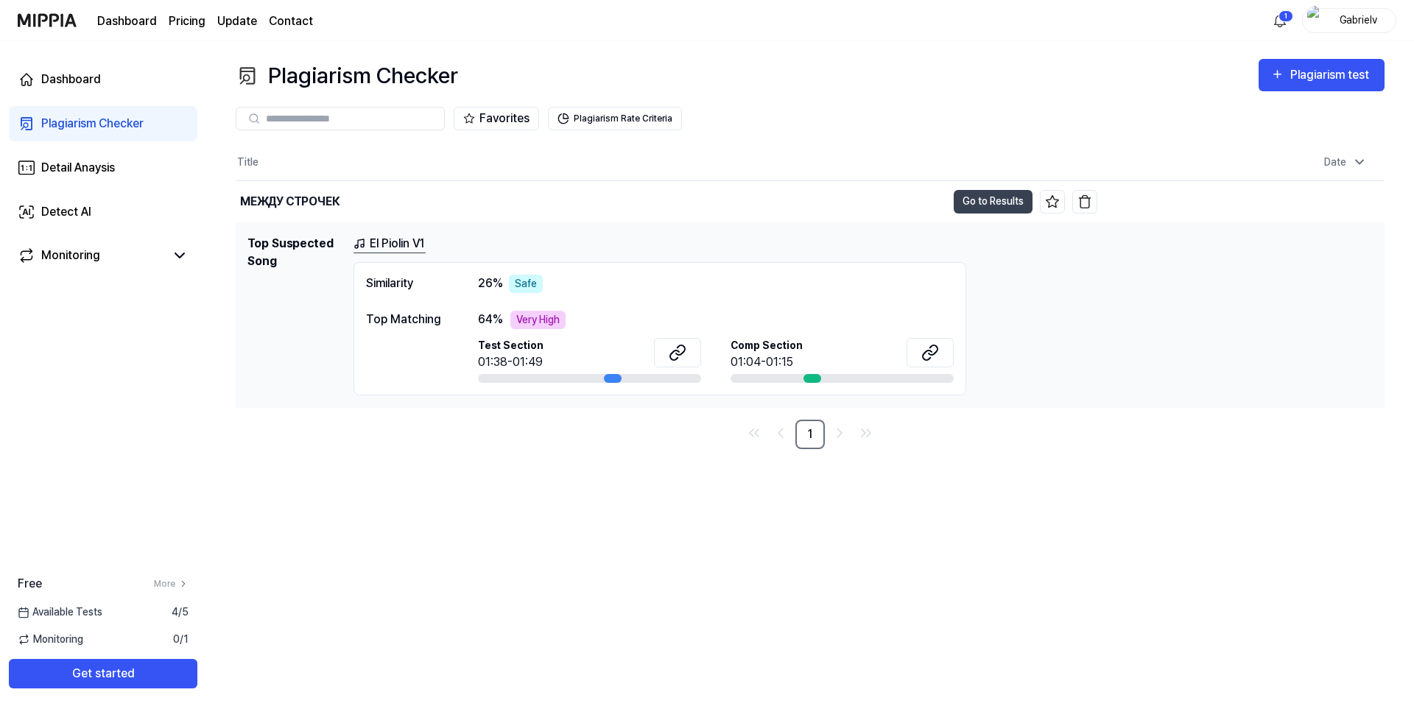
drag, startPoint x: 811, startPoint y: 377, endPoint x: 847, endPoint y: 384, distance: 36.1
click at [847, 384] on div "Similarity 26 % Safe Top Matching 64 % Very High Test Section 01:38-01:49 Comp …" at bounding box center [659, 328] width 613 height 133
drag, startPoint x: 619, startPoint y: 378, endPoint x: 597, endPoint y: 378, distance: 21.4
click at [646, 378] on div at bounding box center [589, 378] width 223 height 9
drag, startPoint x: 515, startPoint y: 323, endPoint x: 595, endPoint y: 326, distance: 80.3
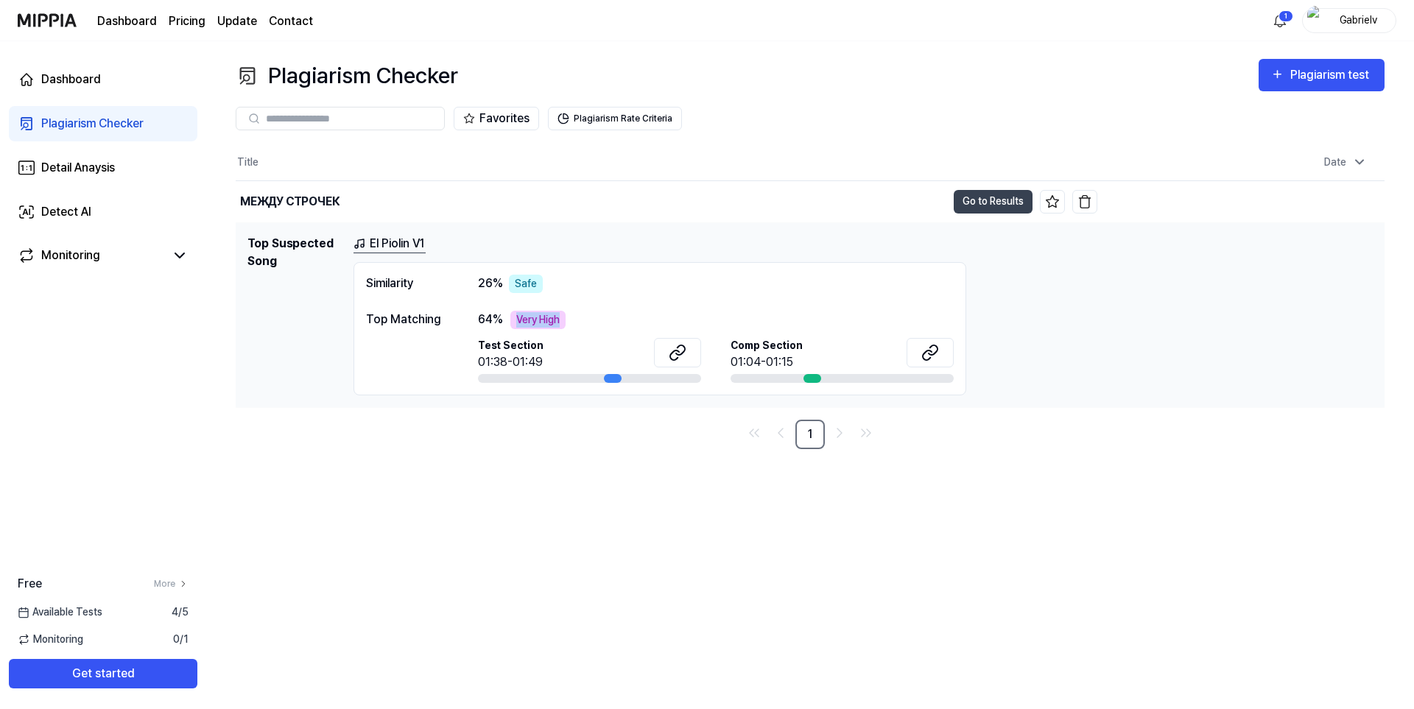
click at [595, 326] on div "64 % Very High" at bounding box center [716, 320] width 476 height 18
click at [558, 405] on td "Top Suspected Song El Piolin V1 Similarity 26 % Safe Top Matching 64 % Very Hig…" at bounding box center [810, 314] width 1149 height 185
